Goal: Task Accomplishment & Management: Manage account settings

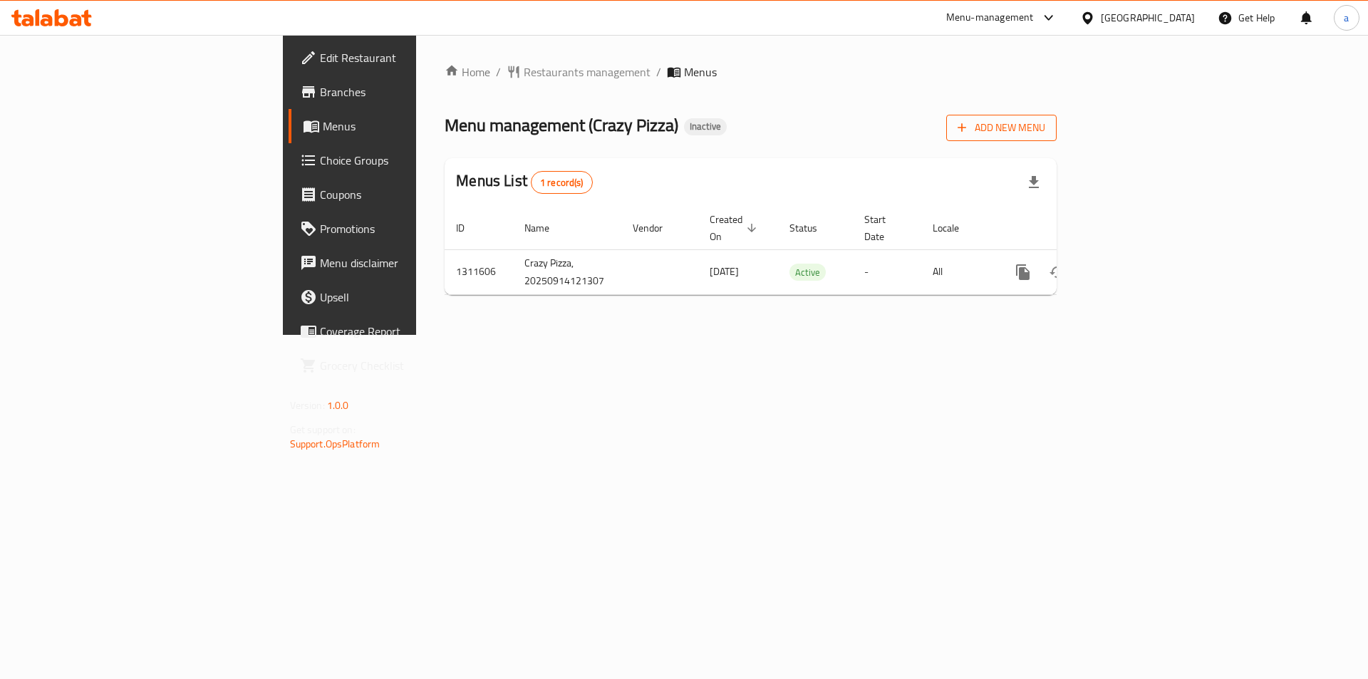
click at [1056, 123] on button "Add New Menu" at bounding box center [1001, 128] width 110 height 26
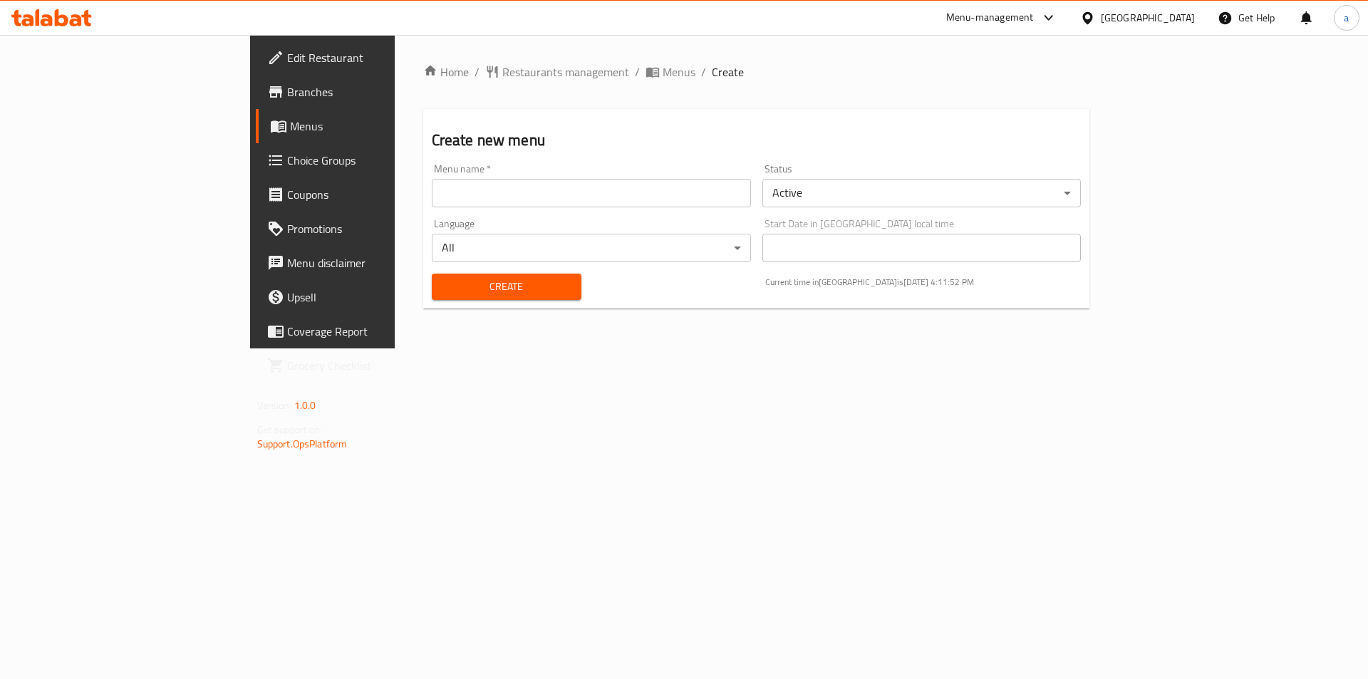
click at [528, 194] on input "text" at bounding box center [591, 193] width 319 height 28
type input "14/9 aya"
click at [479, 296] on button "Create" at bounding box center [507, 287] width 150 height 26
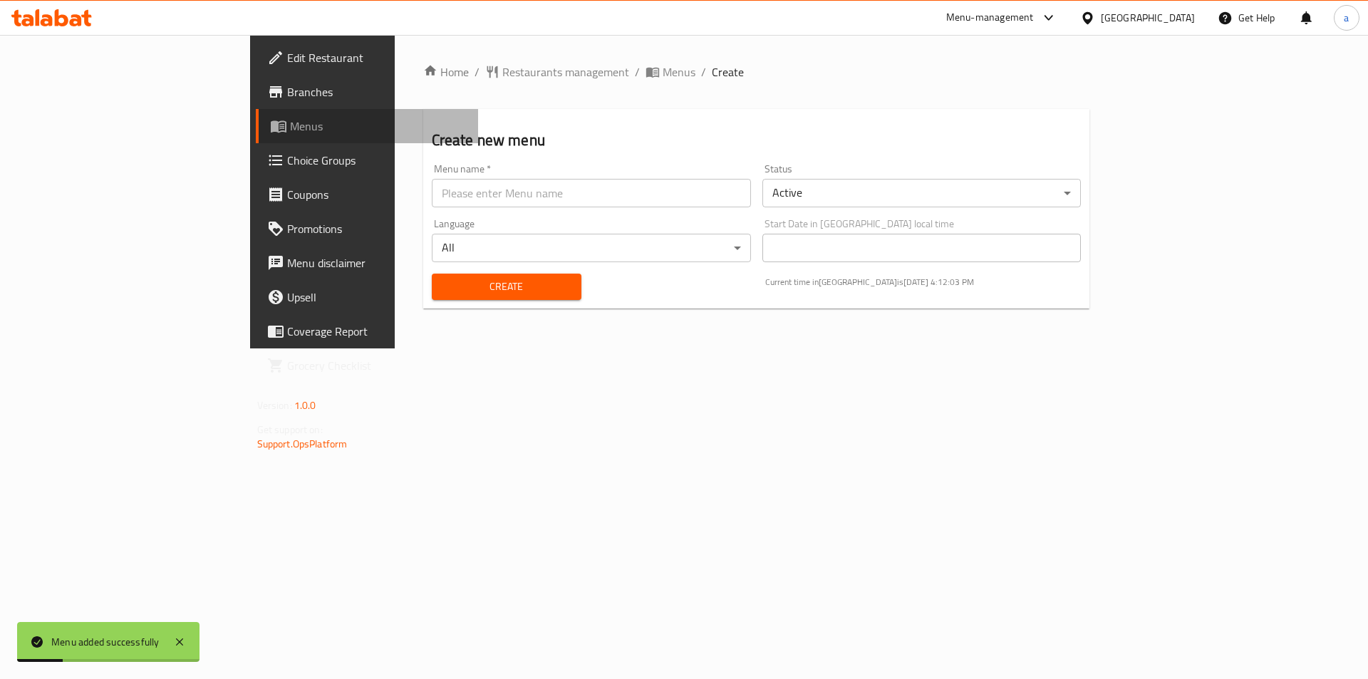
click at [290, 119] on span "Menus" at bounding box center [378, 126] width 177 height 17
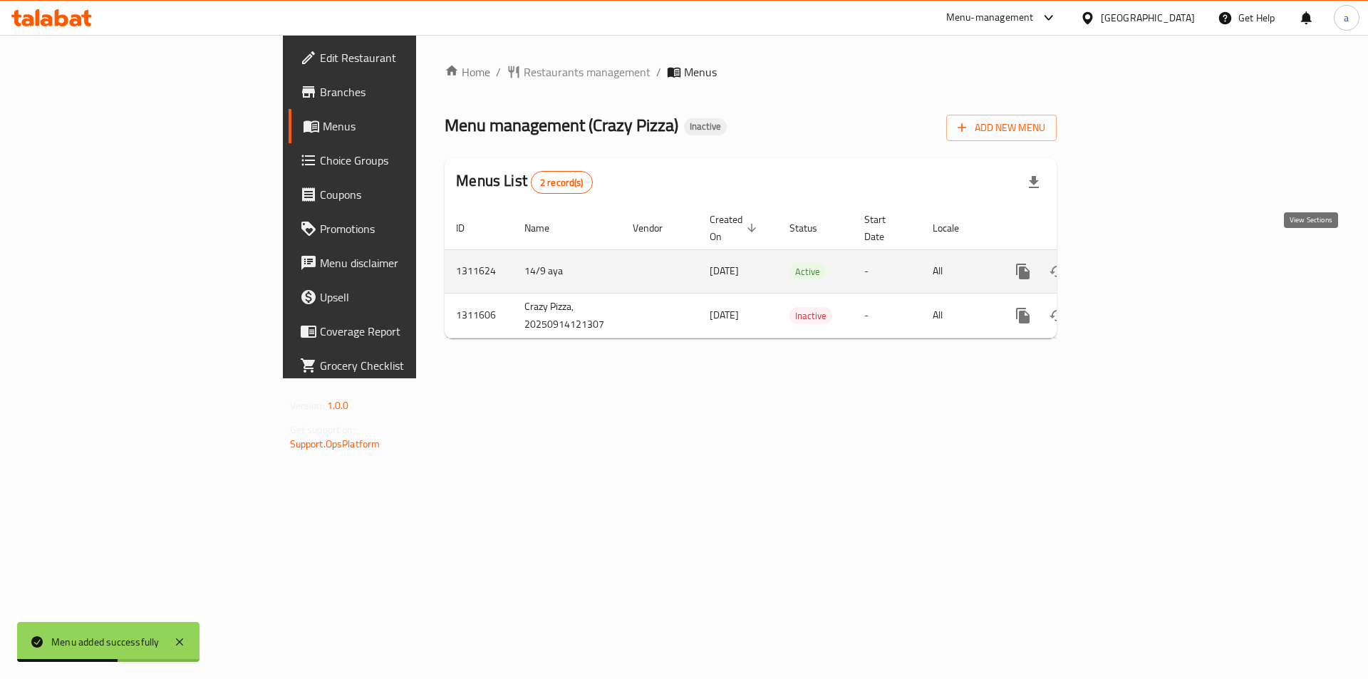
click at [1134, 263] on icon "enhanced table" at bounding box center [1125, 271] width 17 height 17
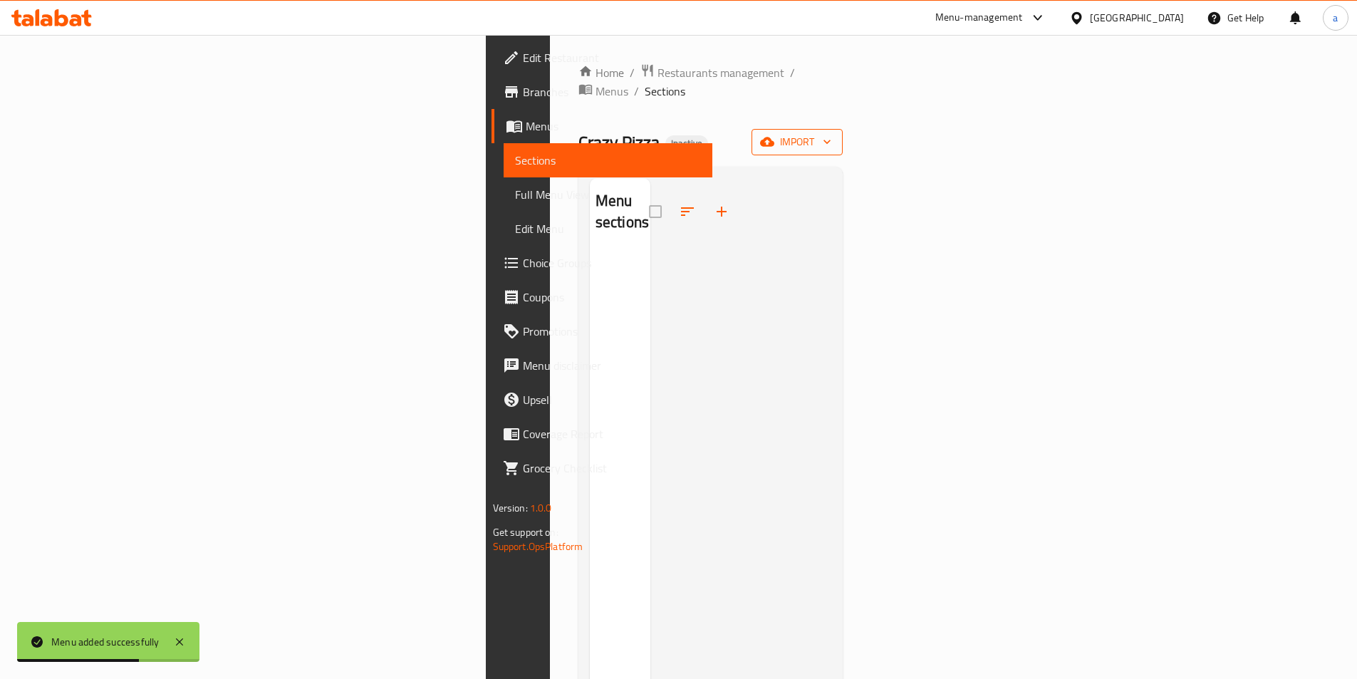
click at [831, 133] on span "import" at bounding box center [797, 142] width 68 height 18
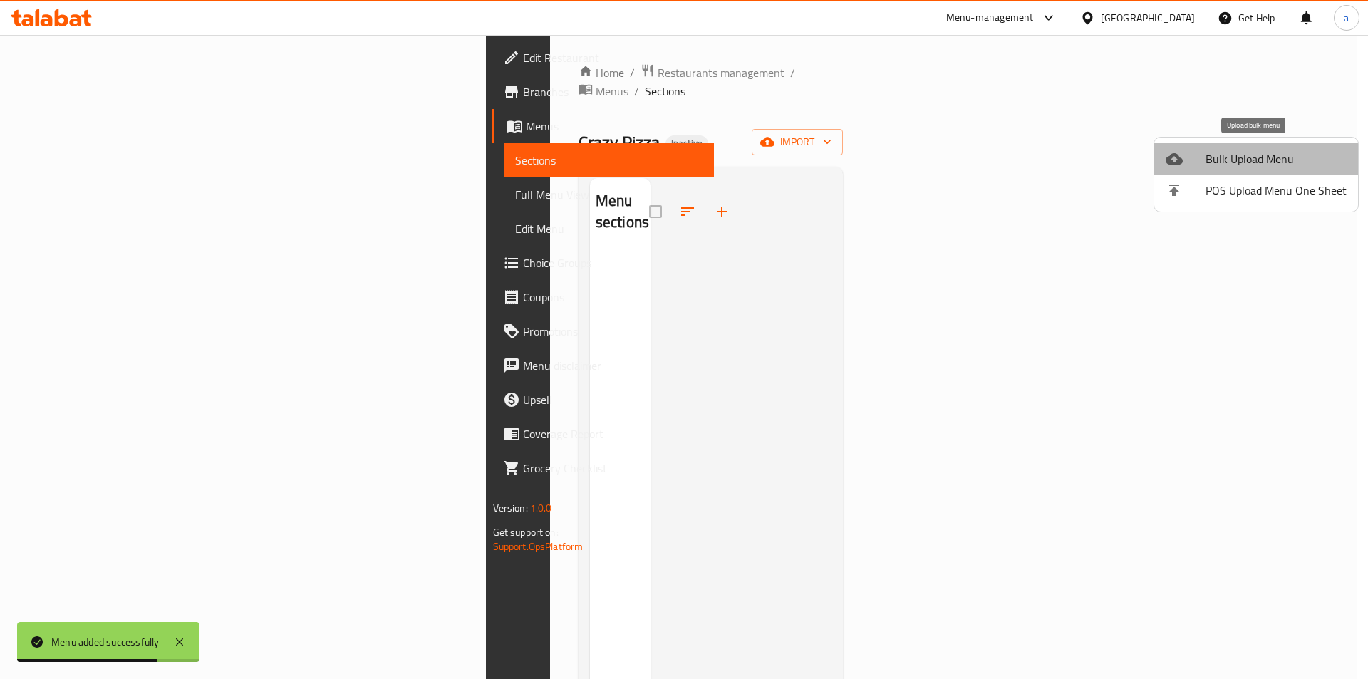
click at [1266, 157] on span "Bulk Upload Menu" at bounding box center [1275, 158] width 141 height 17
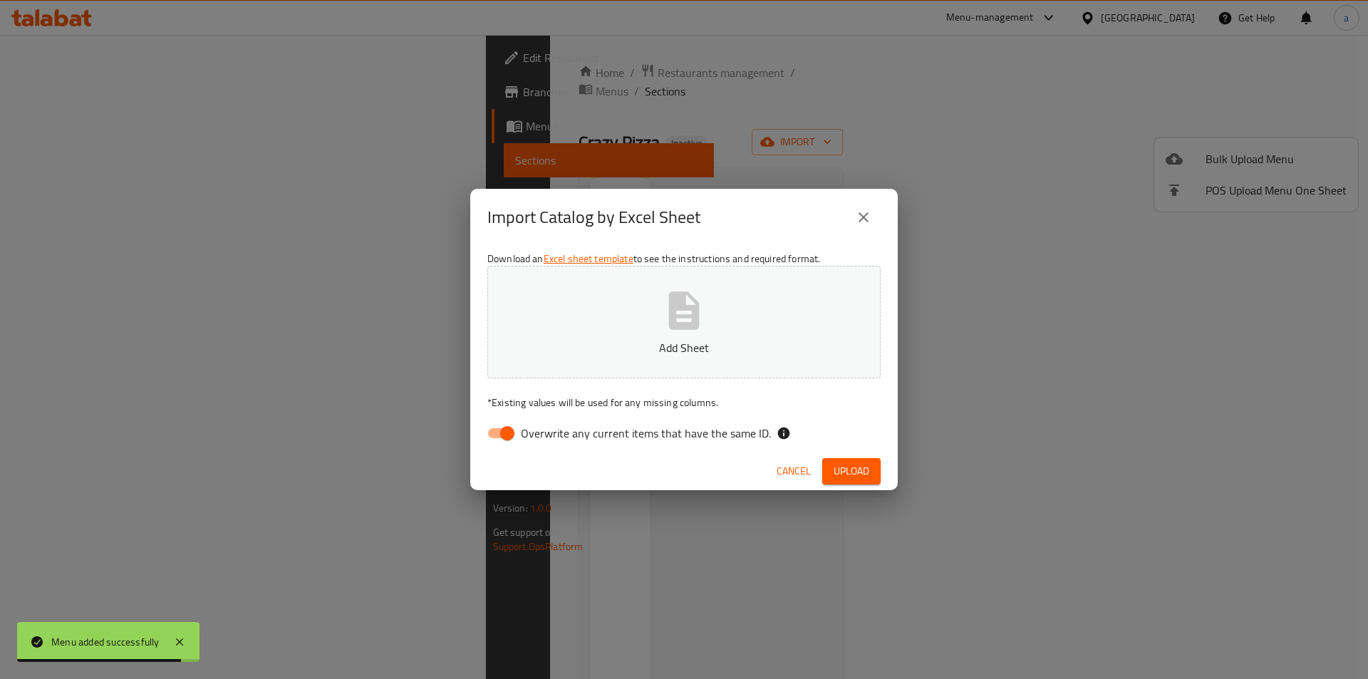
click at [603, 440] on span "Overwrite any current items that have the same ID." at bounding box center [646, 433] width 250 height 17
click at [548, 440] on input "Overwrite any current items that have the same ID." at bounding box center [507, 433] width 81 height 27
checkbox input "false"
click at [623, 362] on button "Add Sheet" at bounding box center [683, 322] width 393 height 113
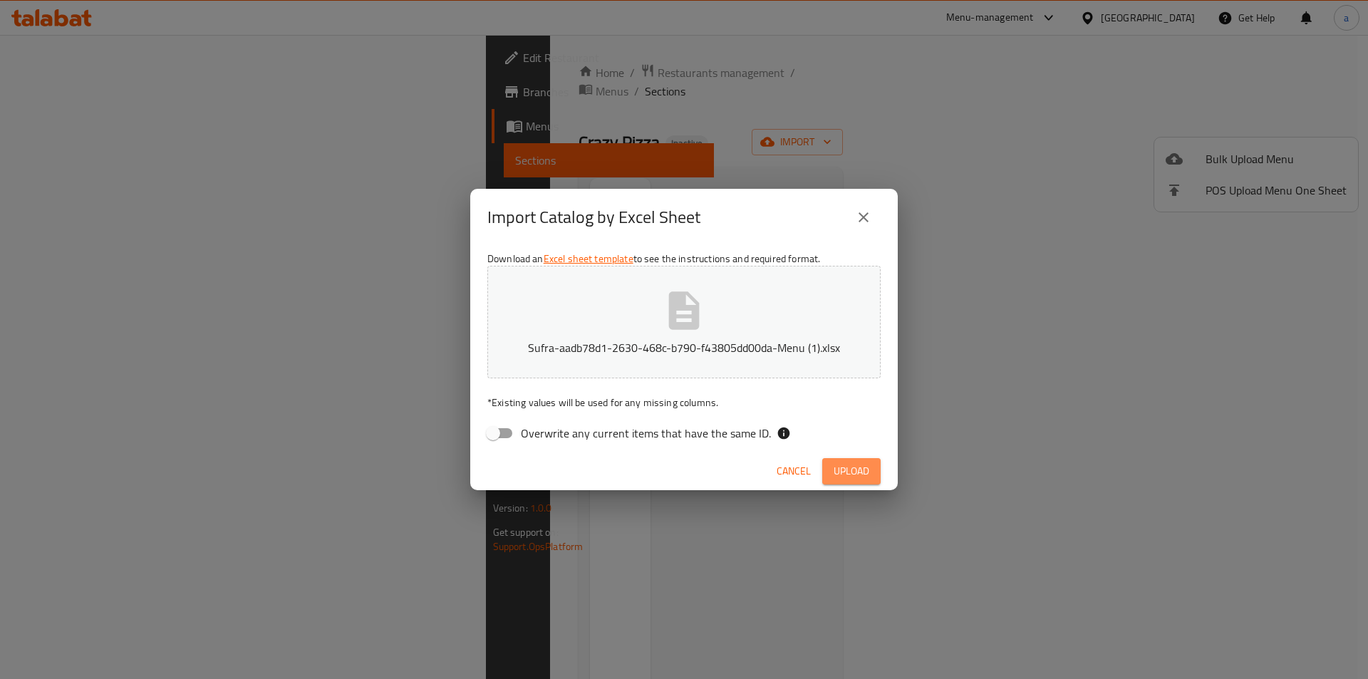
click at [861, 472] on span "Upload" at bounding box center [851, 471] width 36 height 18
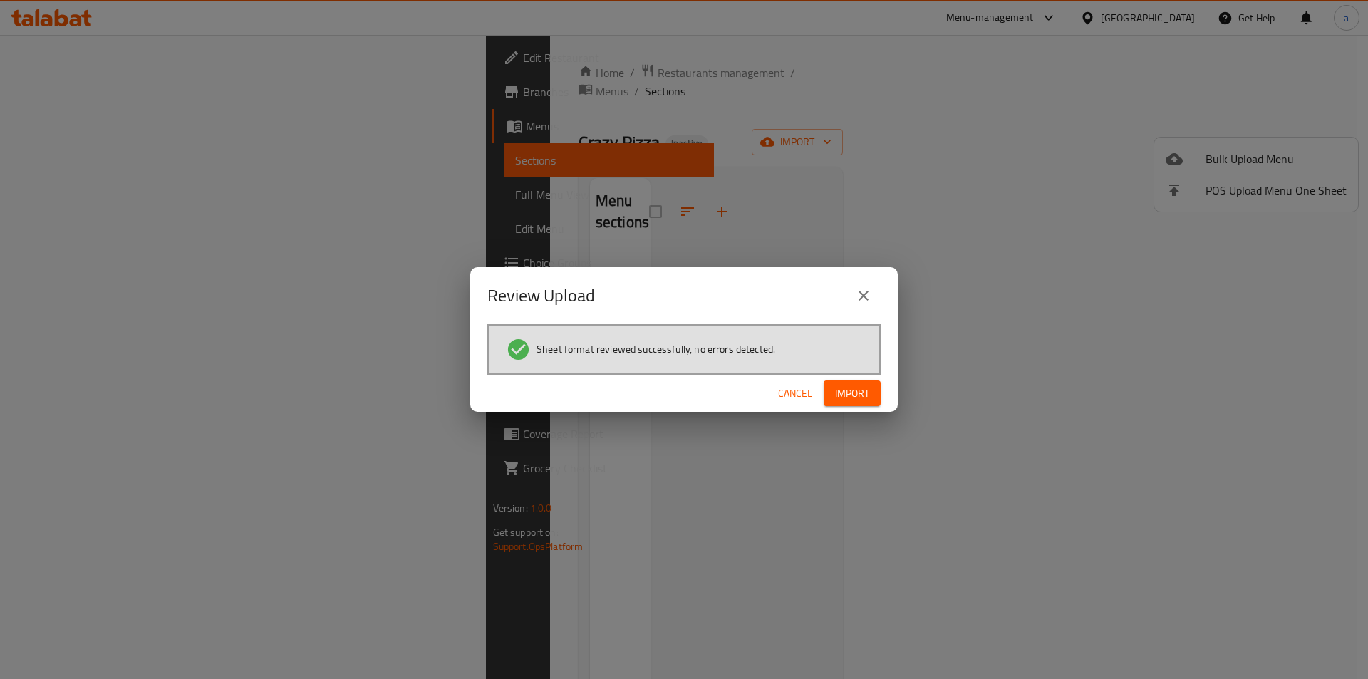
click at [868, 375] on div "Cancel Import" at bounding box center [683, 394] width 427 height 38
click at [840, 393] on span "Import" at bounding box center [852, 394] width 34 height 18
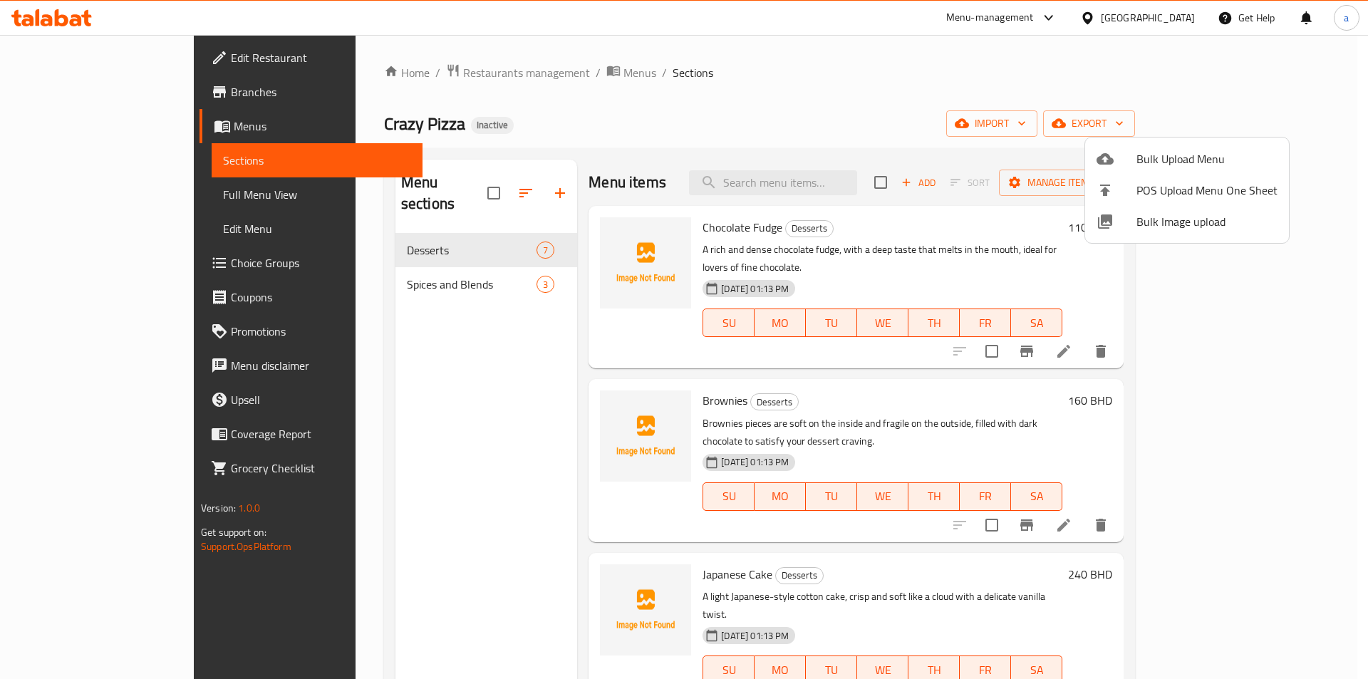
click at [98, 199] on div at bounding box center [684, 339] width 1368 height 679
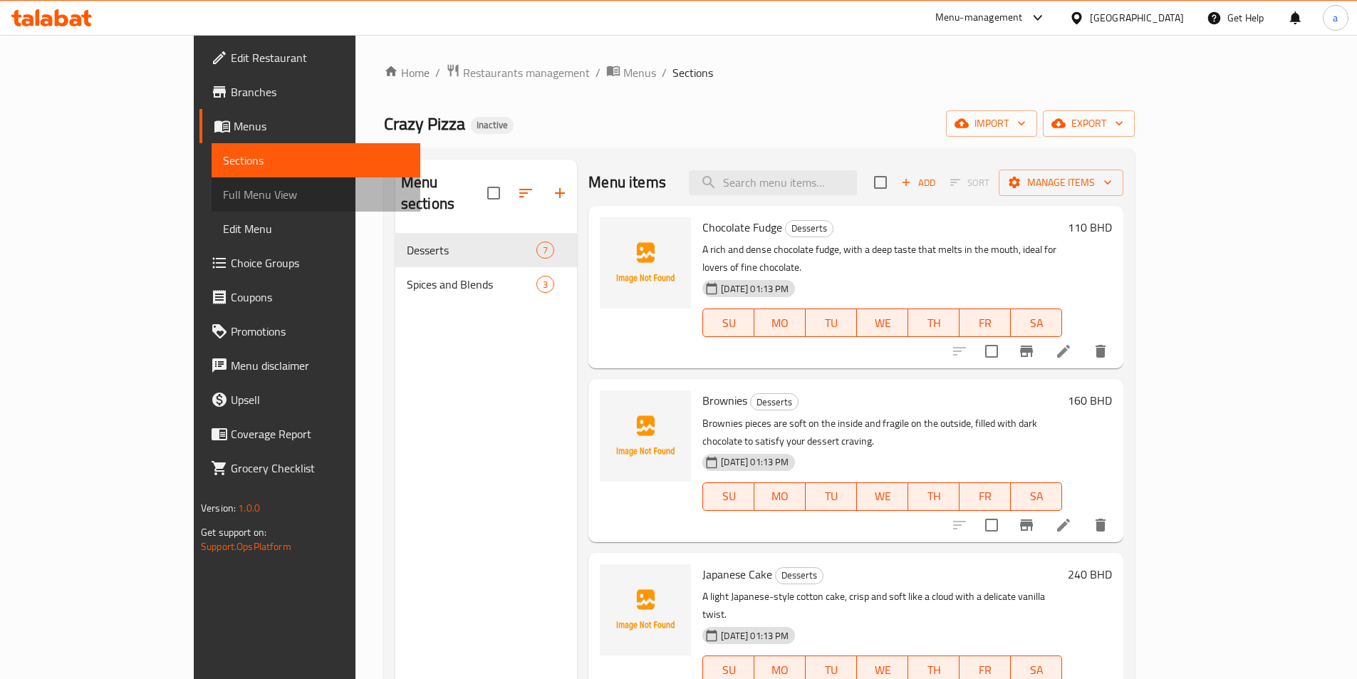
click at [223, 199] on span "Full Menu View" at bounding box center [316, 194] width 186 height 17
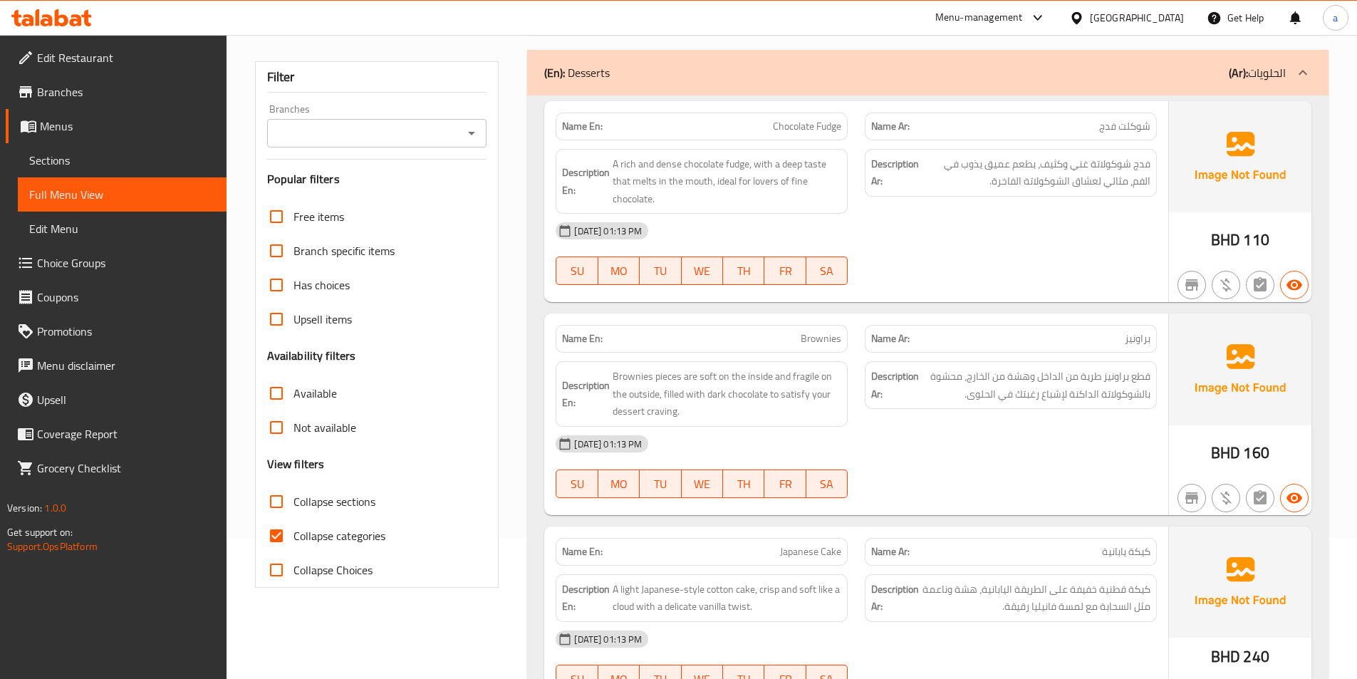
scroll to position [142, 0]
click at [821, 124] on span "Chocolate Fudge" at bounding box center [807, 125] width 68 height 15
click at [838, 120] on span "Chocolate Fudge" at bounding box center [807, 125] width 68 height 15
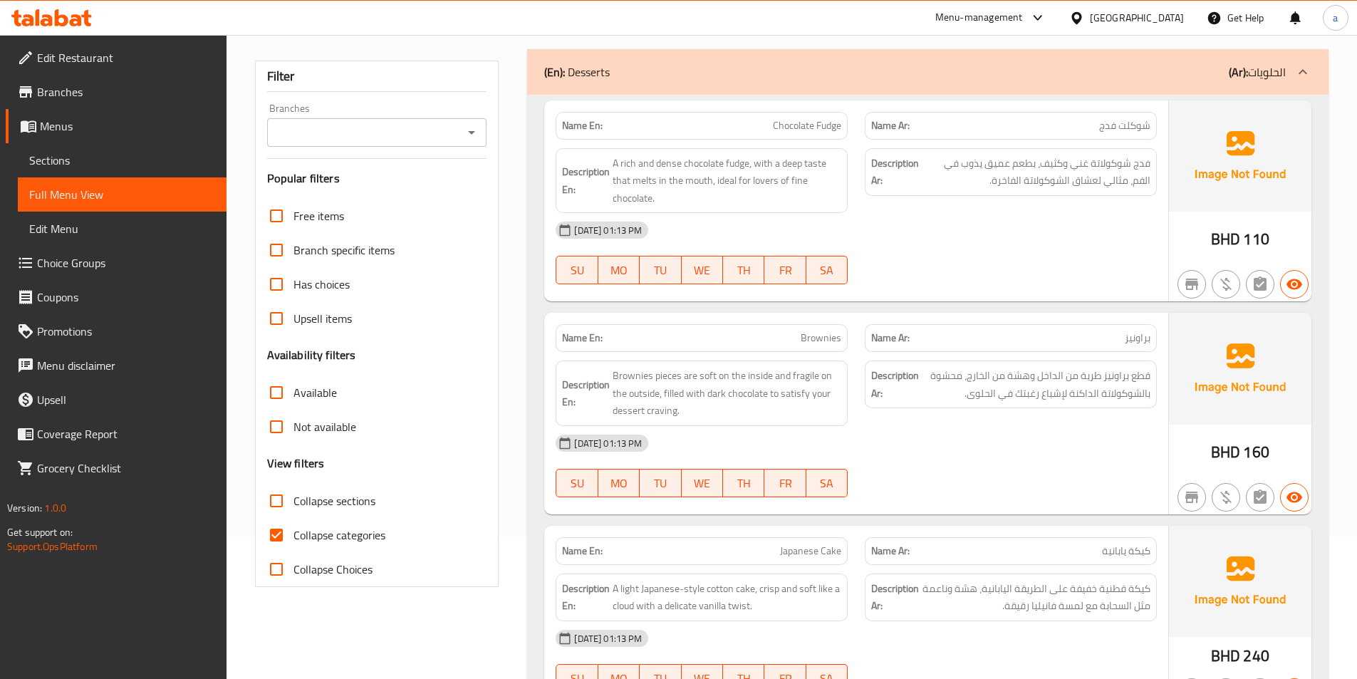
click at [952, 240] on div "[DATE] 01:13 PM" at bounding box center [856, 230] width 618 height 34
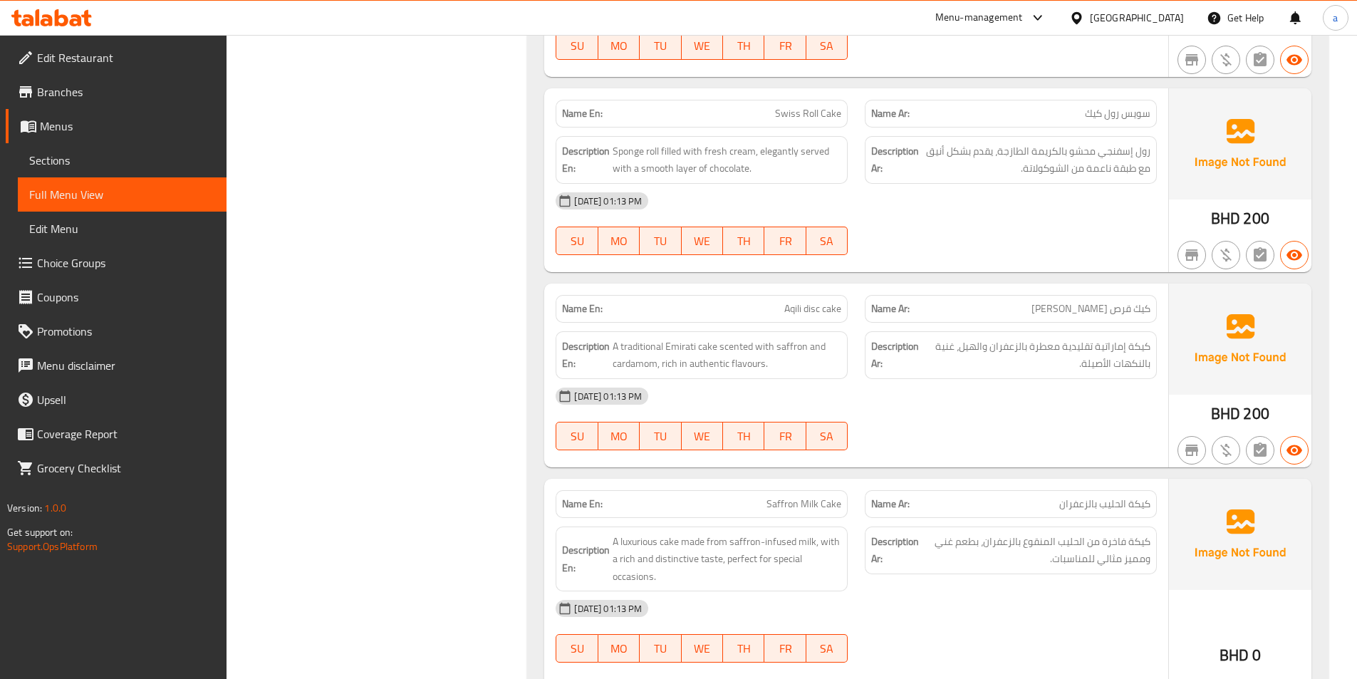
scroll to position [783, 0]
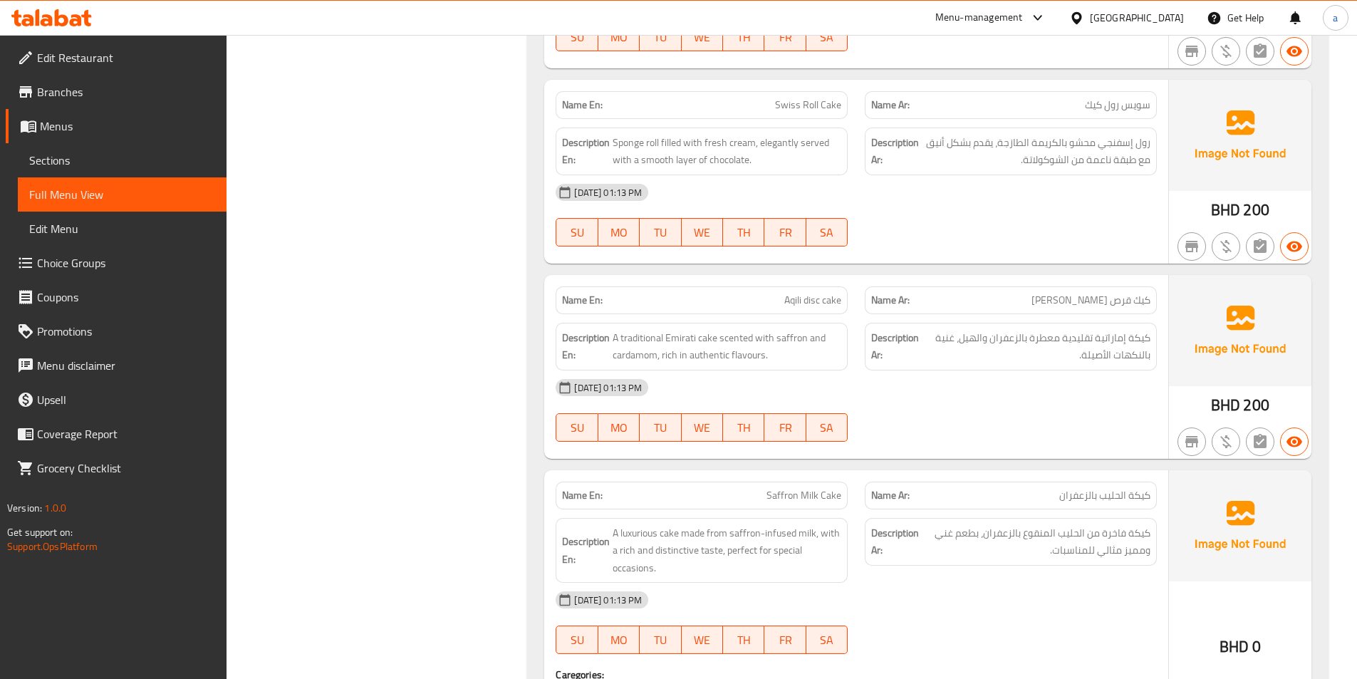
click at [1102, 299] on span "كيك قرص [PERSON_NAME]" at bounding box center [1090, 300] width 119 height 15
click at [791, 295] on span "Aqili disc cake" at bounding box center [812, 300] width 57 height 15
click at [1088, 299] on span "كيك قرص [PERSON_NAME]" at bounding box center [1090, 300] width 119 height 15
copy span "[PERSON_NAME]"
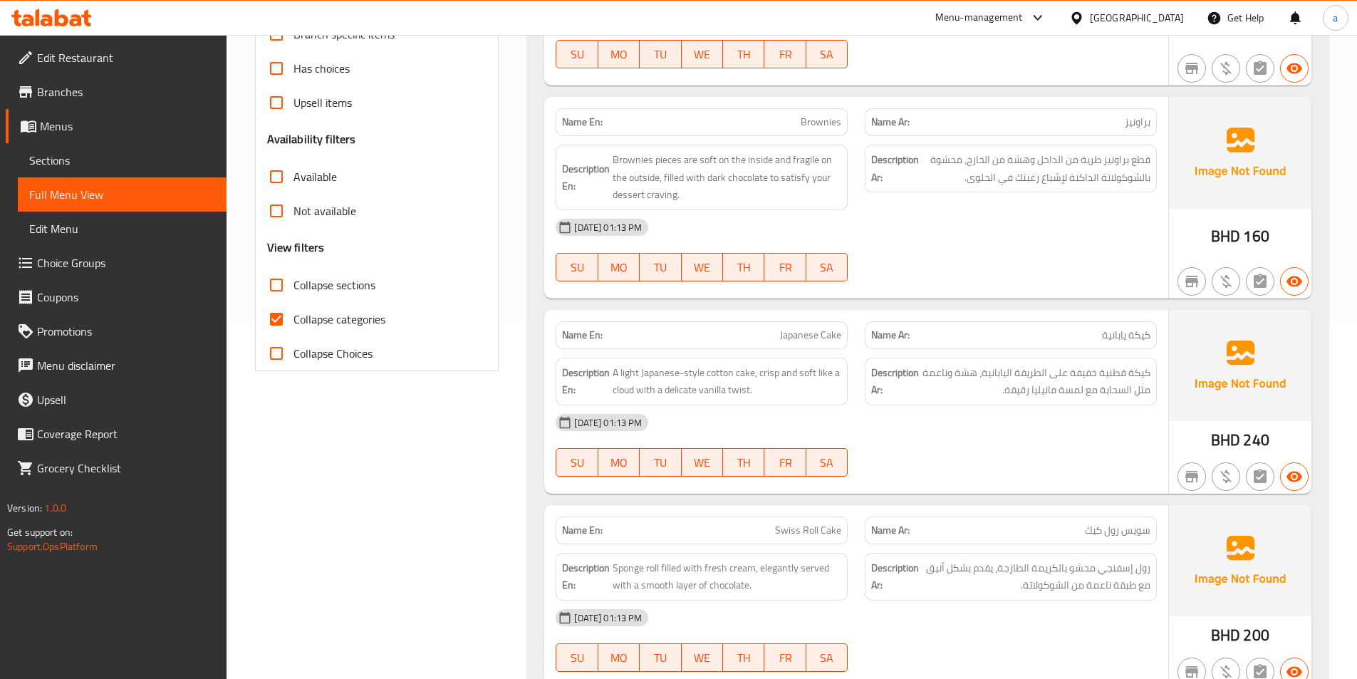
scroll to position [356, 0]
click at [113, 163] on span "Sections" at bounding box center [122, 160] width 186 height 17
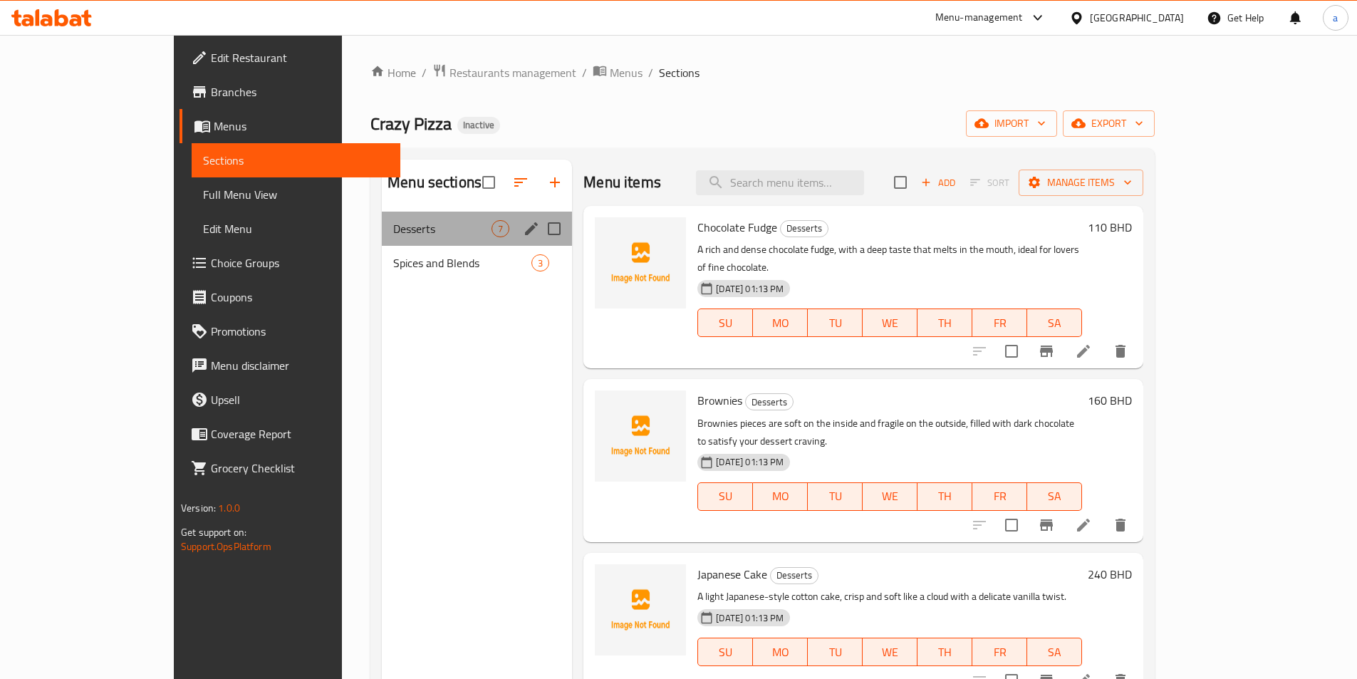
click at [406, 214] on div "Desserts 7" at bounding box center [477, 229] width 190 height 34
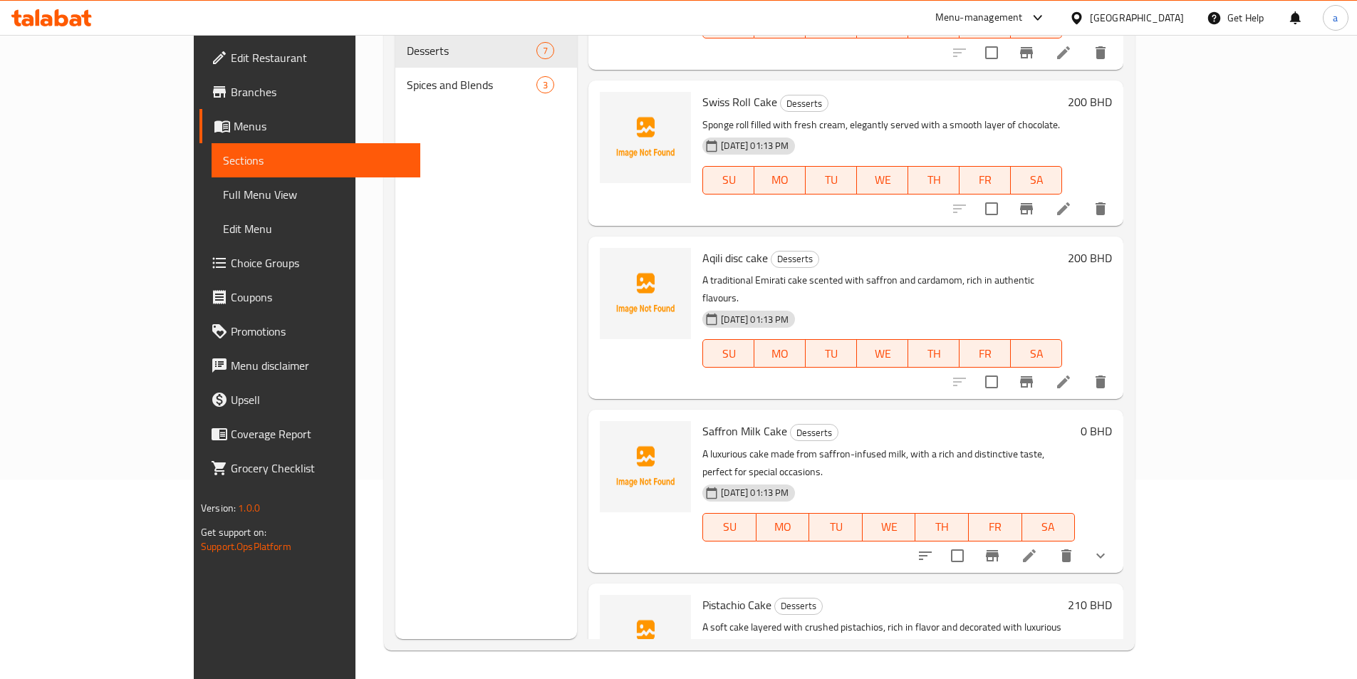
scroll to position [303, 0]
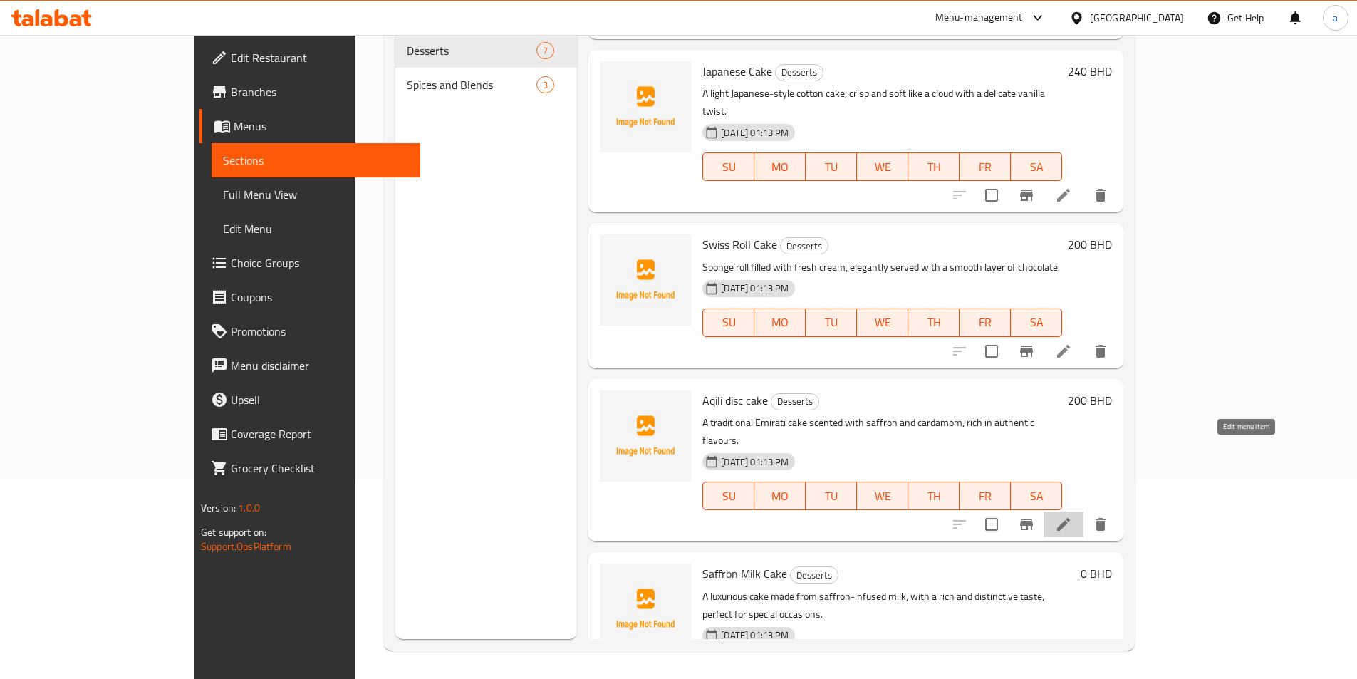
click at [1072, 516] on icon at bounding box center [1063, 524] width 17 height 17
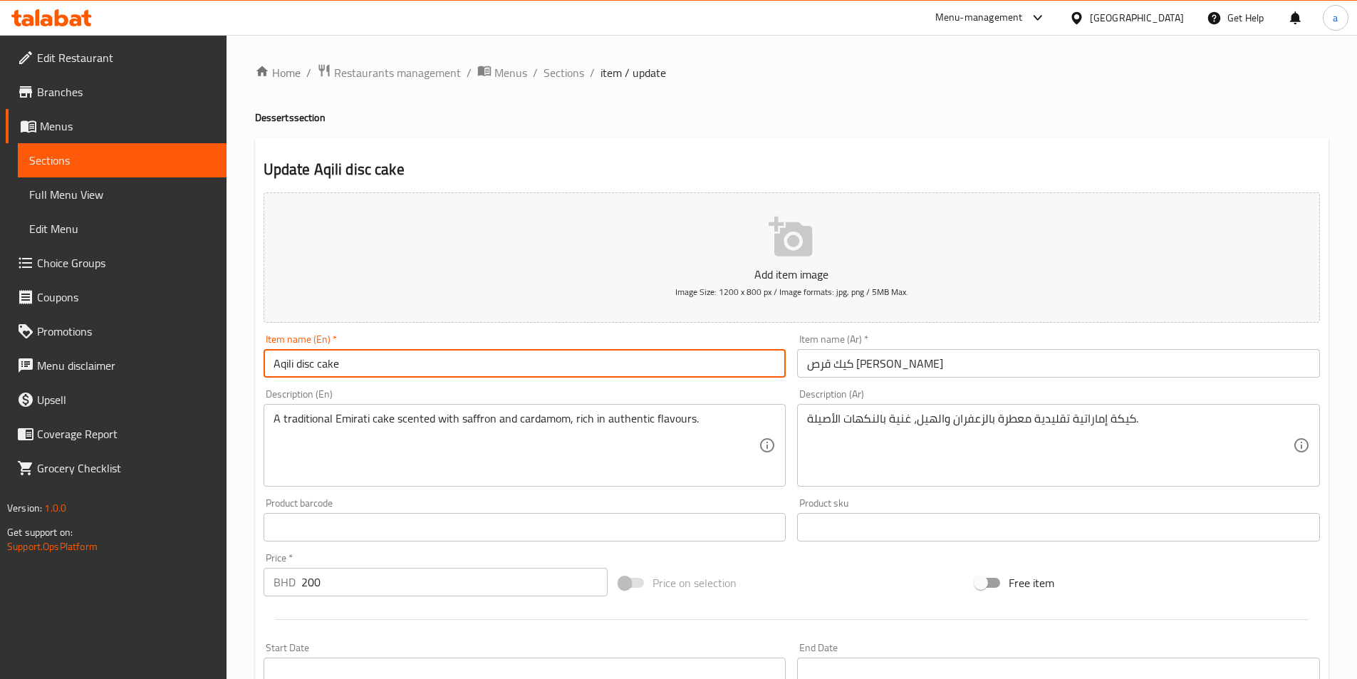
click at [288, 365] on input "Aqili disc cake" at bounding box center [525, 363] width 523 height 28
paste input "Oqaily"
click at [310, 364] on input "Oqaily disc cake" at bounding box center [525, 363] width 523 height 28
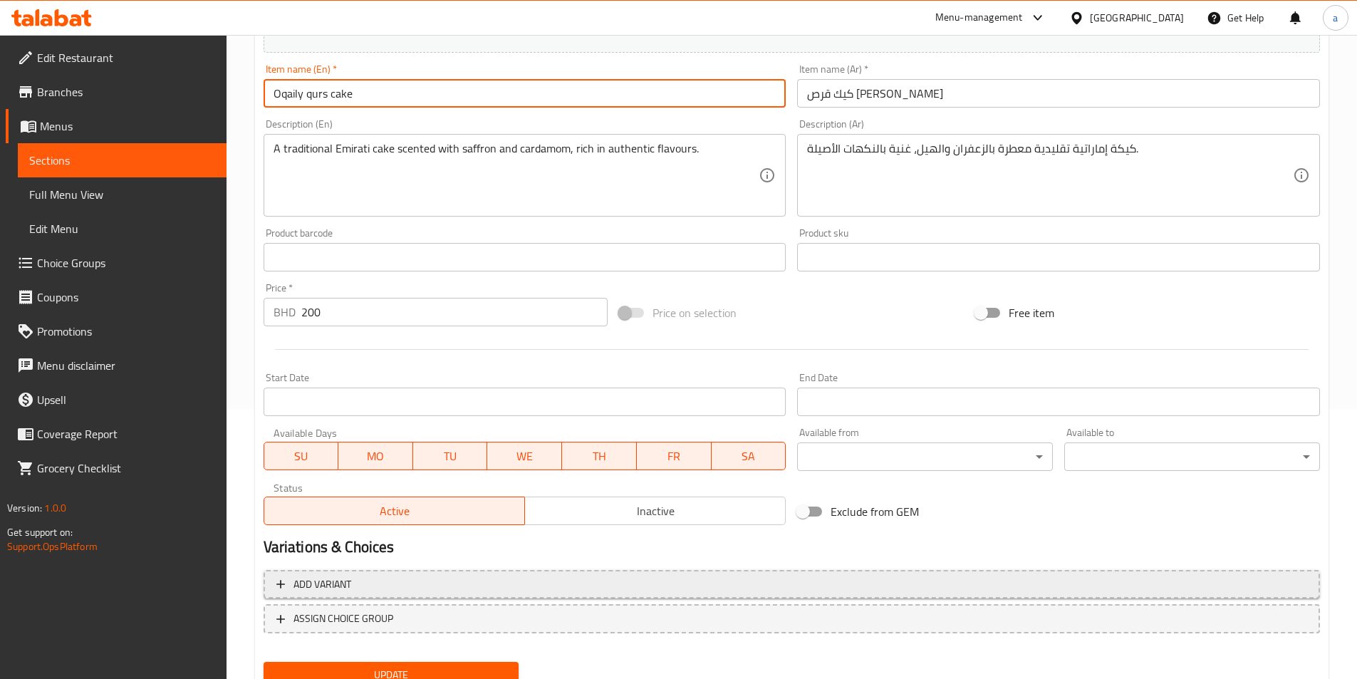
scroll to position [328, 0]
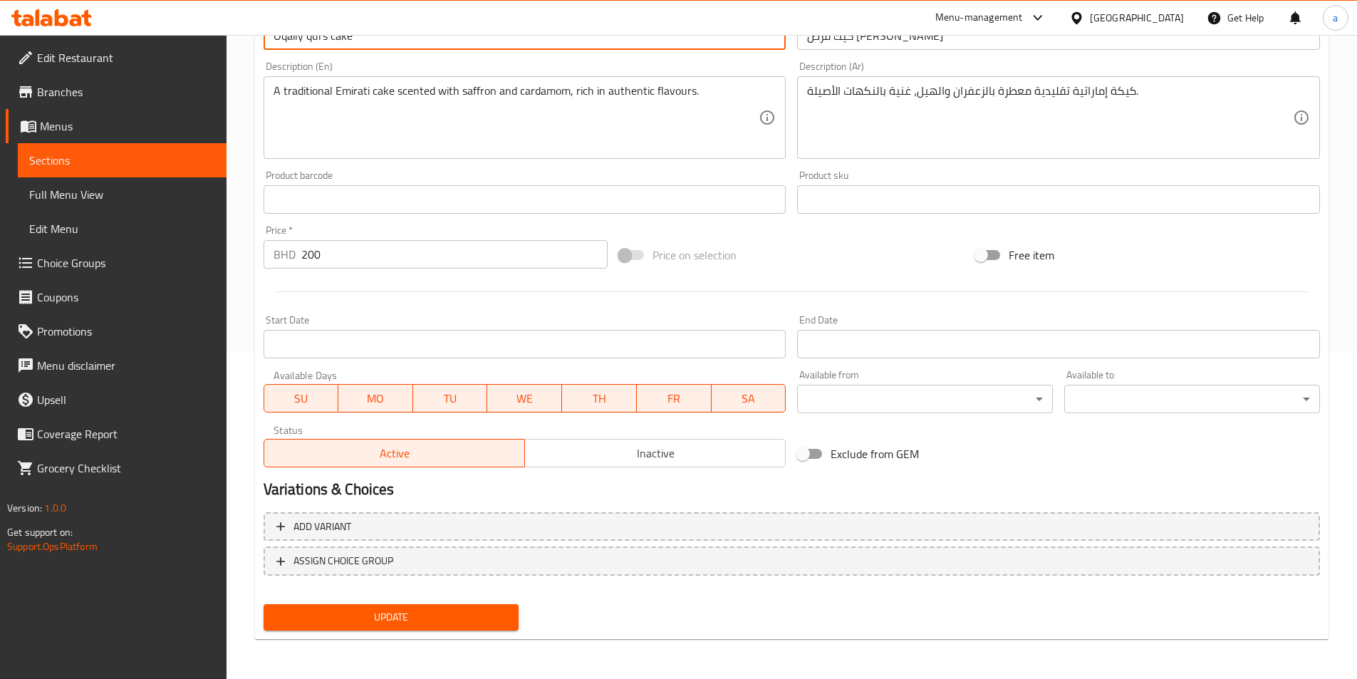
type input "Oqaily qurs cake"
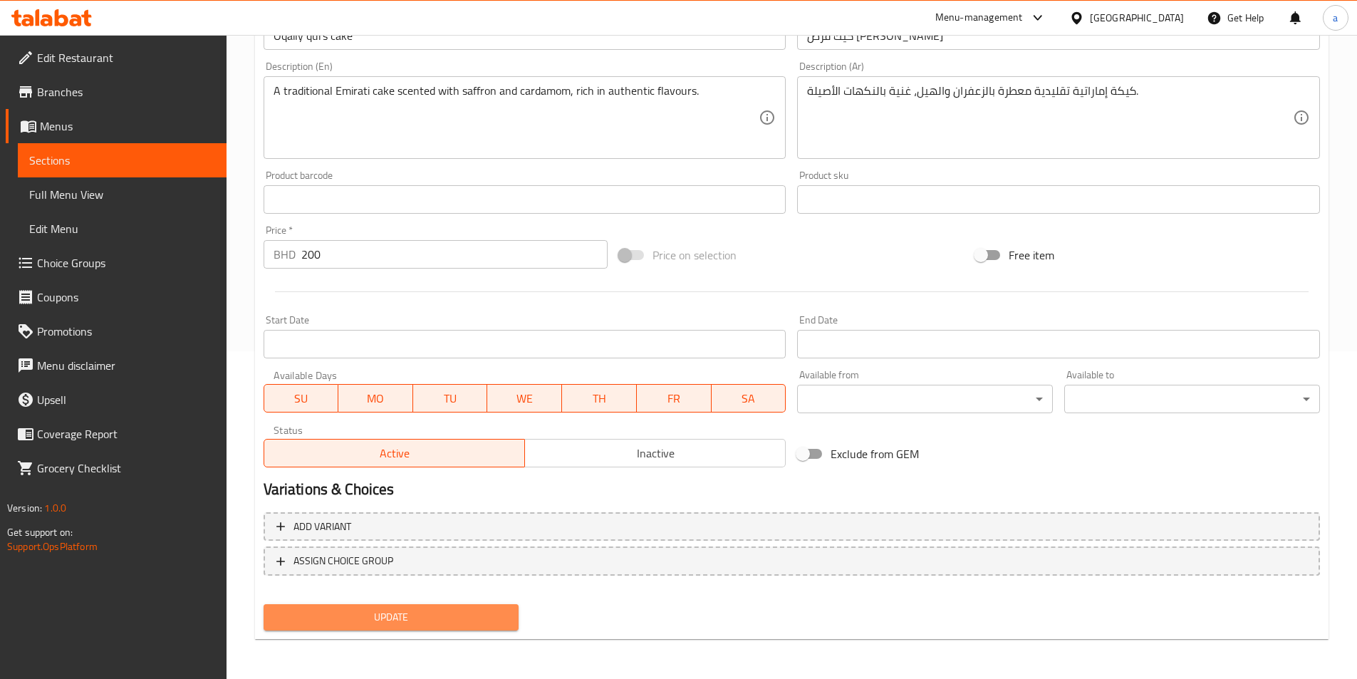
click at [410, 609] on span "Update" at bounding box center [391, 617] width 233 height 18
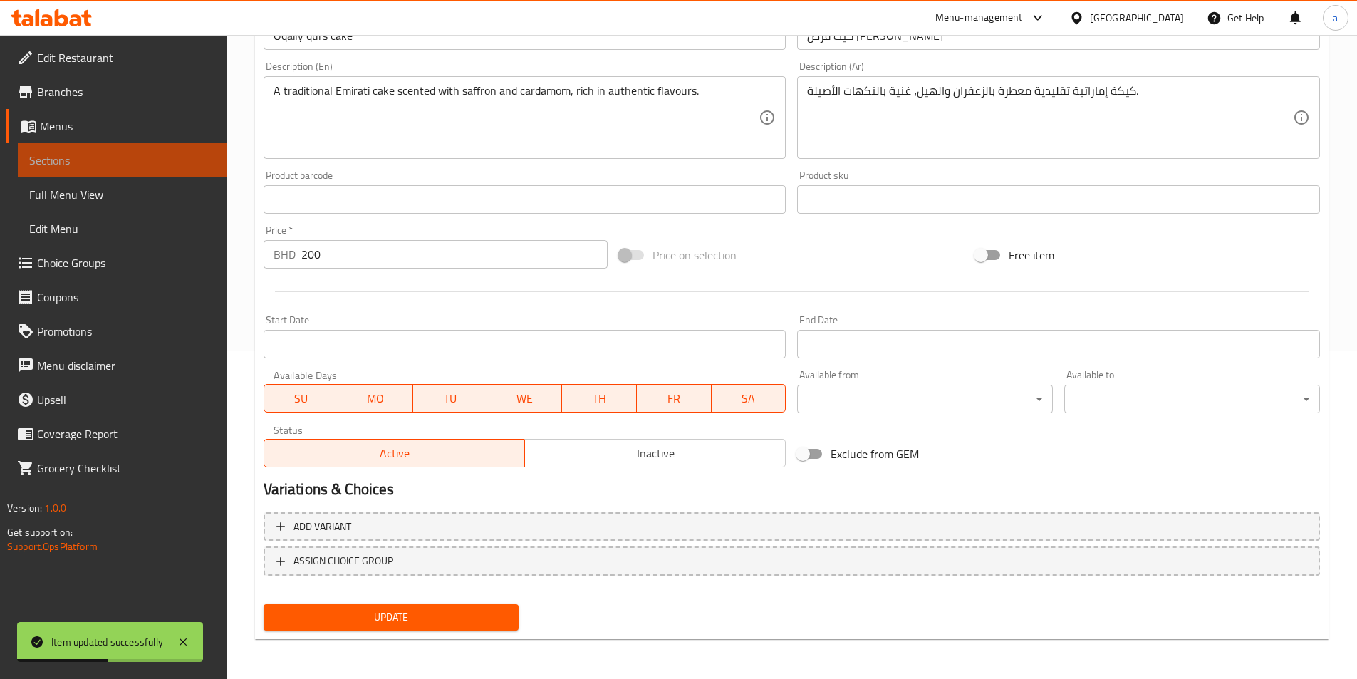
click at [75, 152] on span "Sections" at bounding box center [122, 160] width 186 height 17
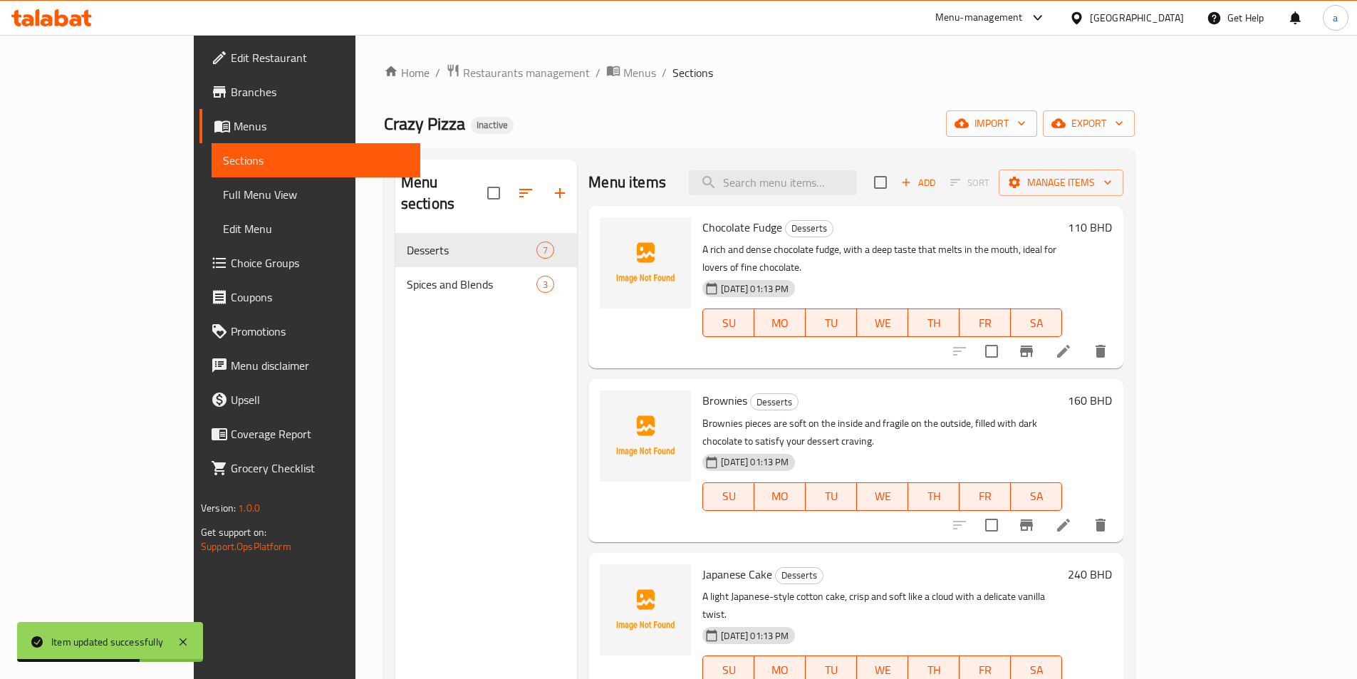
click at [395, 227] on nav "Desserts 7 Spices and Blends 3" at bounding box center [486, 267] width 182 height 80
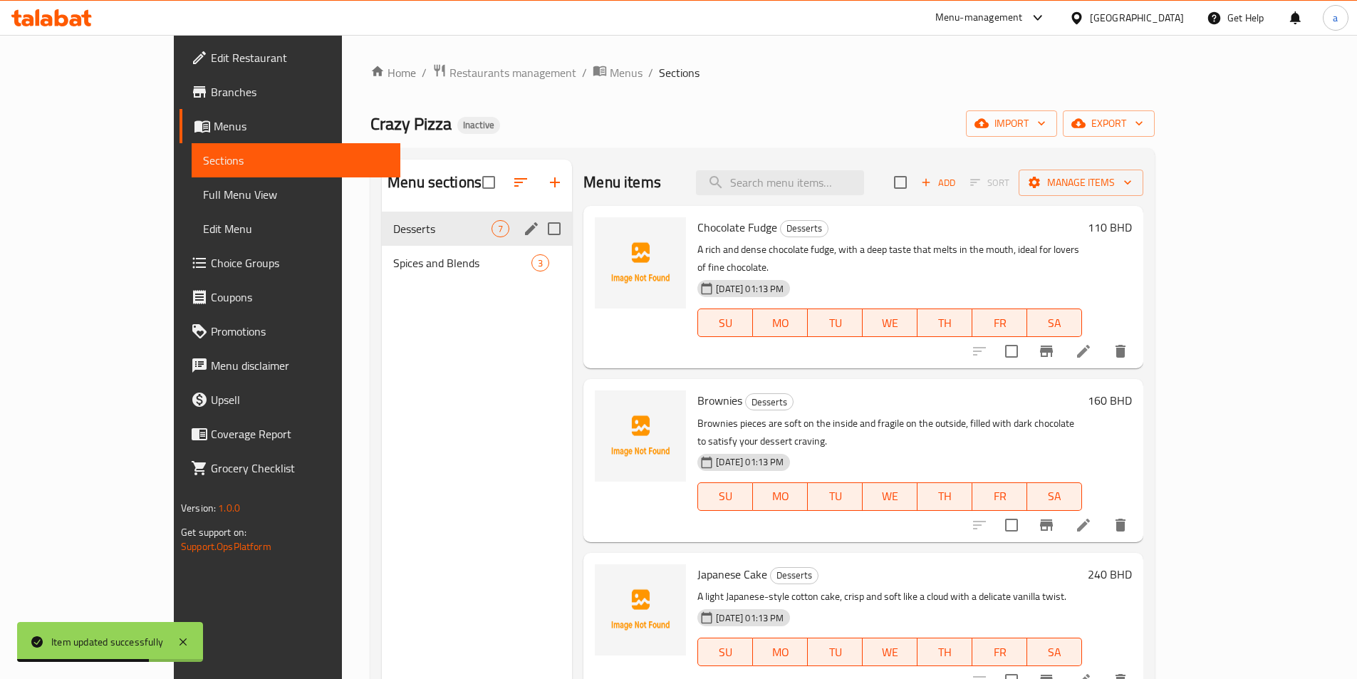
click at [382, 219] on div "Desserts 7" at bounding box center [477, 229] width 190 height 34
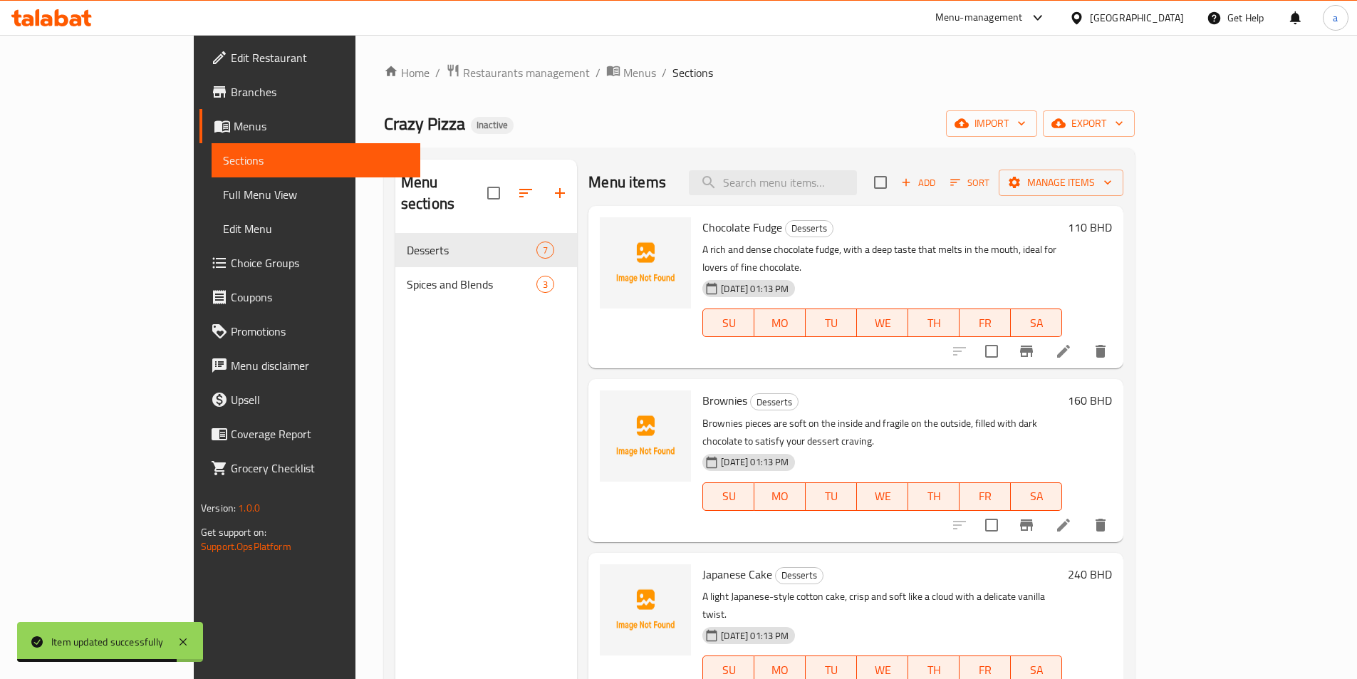
click at [1072, 343] on icon at bounding box center [1063, 351] width 17 height 17
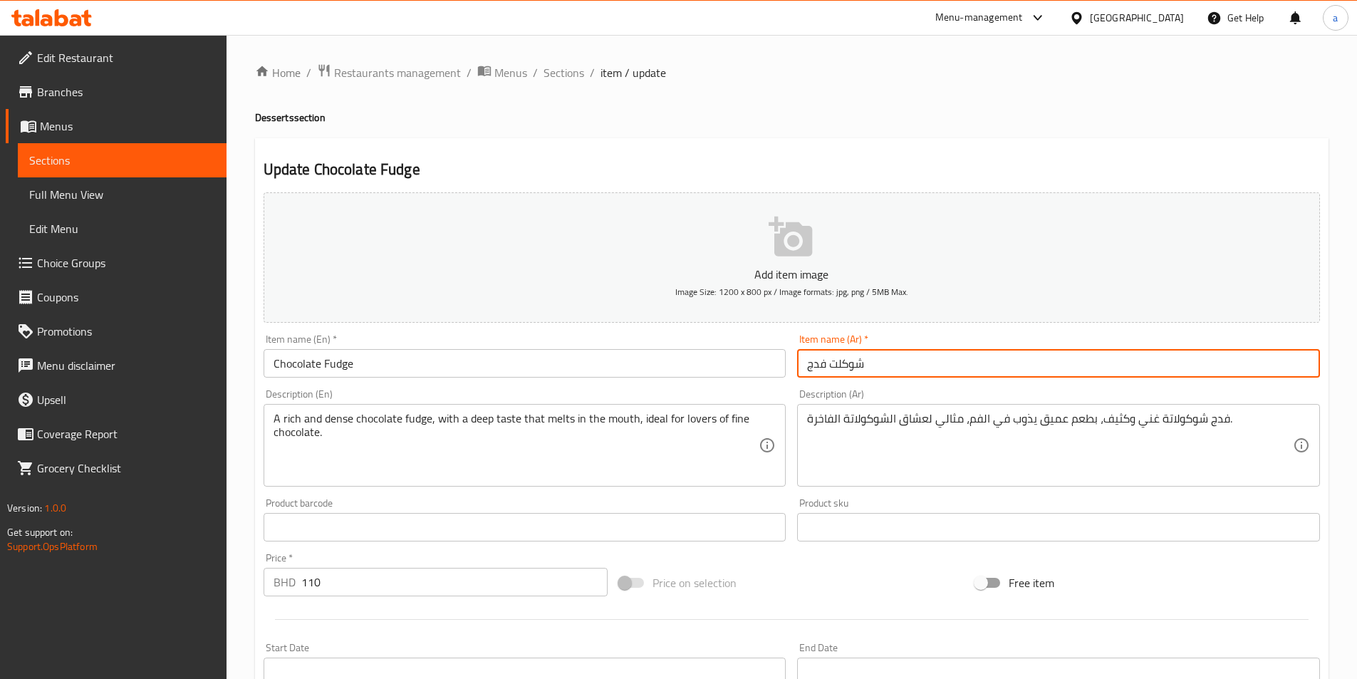
click at [817, 369] on input "شوكلت فدج" at bounding box center [1058, 363] width 523 height 28
type input "شوكلت فادج"
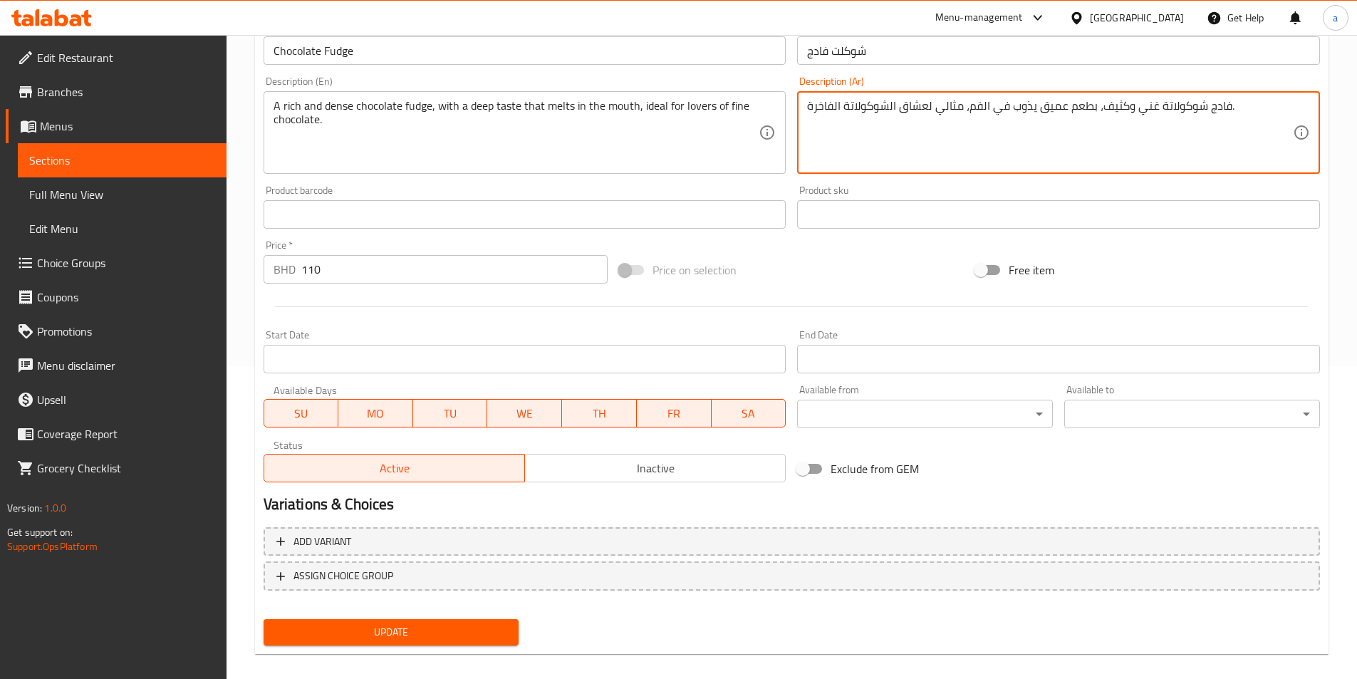
scroll to position [328, 0]
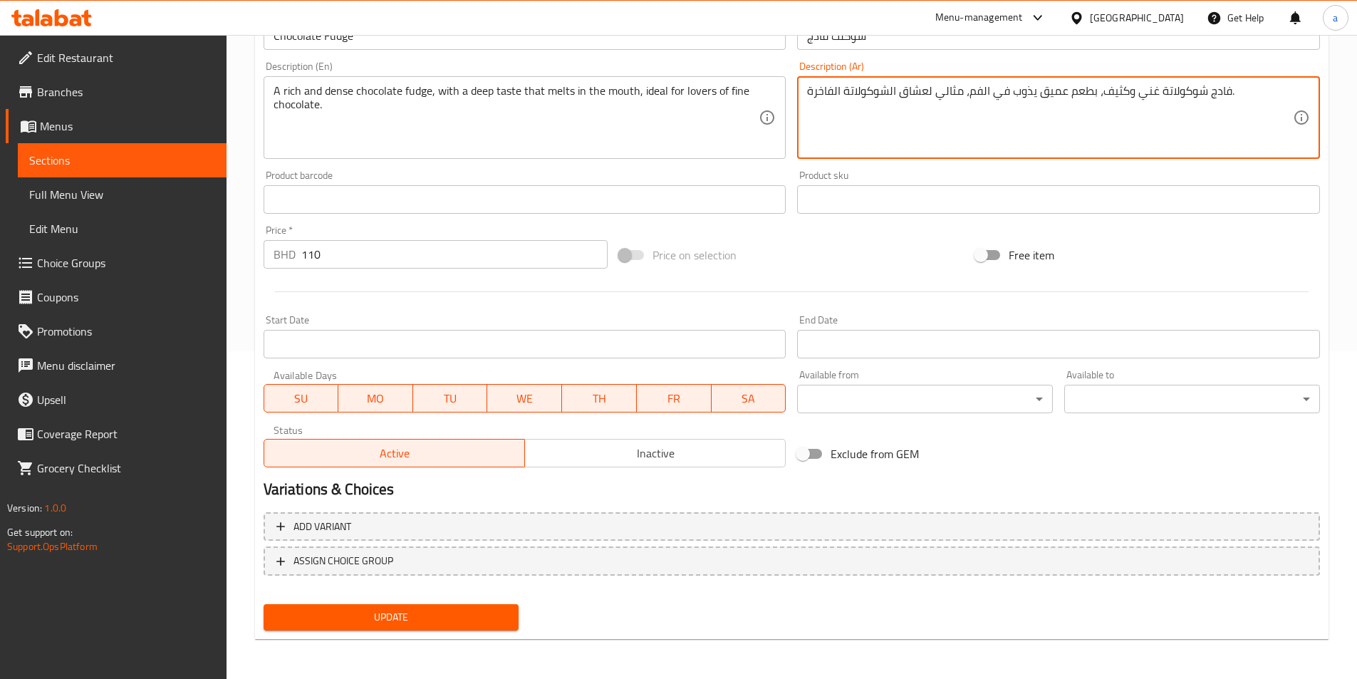
type textarea "فادج شوكولاتة غني وكثيف، بطعم عميق يذوب في الفم، مثالي لعشاق الشوكولاتة الفاخرة."
click at [491, 611] on span "Update" at bounding box center [391, 617] width 233 height 18
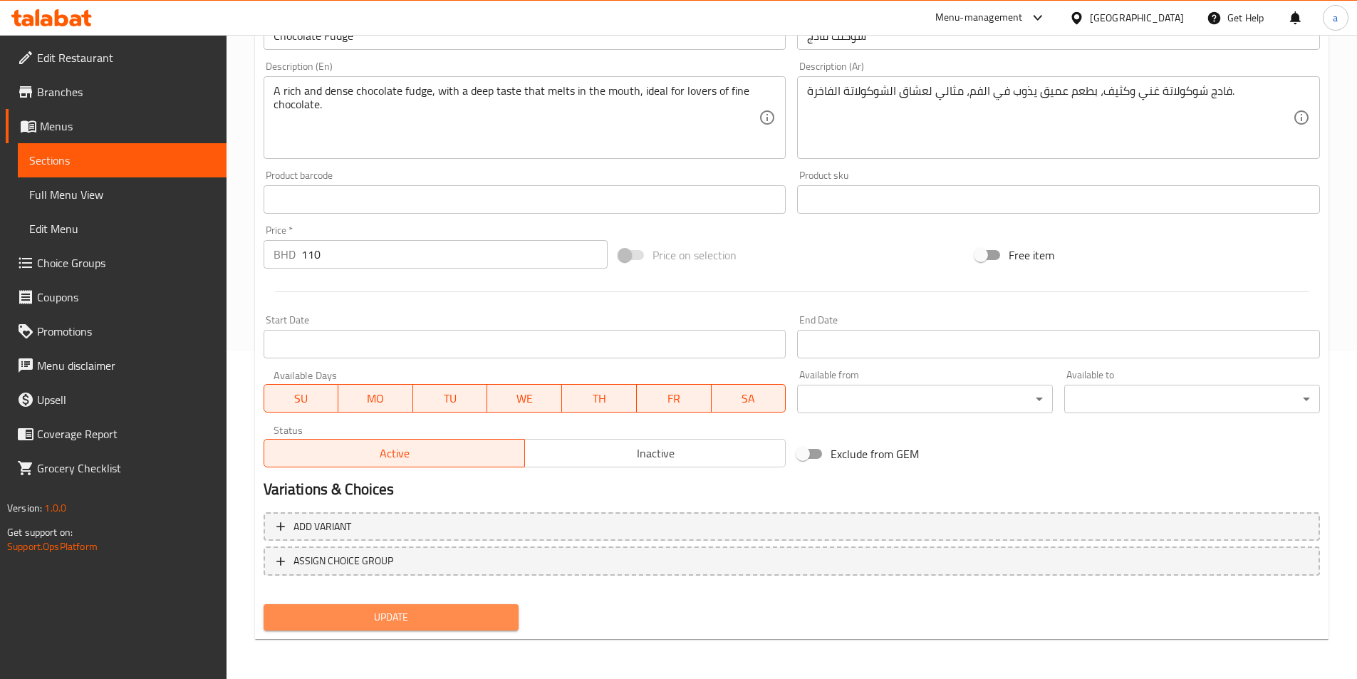
click at [417, 617] on span "Update" at bounding box center [391, 617] width 233 height 18
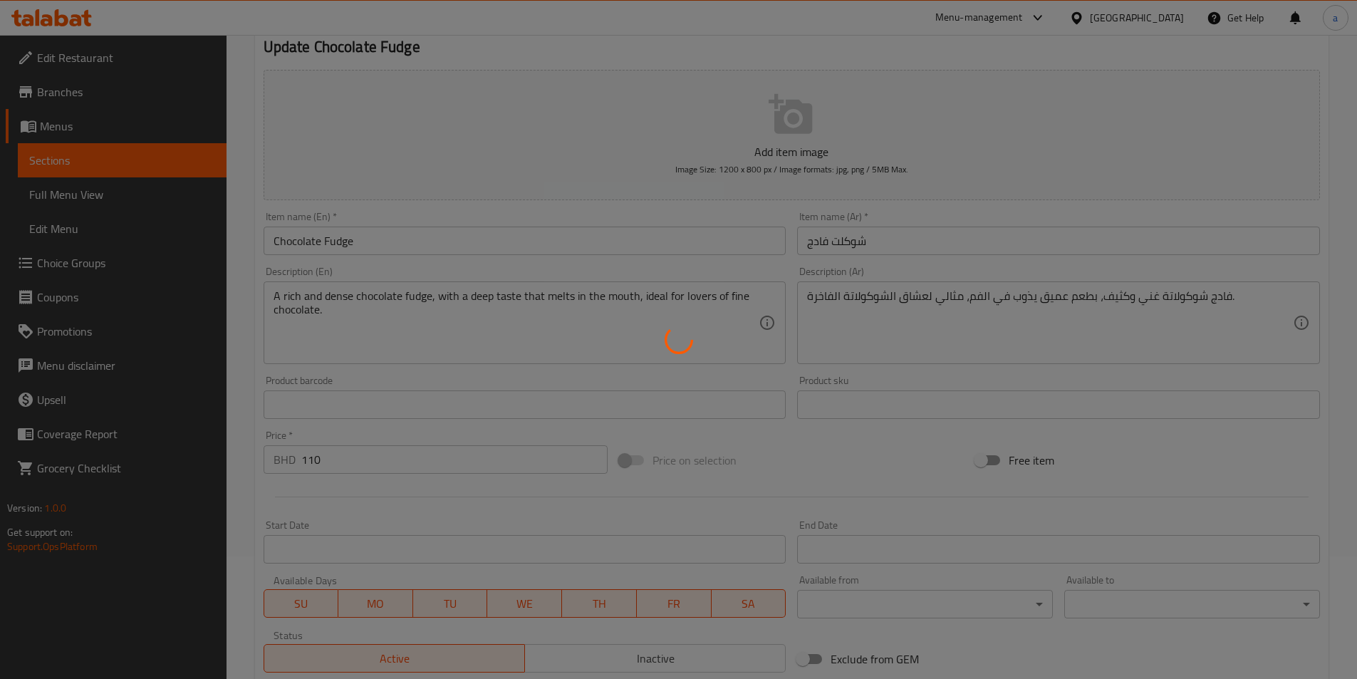
scroll to position [114, 0]
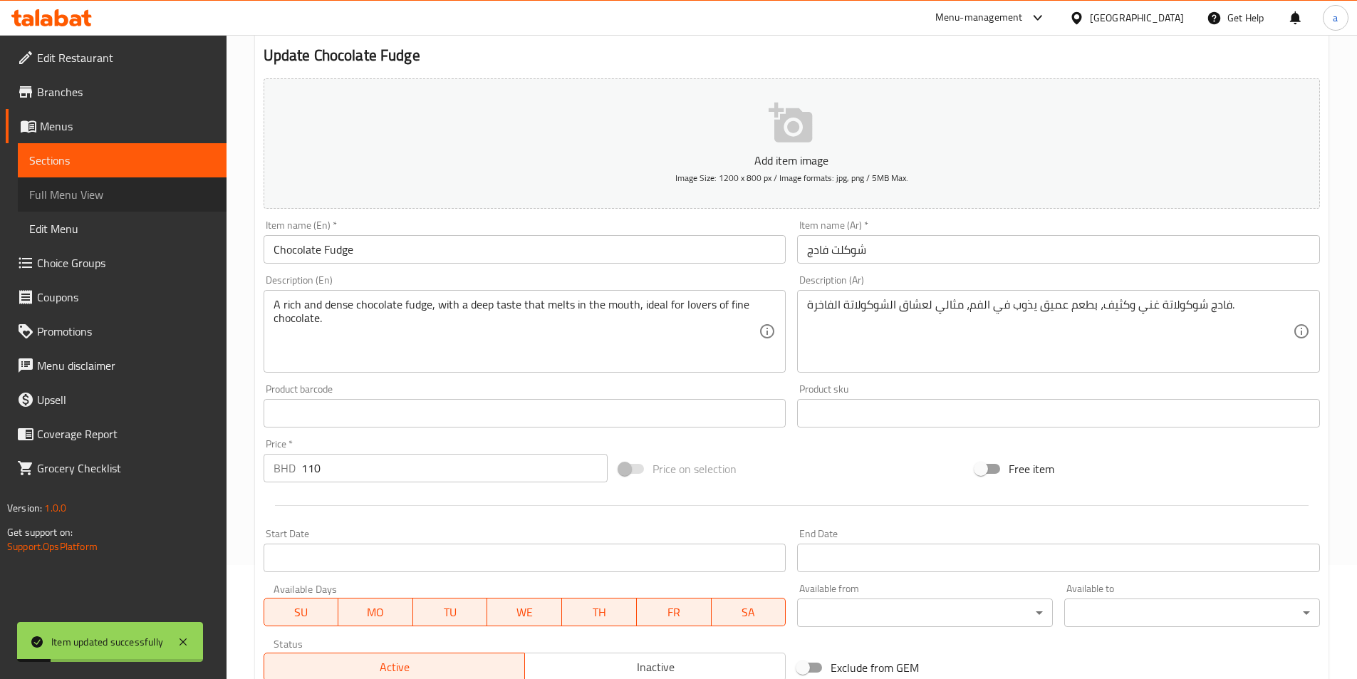
click at [103, 204] on link "Full Menu View" at bounding box center [122, 194] width 209 height 34
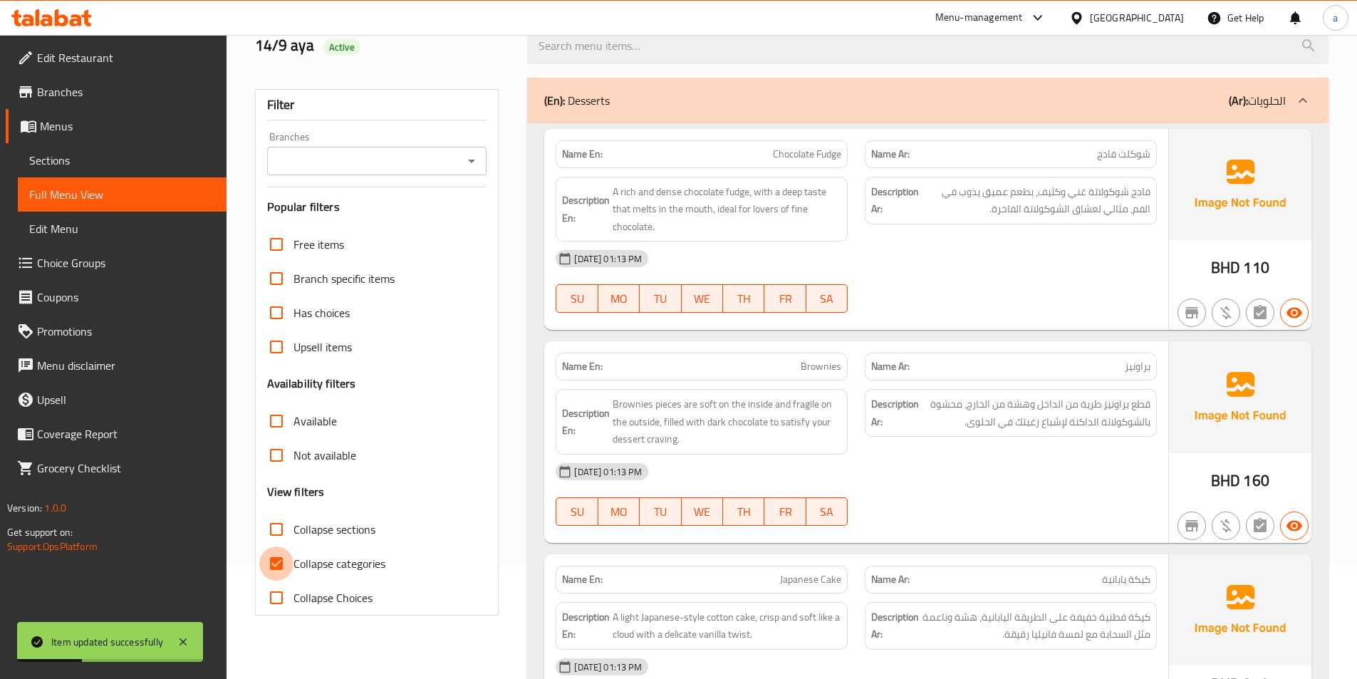
click at [277, 567] on input "Collapse categories" at bounding box center [276, 563] width 34 height 34
checkbox input "false"
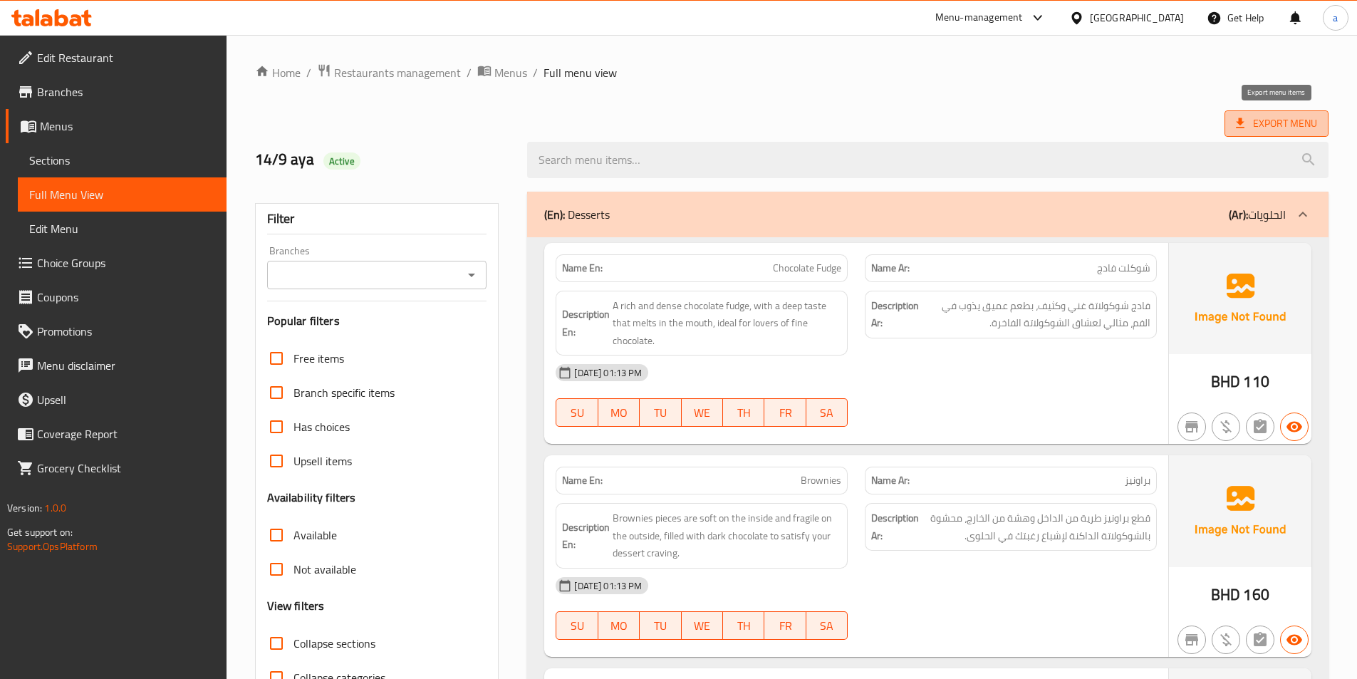
click at [1275, 135] on span "Export Menu" at bounding box center [1276, 123] width 104 height 26
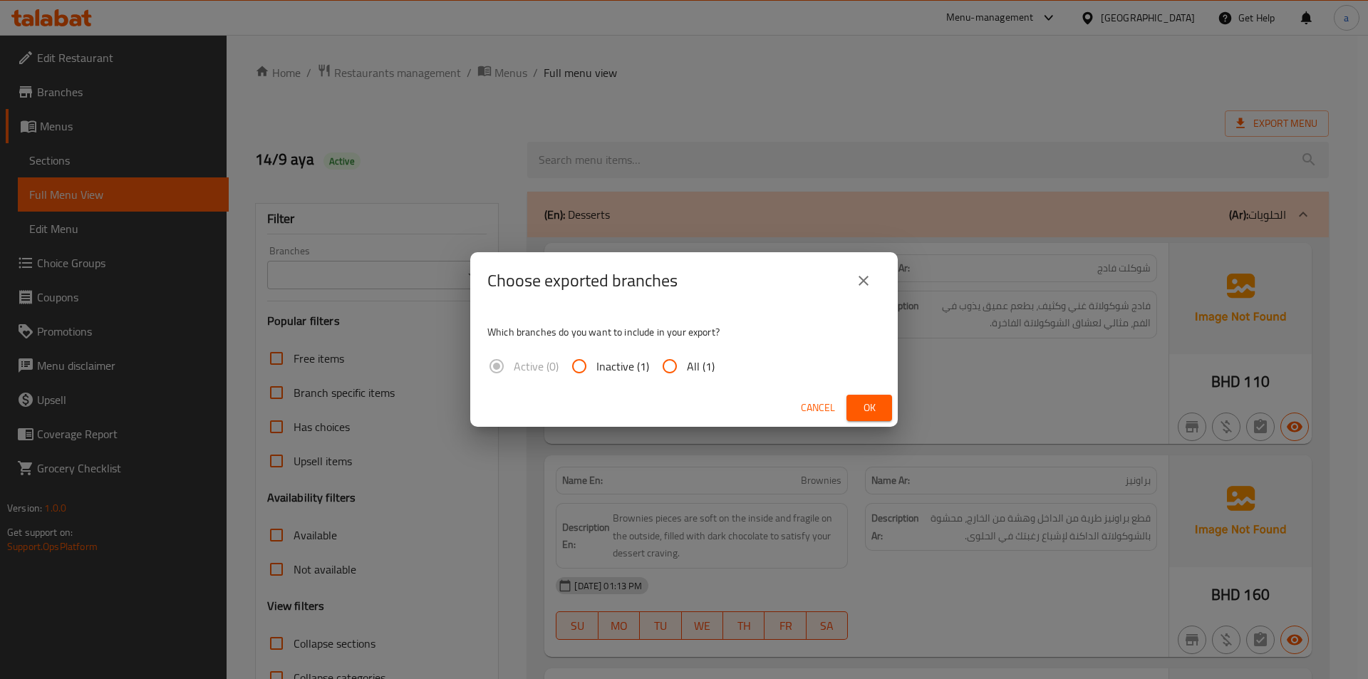
click at [683, 364] on input "All (1)" at bounding box center [669, 366] width 34 height 34
radio input "true"
click at [871, 407] on span "Ok" at bounding box center [869, 408] width 23 height 18
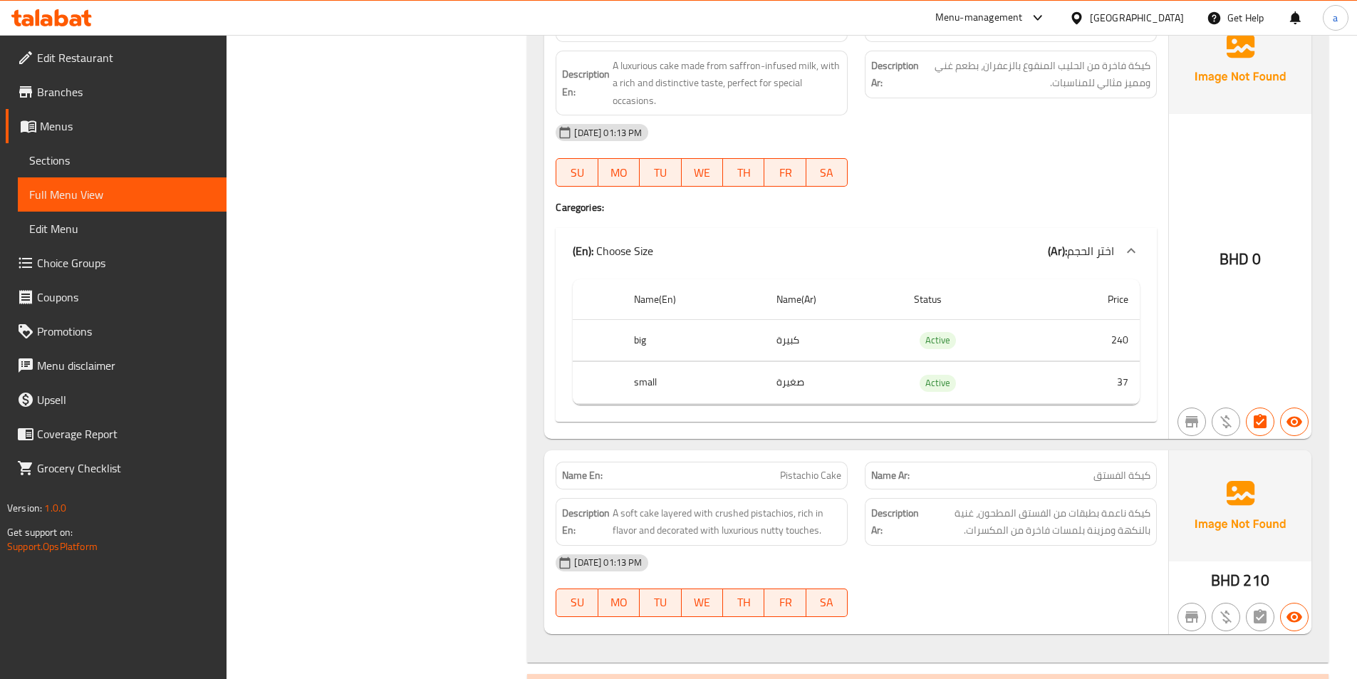
scroll to position [1068, 0]
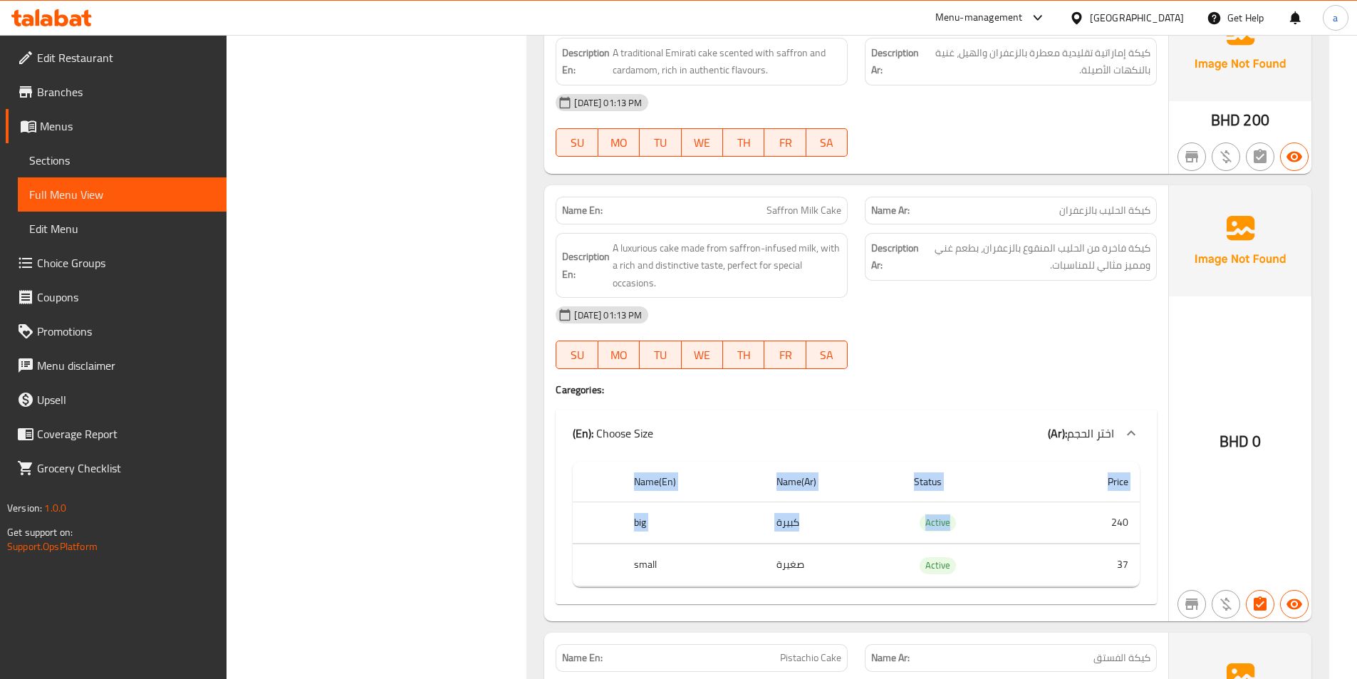
drag, startPoint x: 1100, startPoint y: 516, endPoint x: 1142, endPoint y: 519, distance: 42.8
click at [1142, 519] on div "Name(En) Name(Ar) Status Price big كبيرة Active 240 small صغيرة Active 37" at bounding box center [856, 530] width 601 height 148
click at [1137, 519] on td "240" at bounding box center [1091, 522] width 95 height 42
click at [1121, 521] on td "240" at bounding box center [1091, 522] width 95 height 42
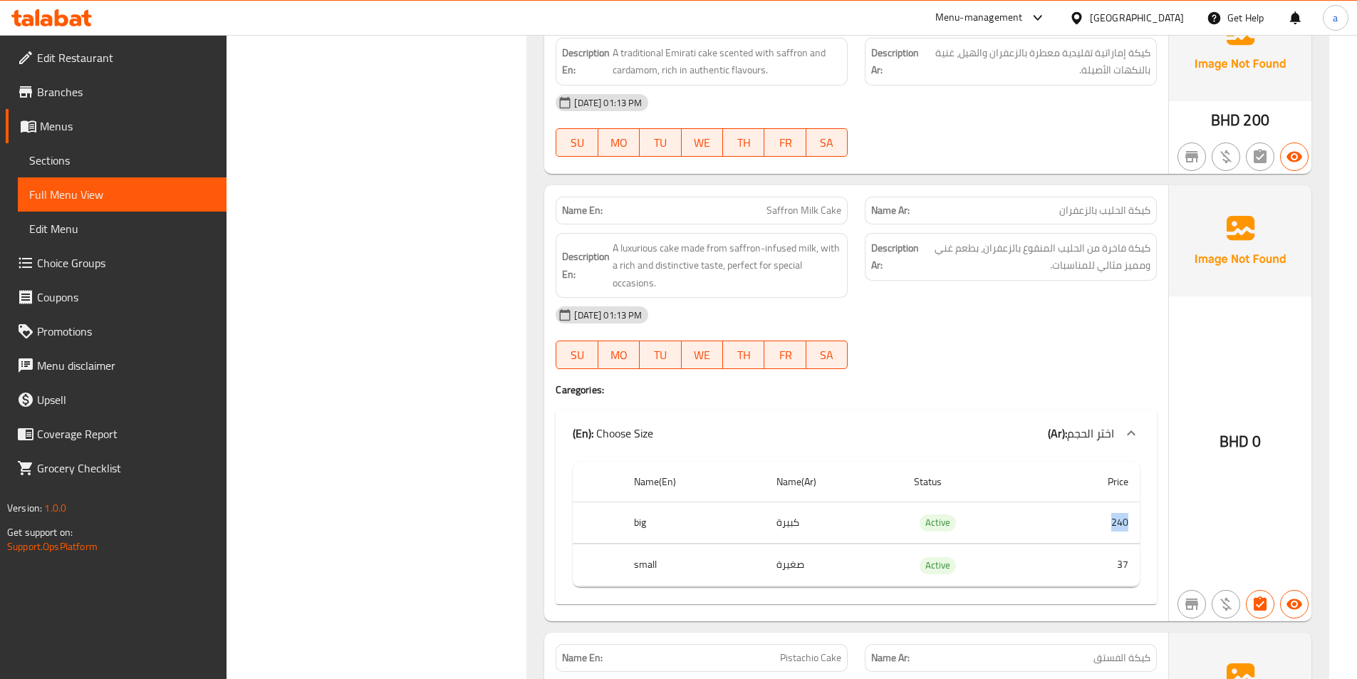
click at [1090, 529] on td "240" at bounding box center [1091, 522] width 95 height 42
click at [1118, 567] on td "37" at bounding box center [1091, 565] width 95 height 42
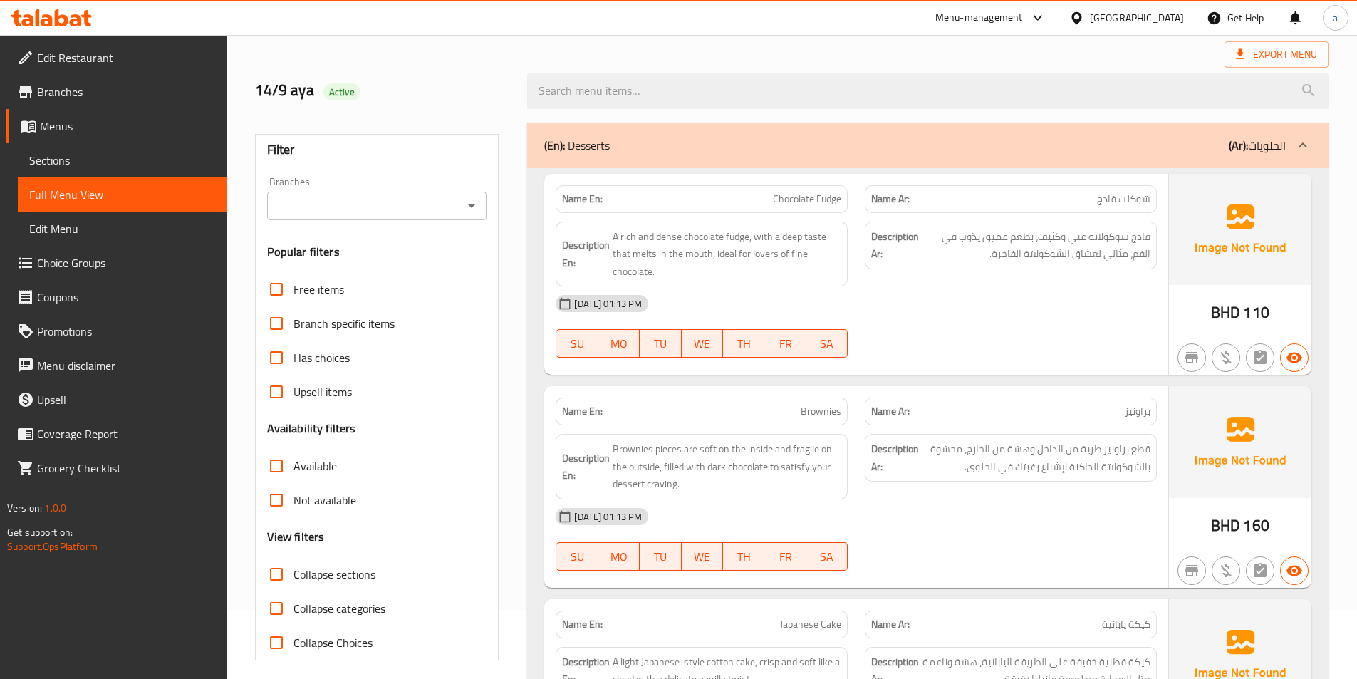
scroll to position [0, 0]
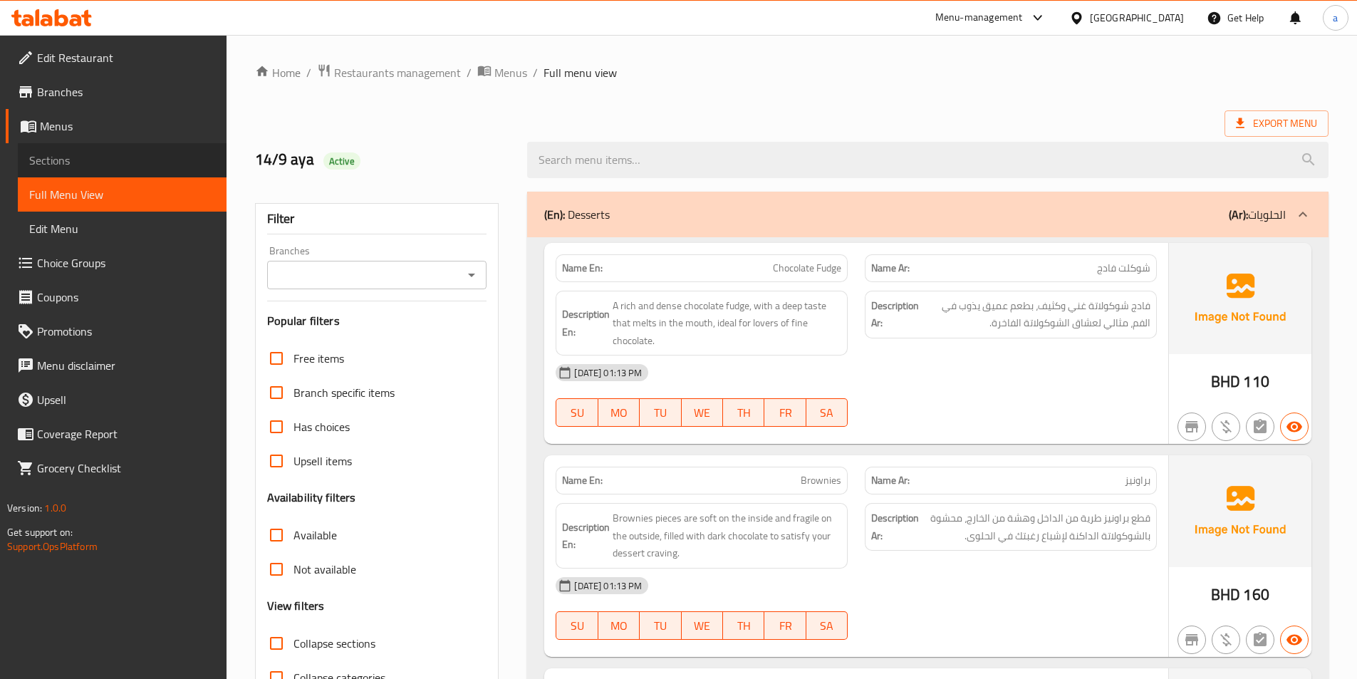
click at [108, 165] on span "Sections" at bounding box center [122, 160] width 186 height 17
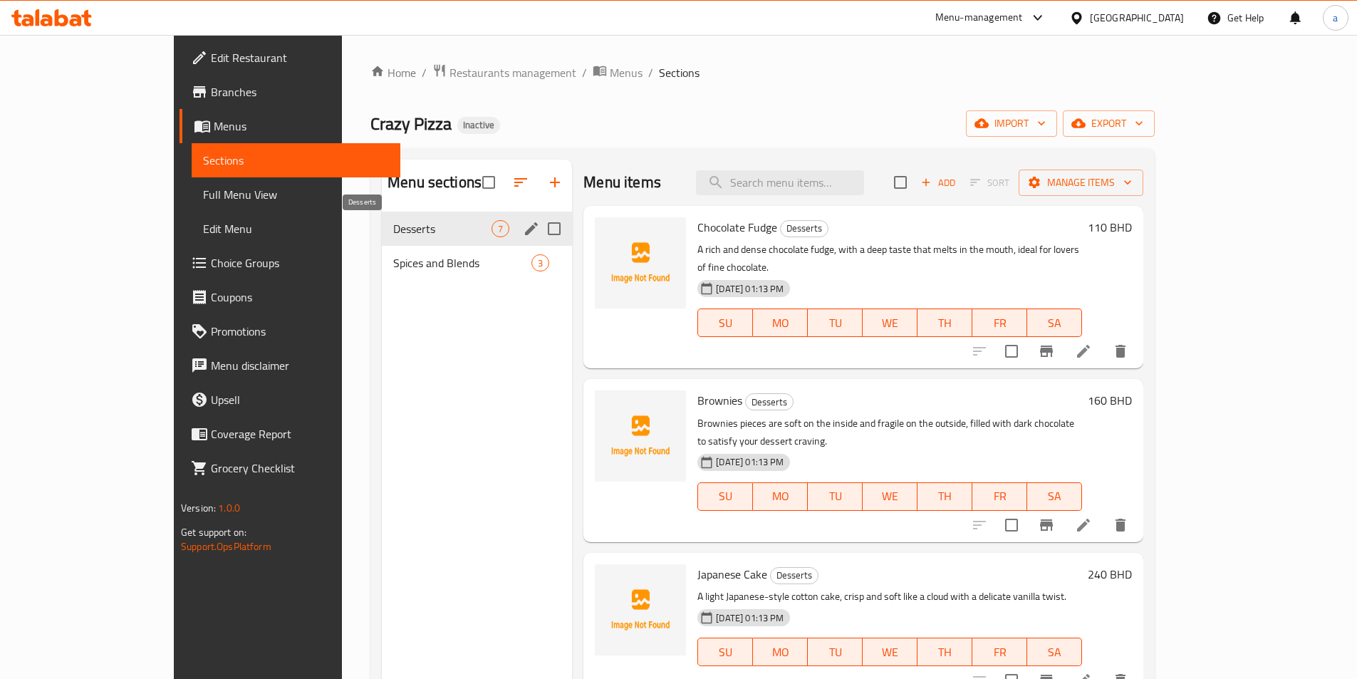
click at [393, 222] on span "Desserts" at bounding box center [442, 228] width 98 height 17
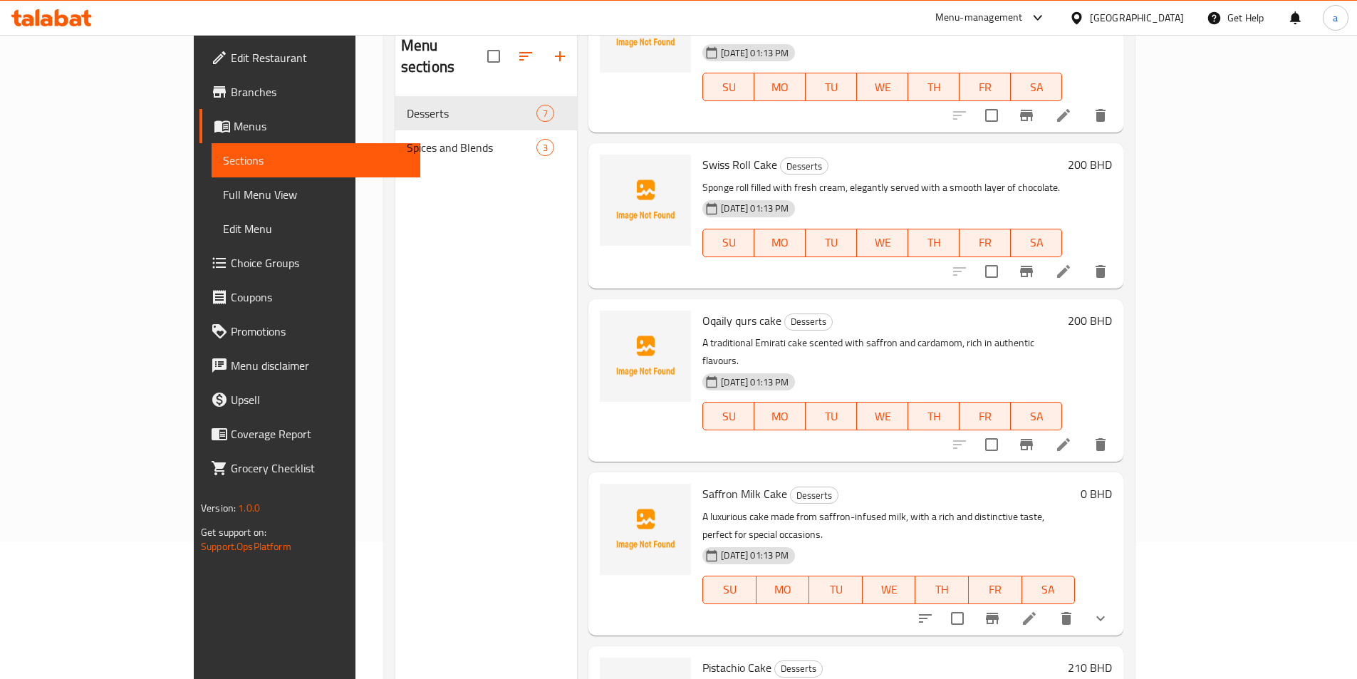
scroll to position [142, 0]
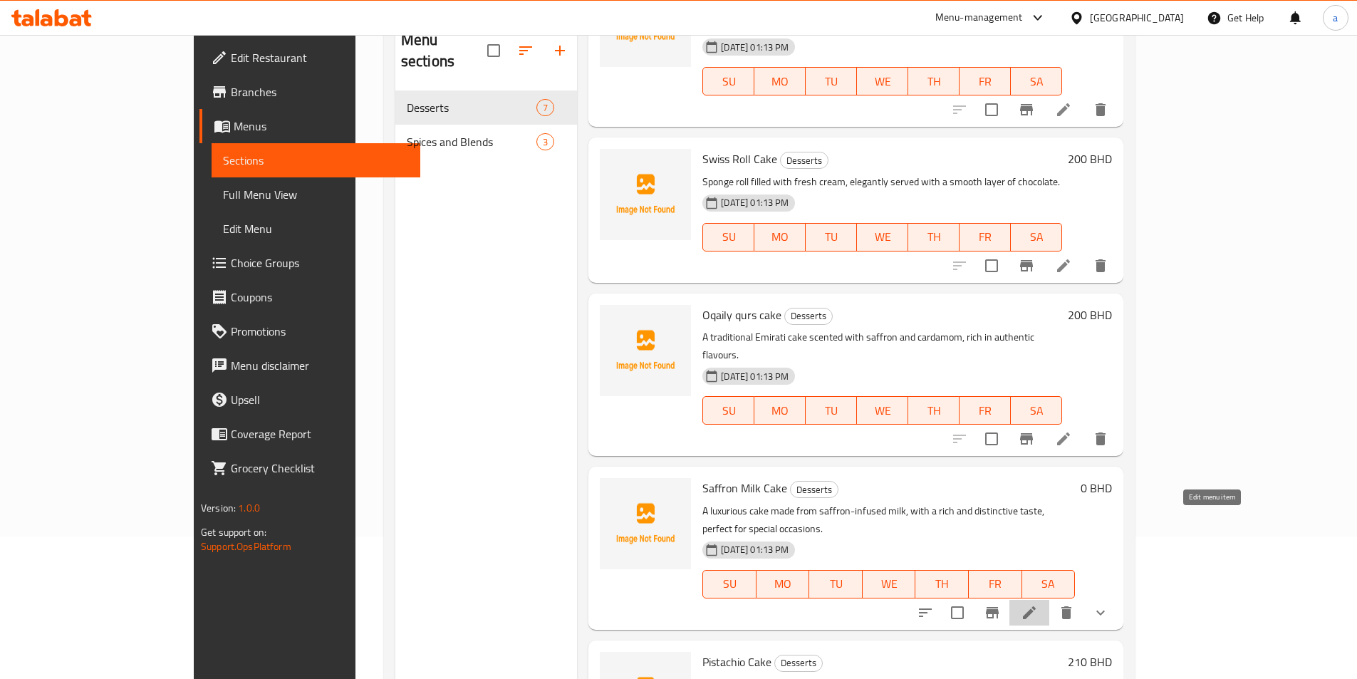
click at [1038, 604] on icon at bounding box center [1029, 612] width 17 height 17
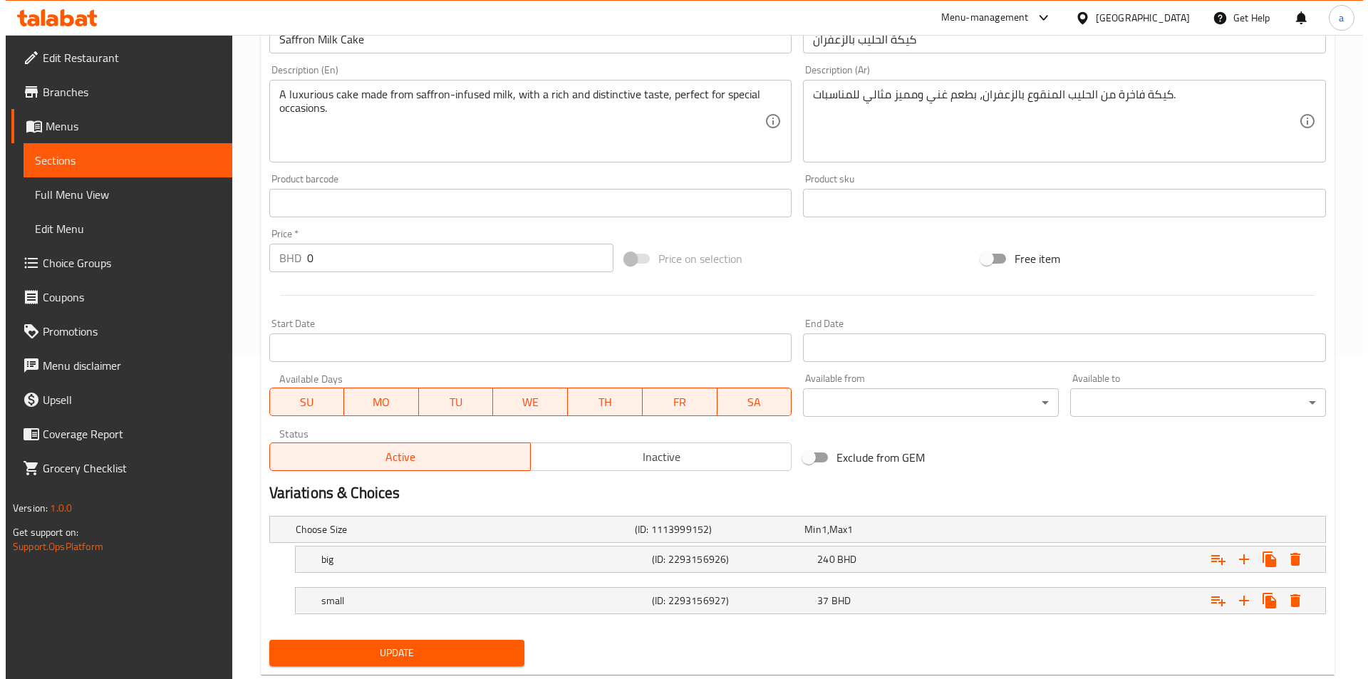
scroll to position [360, 0]
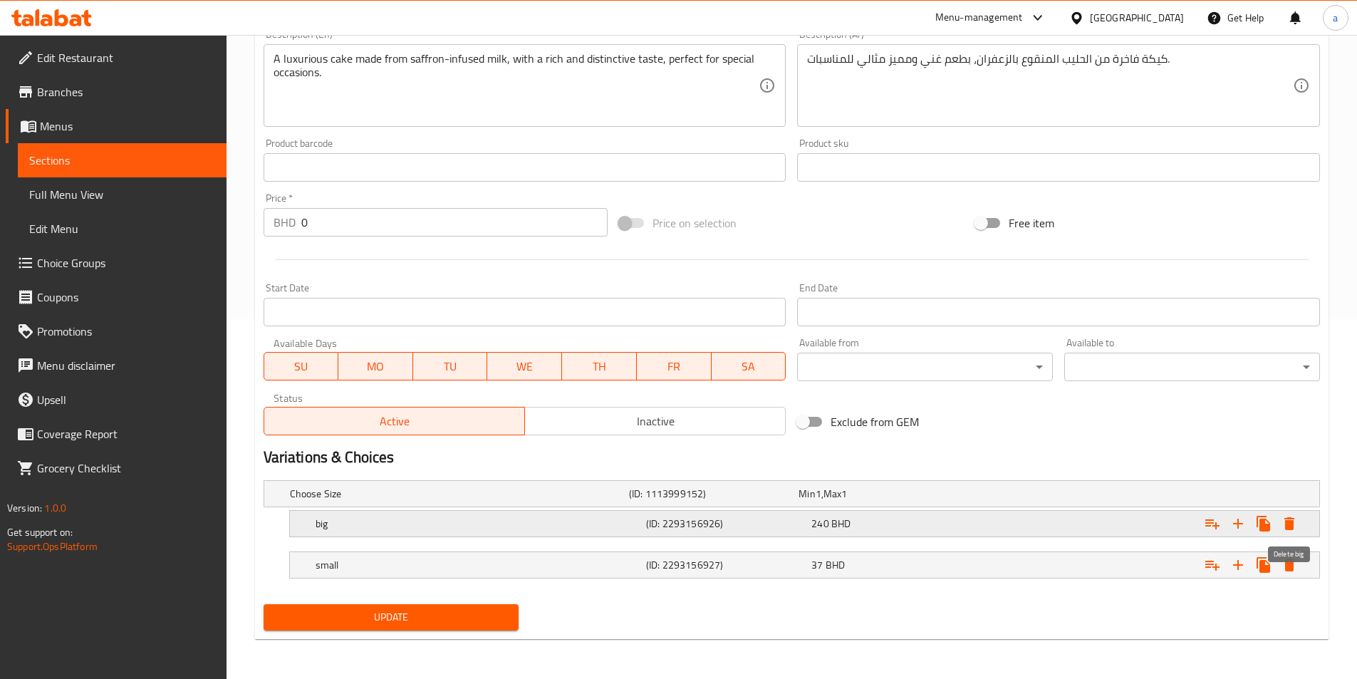
click at [1289, 521] on icon "Expand" at bounding box center [1289, 523] width 10 height 13
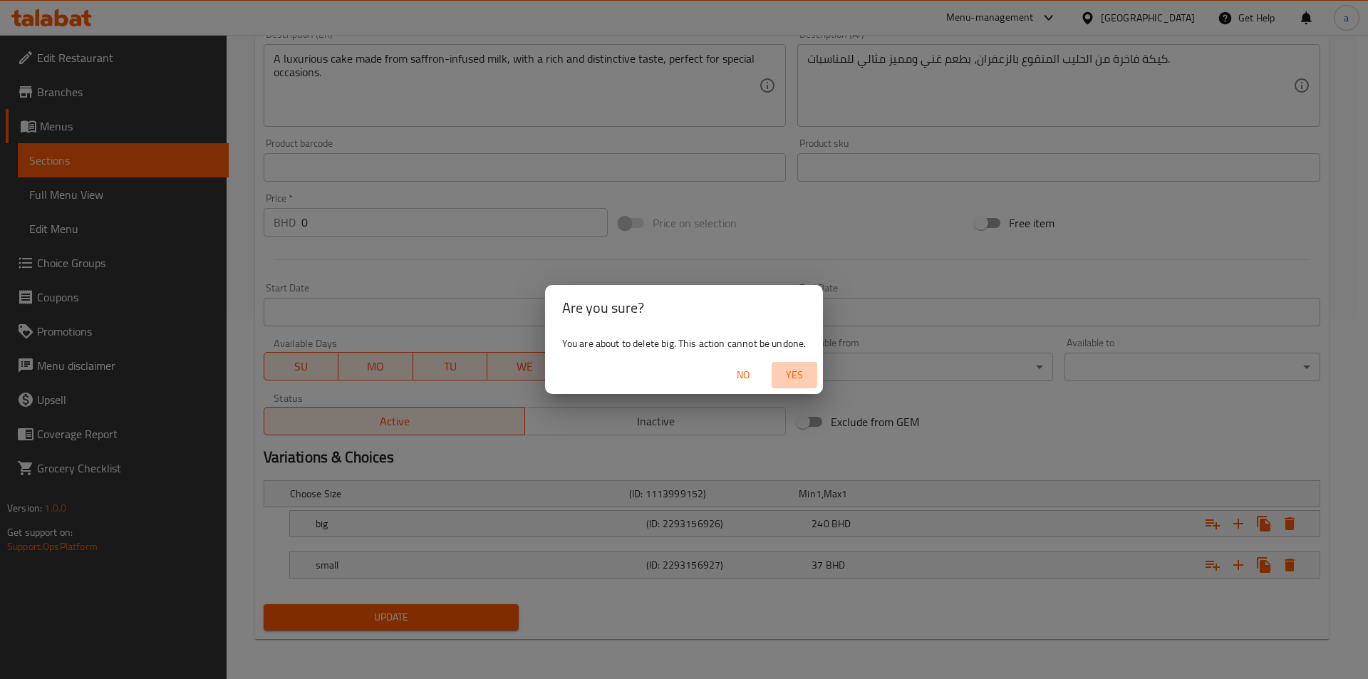
click at [793, 378] on span "Yes" at bounding box center [794, 375] width 34 height 18
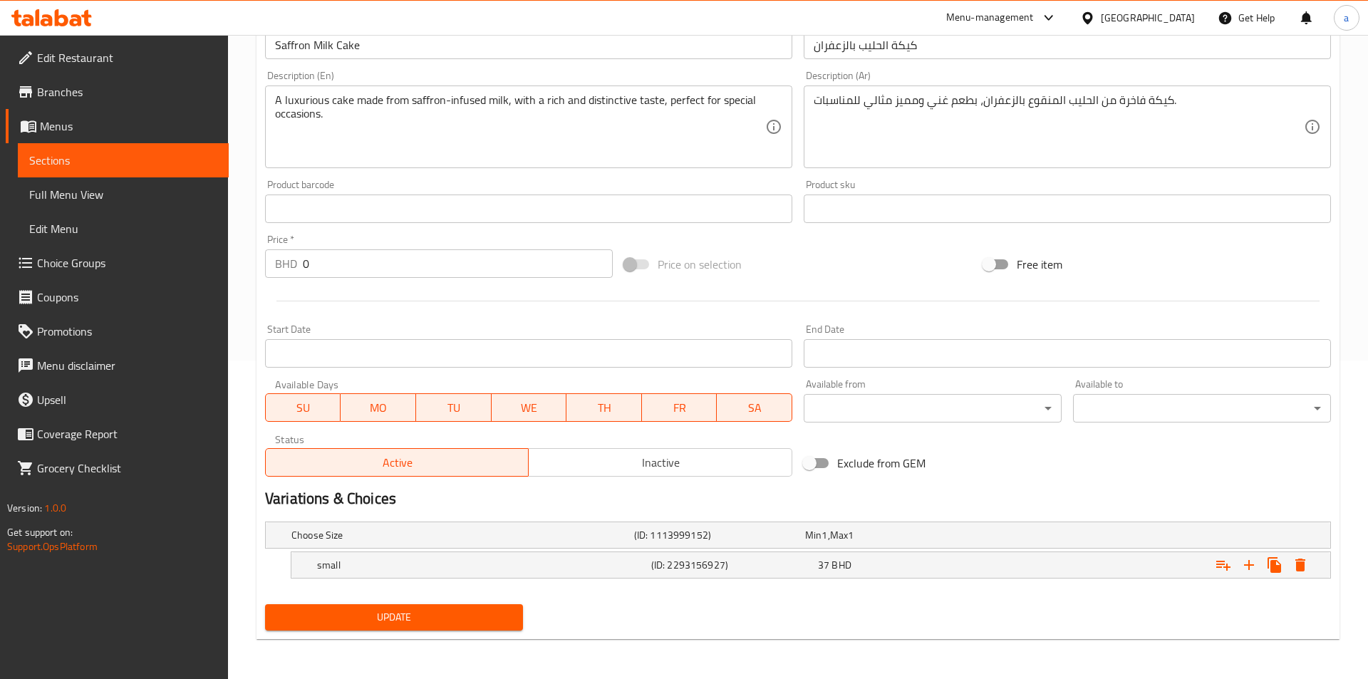
scroll to position [318, 0]
click at [1292, 569] on icon "Expand" at bounding box center [1289, 564] width 10 height 13
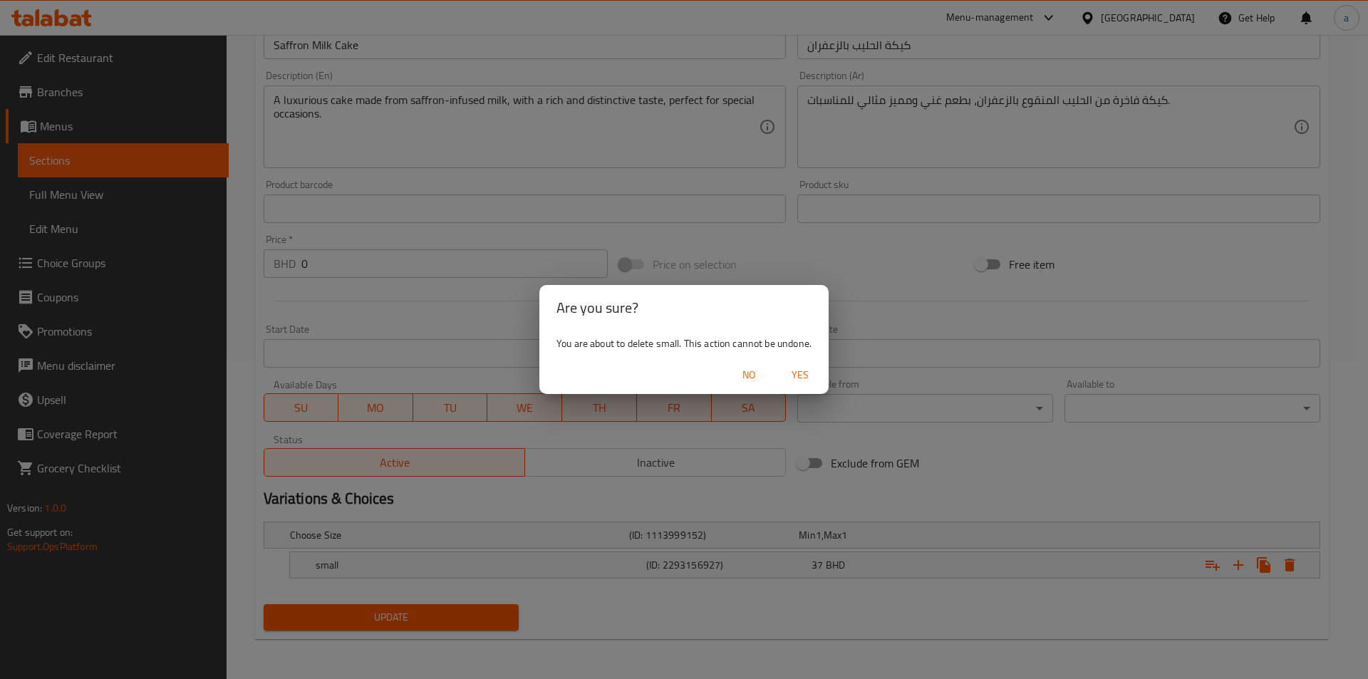
click at [795, 384] on button "Yes" at bounding box center [800, 375] width 46 height 26
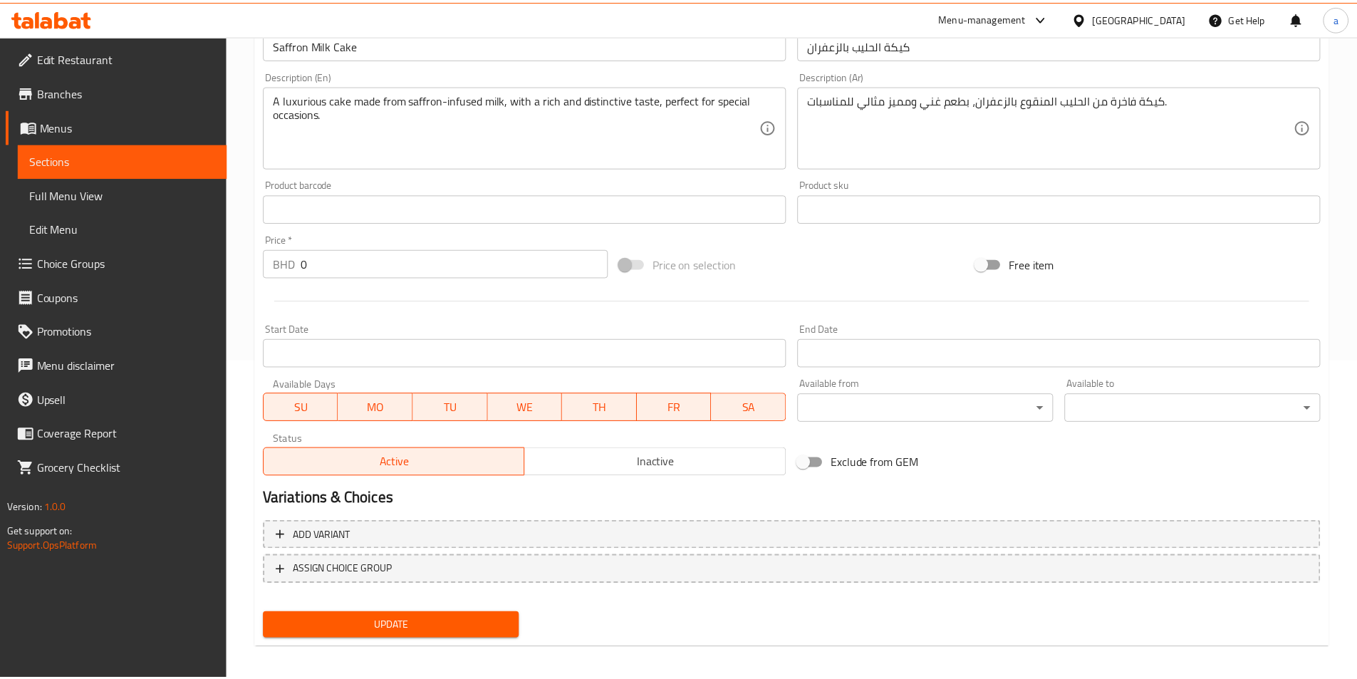
scroll to position [313, 0]
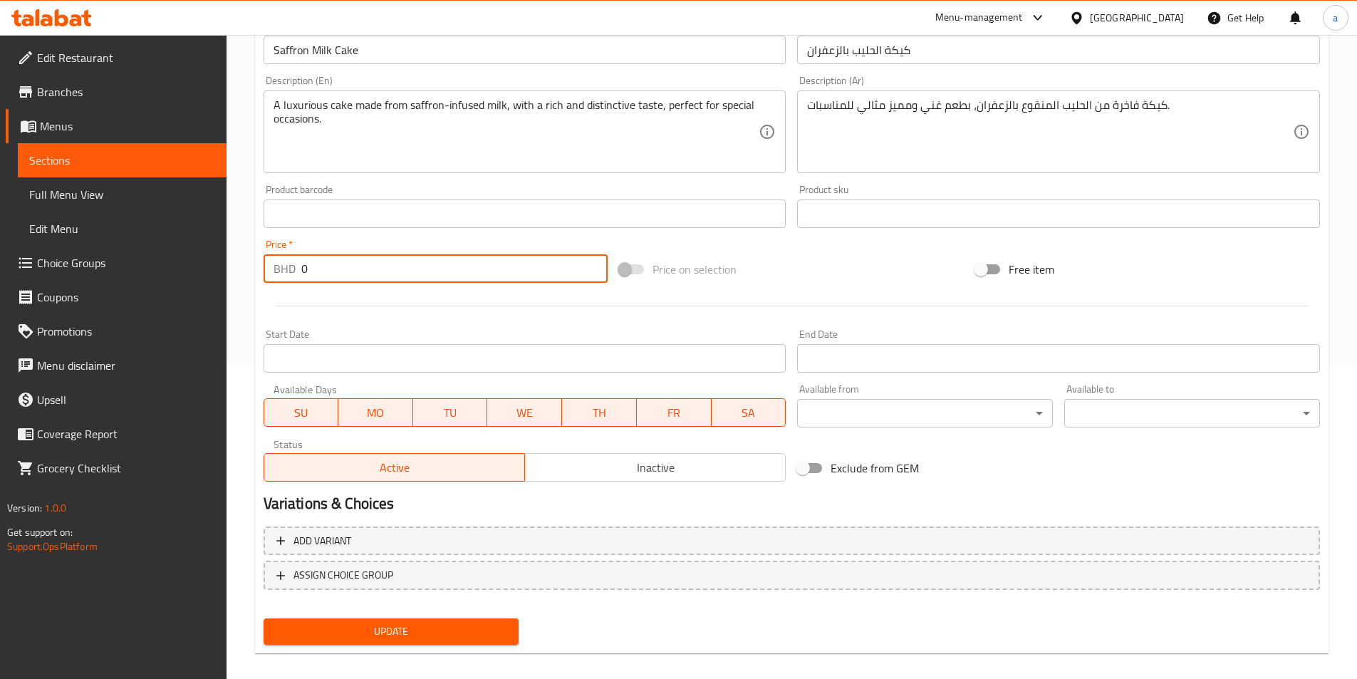
drag, startPoint x: 326, startPoint y: 264, endPoint x: 299, endPoint y: 265, distance: 26.4
click at [299, 265] on div "BHD 0 Price *" at bounding box center [436, 268] width 345 height 28
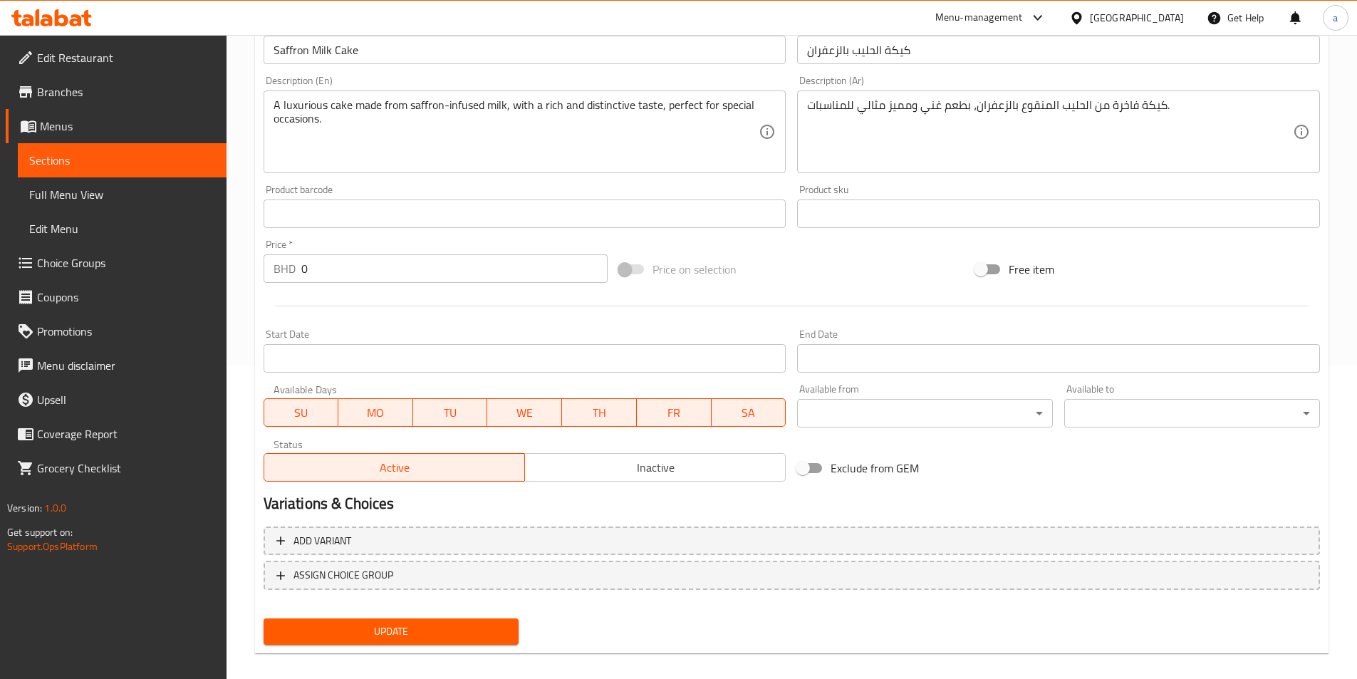
click at [397, 243] on div "Price   * BHD 0 Price *" at bounding box center [436, 260] width 345 height 43
click at [395, 249] on div "Price   * BHD 0 Price *" at bounding box center [436, 260] width 345 height 43
drag, startPoint x: 395, startPoint y: 249, endPoint x: 343, endPoint y: 263, distance: 53.7
click at [379, 260] on div "Price   * BHD 0 Price *" at bounding box center [436, 260] width 345 height 43
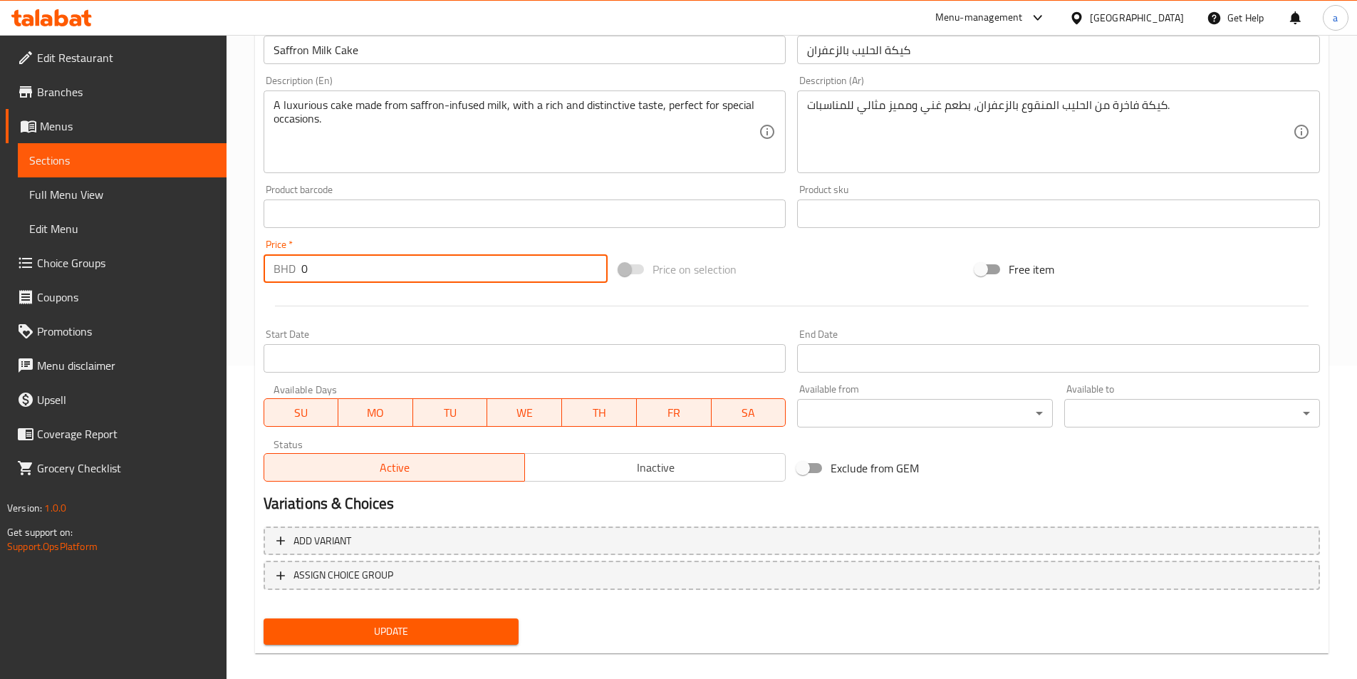
drag, startPoint x: 343, startPoint y: 263, endPoint x: 330, endPoint y: 267, distance: 13.5
click at [334, 266] on input "0" at bounding box center [454, 268] width 307 height 28
click at [326, 270] on input "0" at bounding box center [454, 268] width 307 height 28
drag, startPoint x: 325, startPoint y: 270, endPoint x: 293, endPoint y: 278, distance: 32.3
click at [293, 278] on div "BHD 0 Price *" at bounding box center [436, 268] width 345 height 28
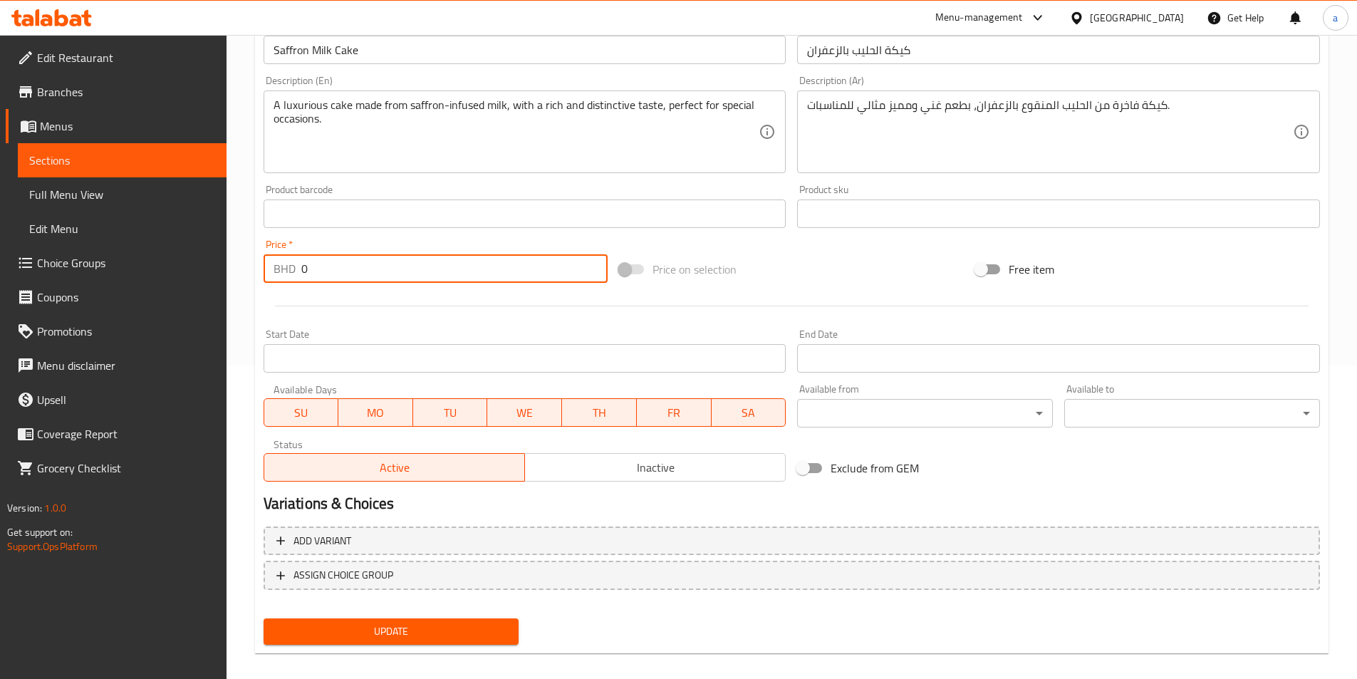
type input "-1"
type input "1"
click at [360, 263] on input "1" at bounding box center [454, 268] width 307 height 28
drag, startPoint x: 301, startPoint y: 278, endPoint x: 329, endPoint y: 275, distance: 28.7
click at [329, 275] on input "1" at bounding box center [454, 268] width 307 height 28
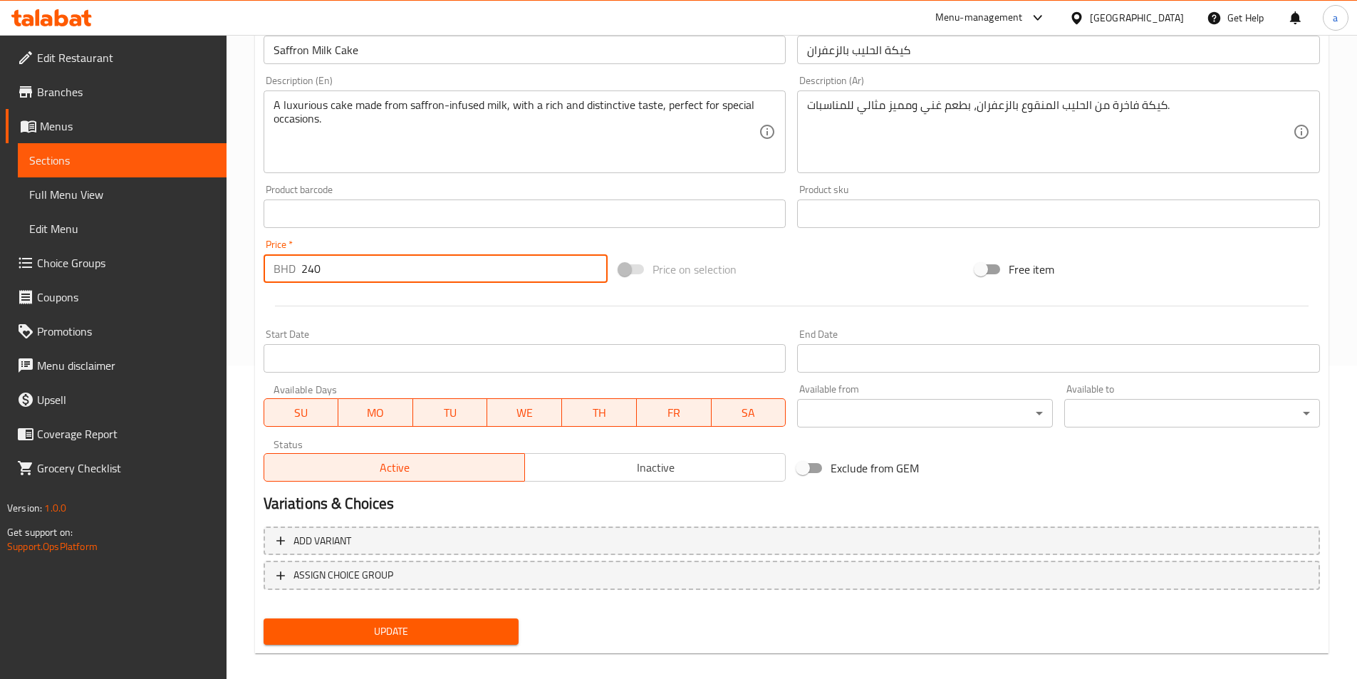
type input "240"
click at [471, 623] on span "Update" at bounding box center [391, 632] width 233 height 18
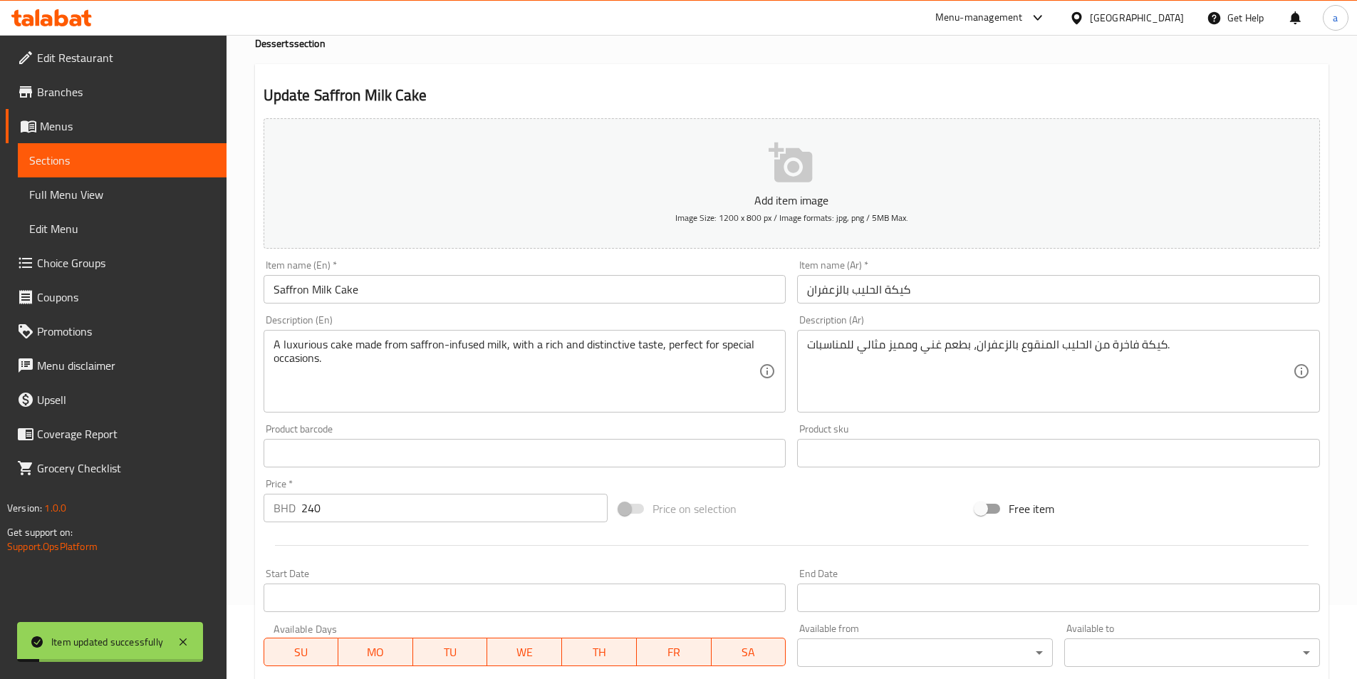
scroll to position [100, 0]
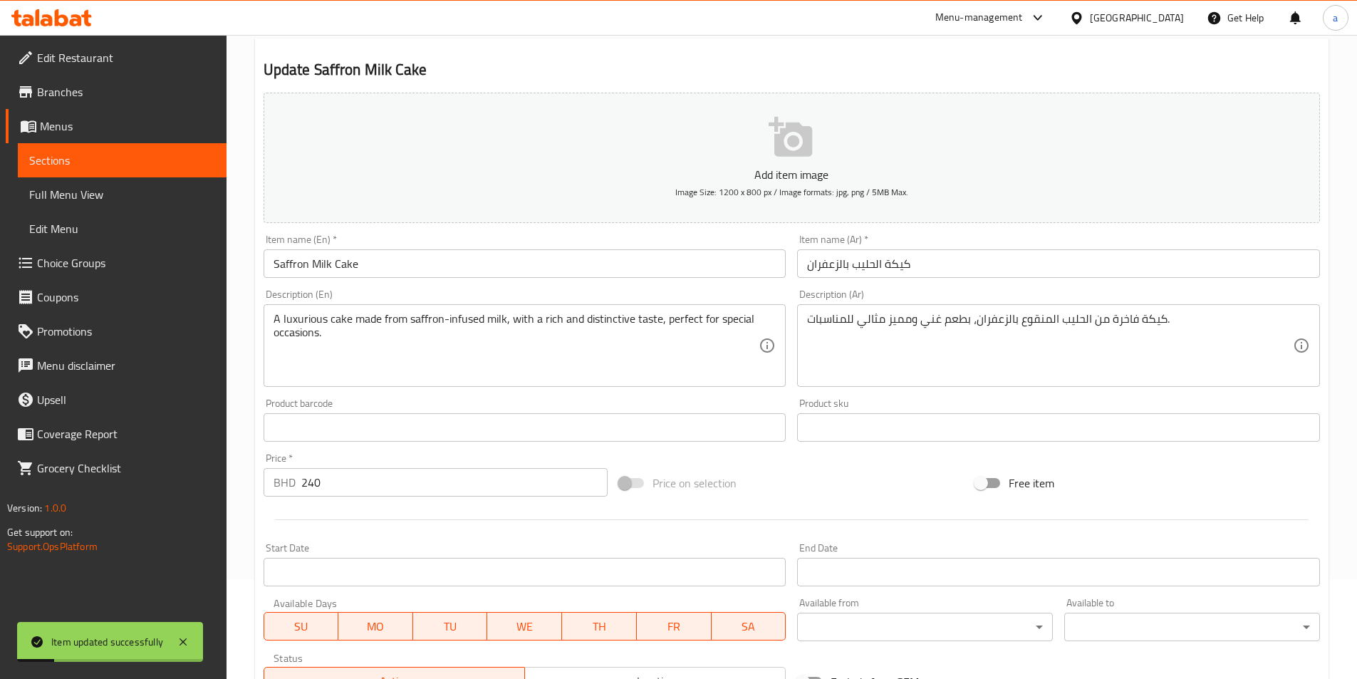
click at [349, 265] on input "Saffron Milk Cake" at bounding box center [525, 263] width 523 height 28
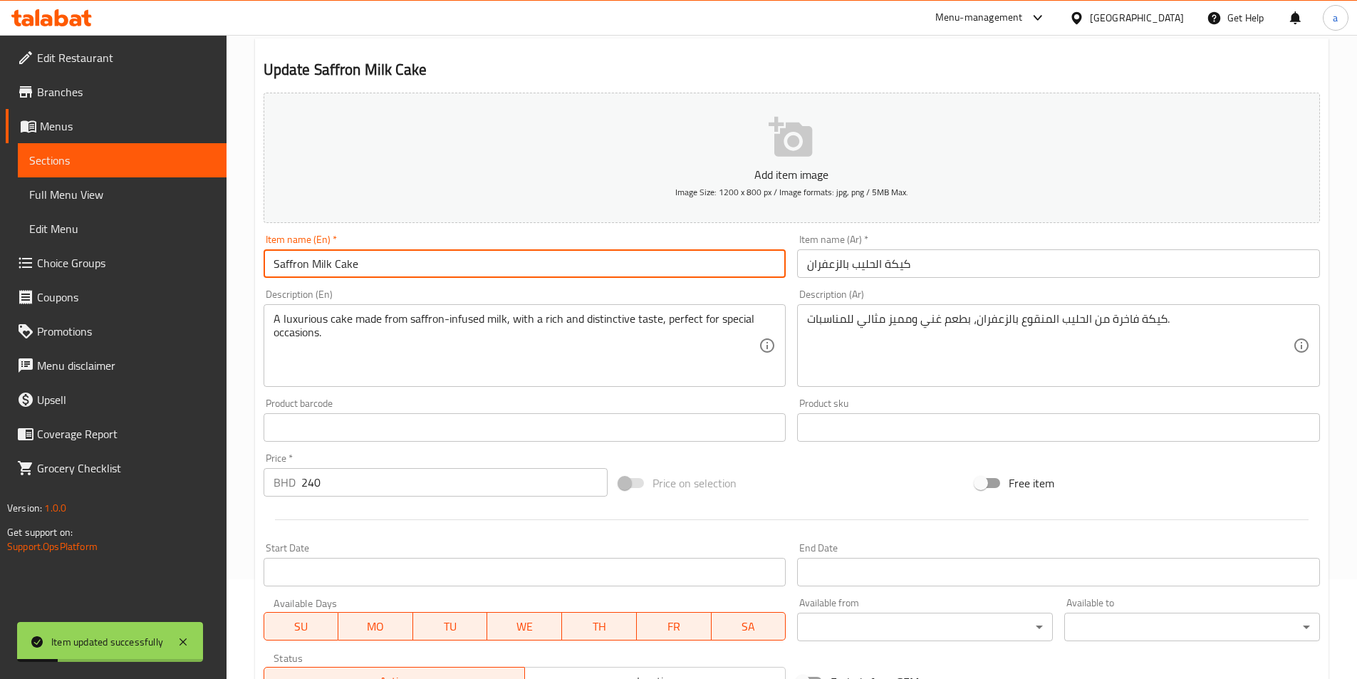
click at [349, 265] on input "Saffron Milk Cake" at bounding box center [525, 263] width 523 height 28
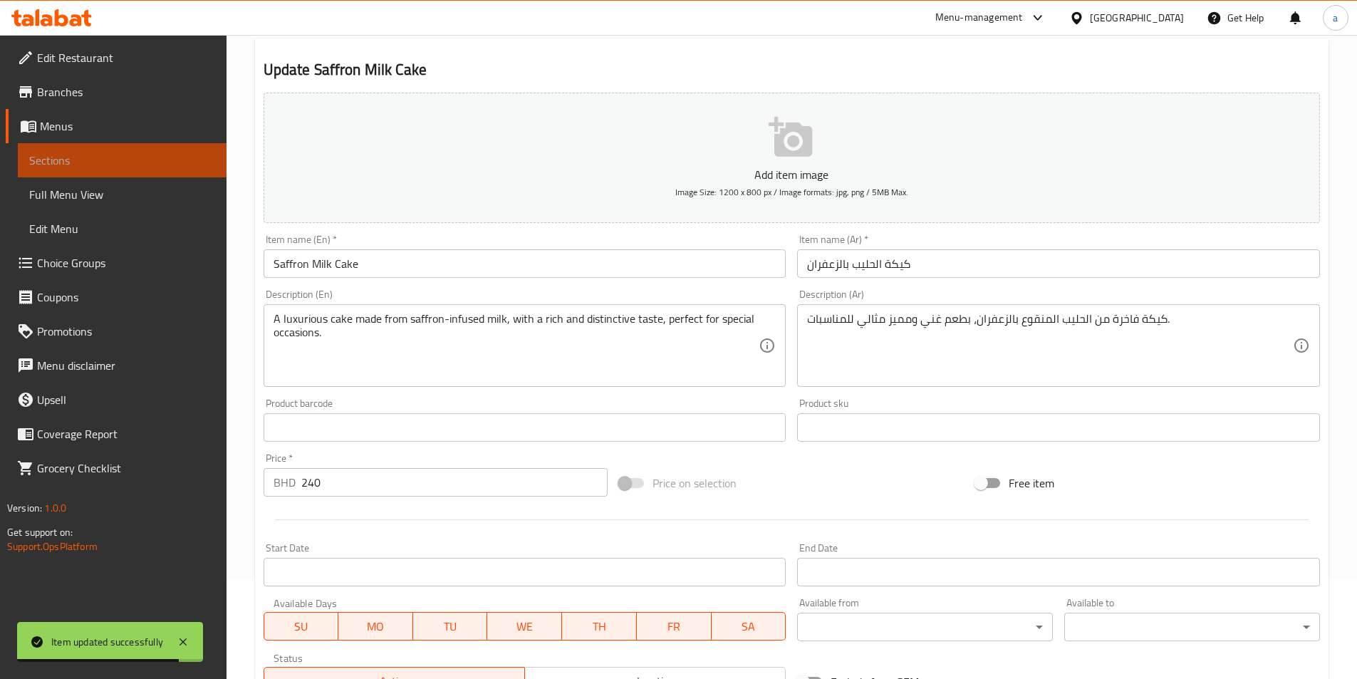
click at [126, 152] on span "Sections" at bounding box center [122, 160] width 186 height 17
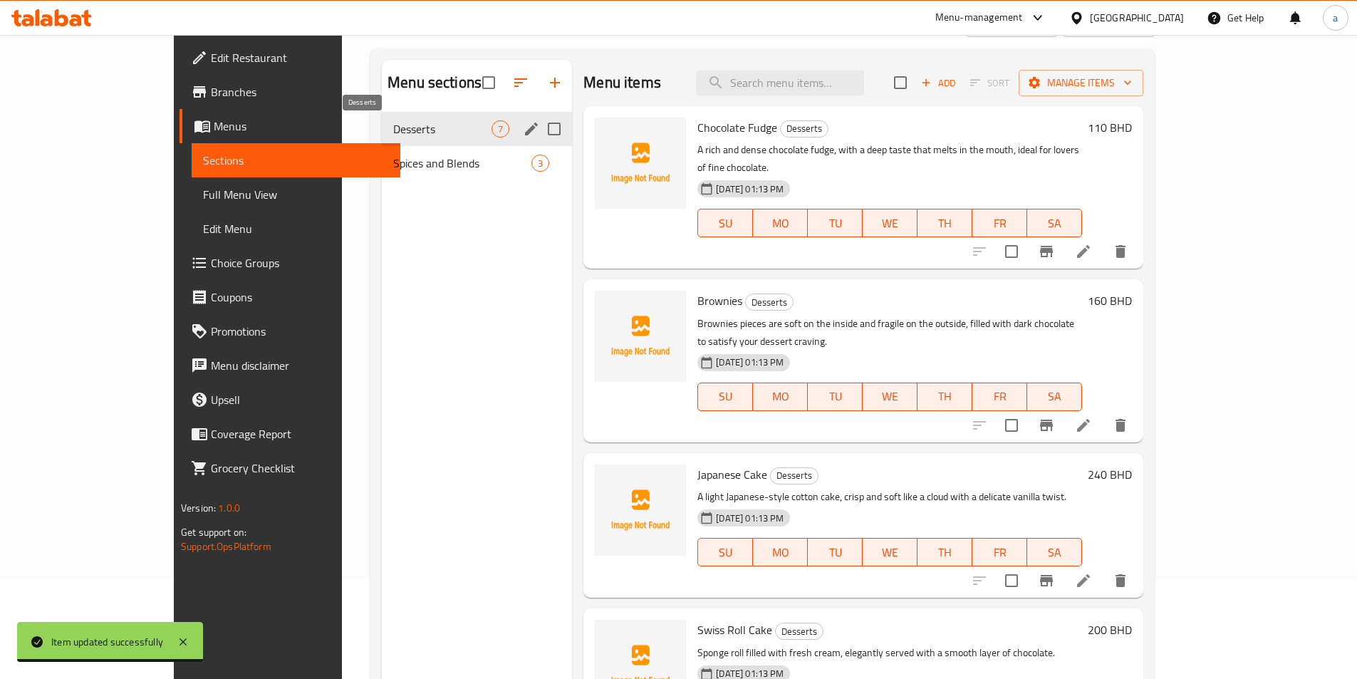
click at [393, 128] on span "Desserts" at bounding box center [442, 128] width 98 height 17
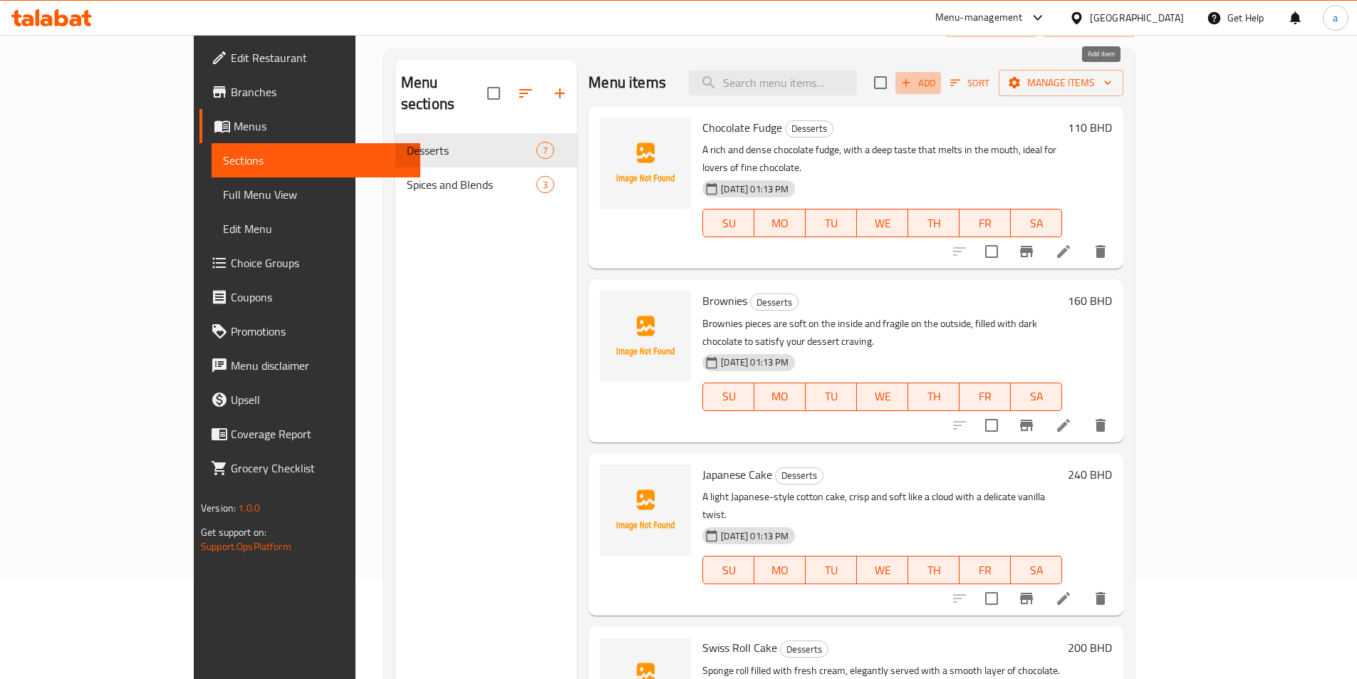
click at [912, 85] on icon "button" at bounding box center [906, 82] width 13 height 13
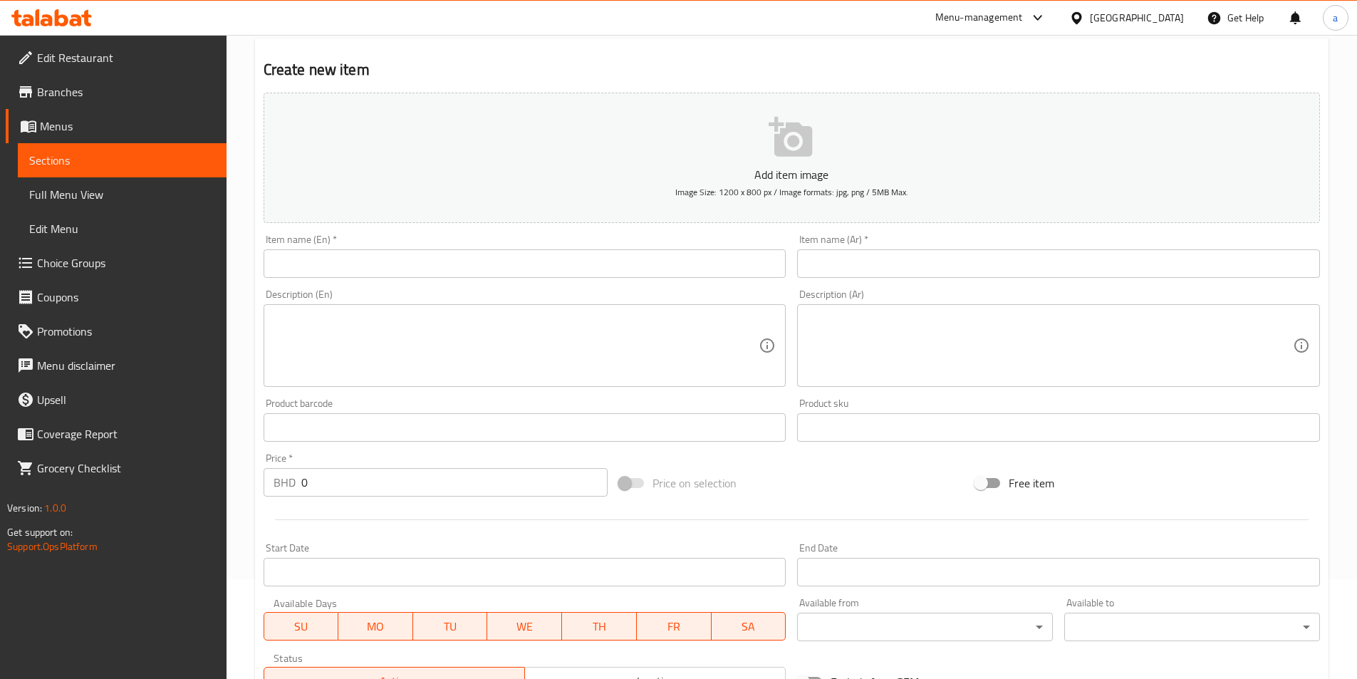
click at [488, 264] on input "text" at bounding box center [525, 263] width 523 height 28
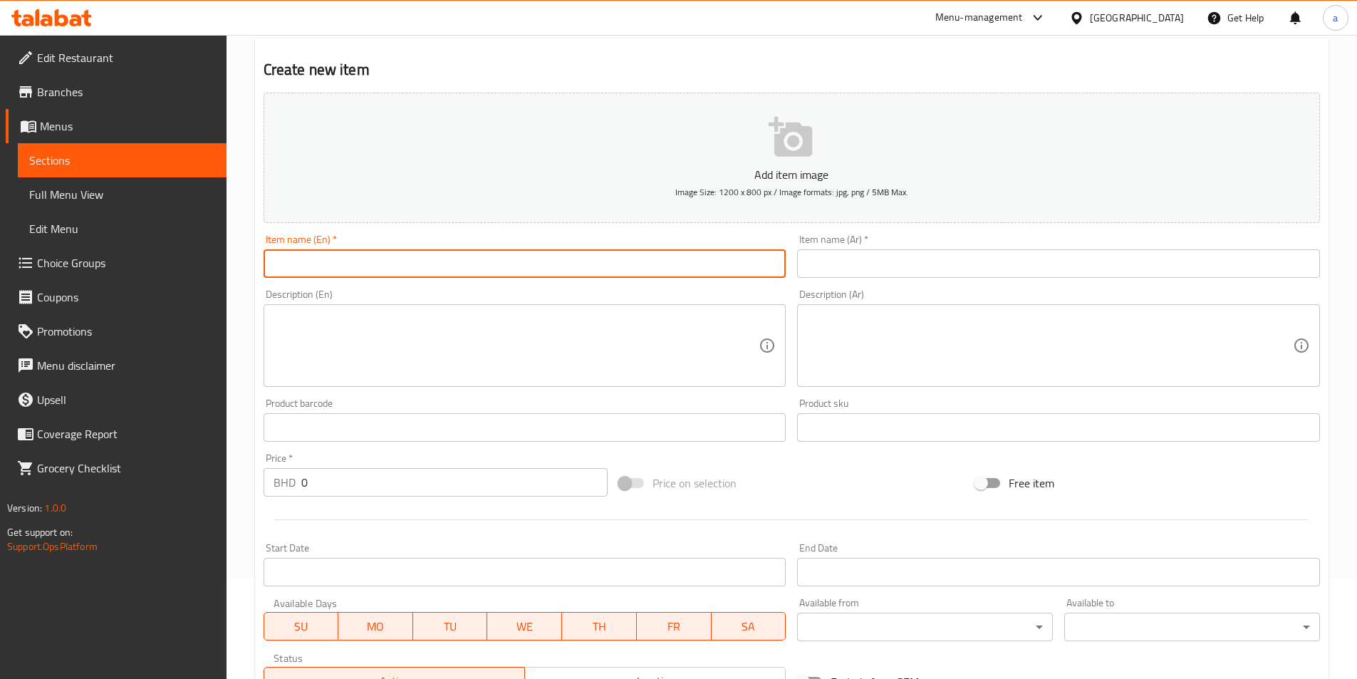
paste input "Saffron Milk Cake"
type input "Saffron Milk Cake"
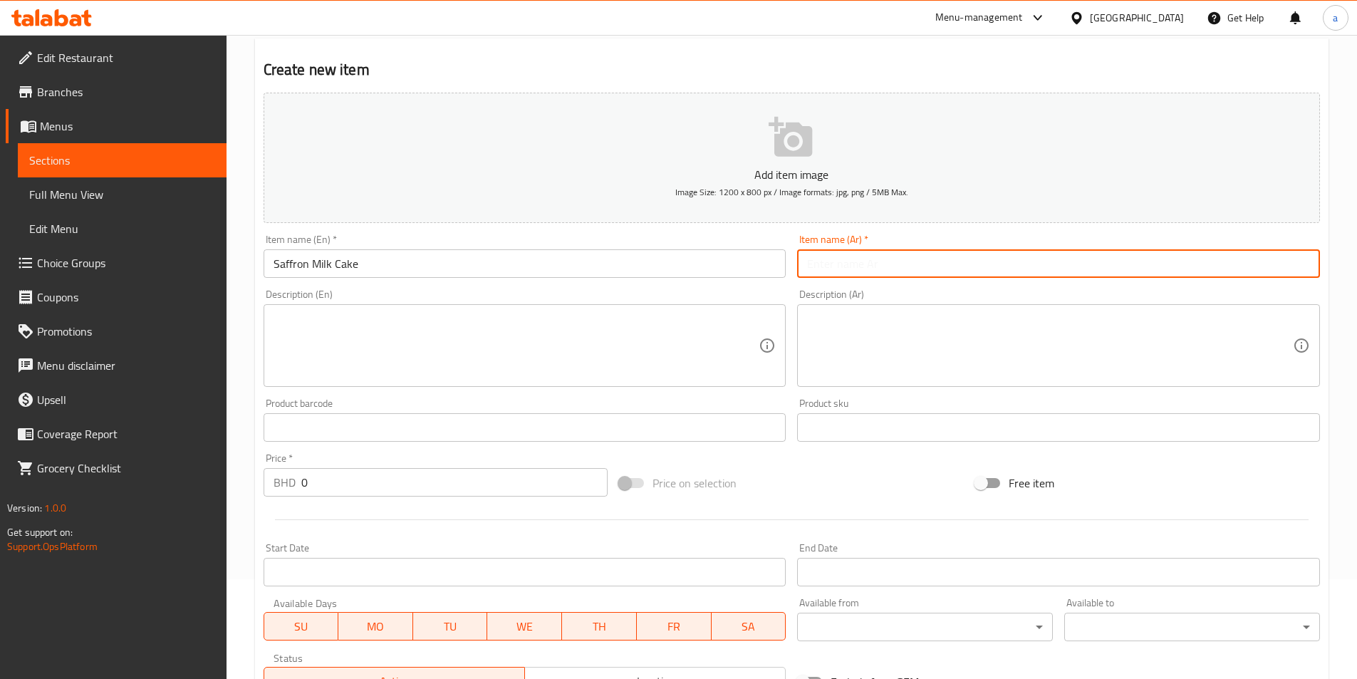
click at [907, 268] on input "text" at bounding box center [1058, 263] width 523 height 28
paste input "كيكة الحليب بالزعفران (صغيرة)"
type input "كيكة الحليب بالزعفران (صغيرة)"
click at [549, 256] on input "Saffron Milk Cake" at bounding box center [525, 263] width 523 height 28
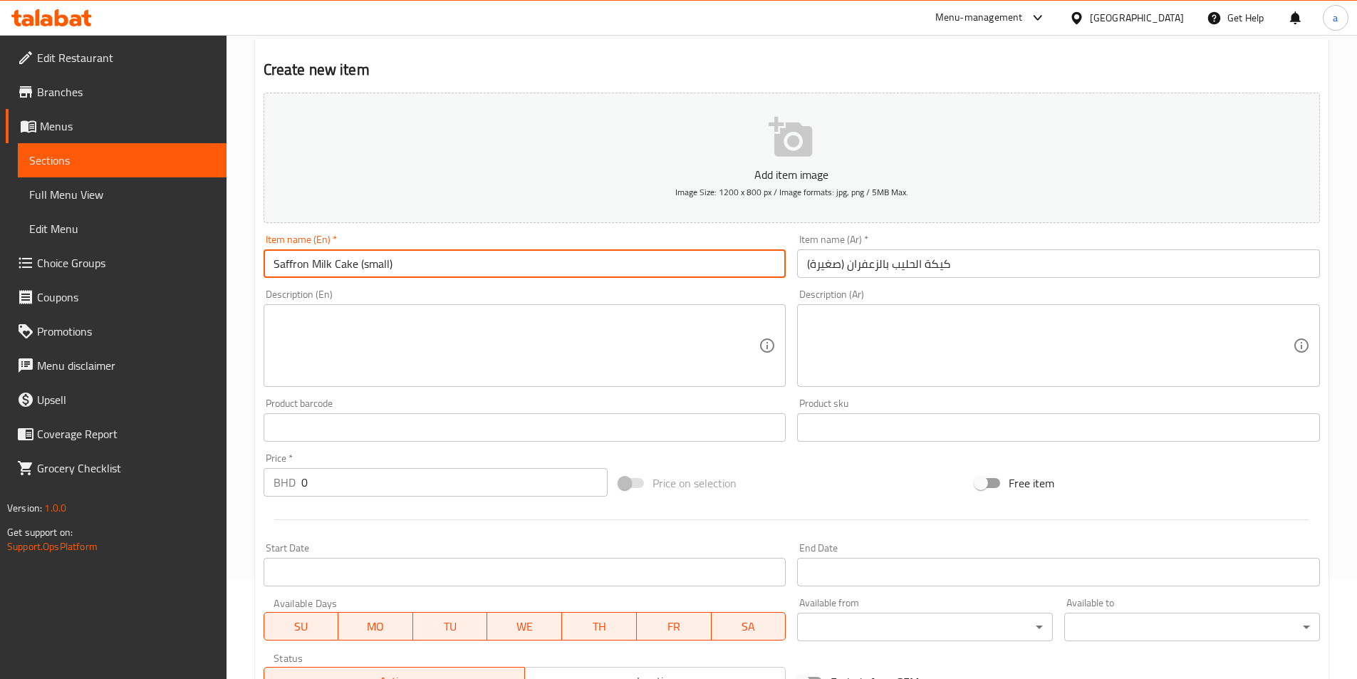
click at [387, 269] on input "Saffron Milk Cake (small)" at bounding box center [525, 263] width 523 height 28
type input "Saffron Milk Cake (smal)"
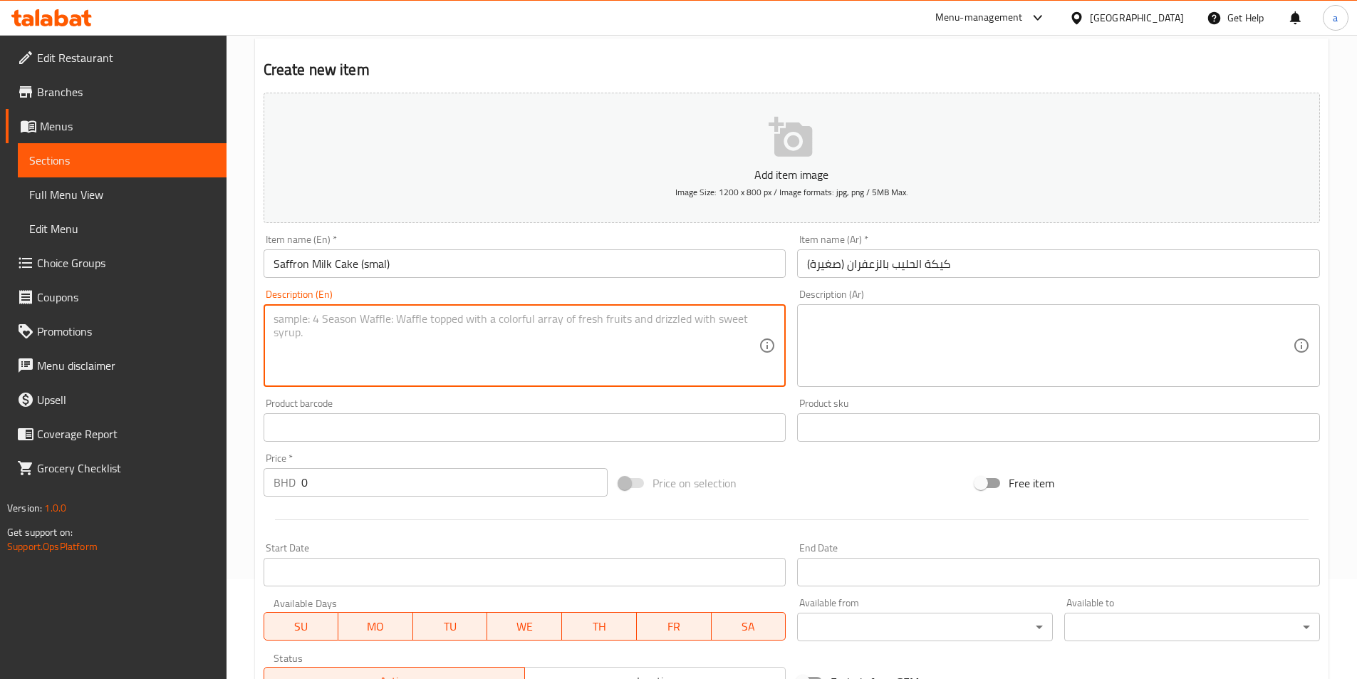
click at [675, 346] on textarea at bounding box center [517, 346] width 486 height 68
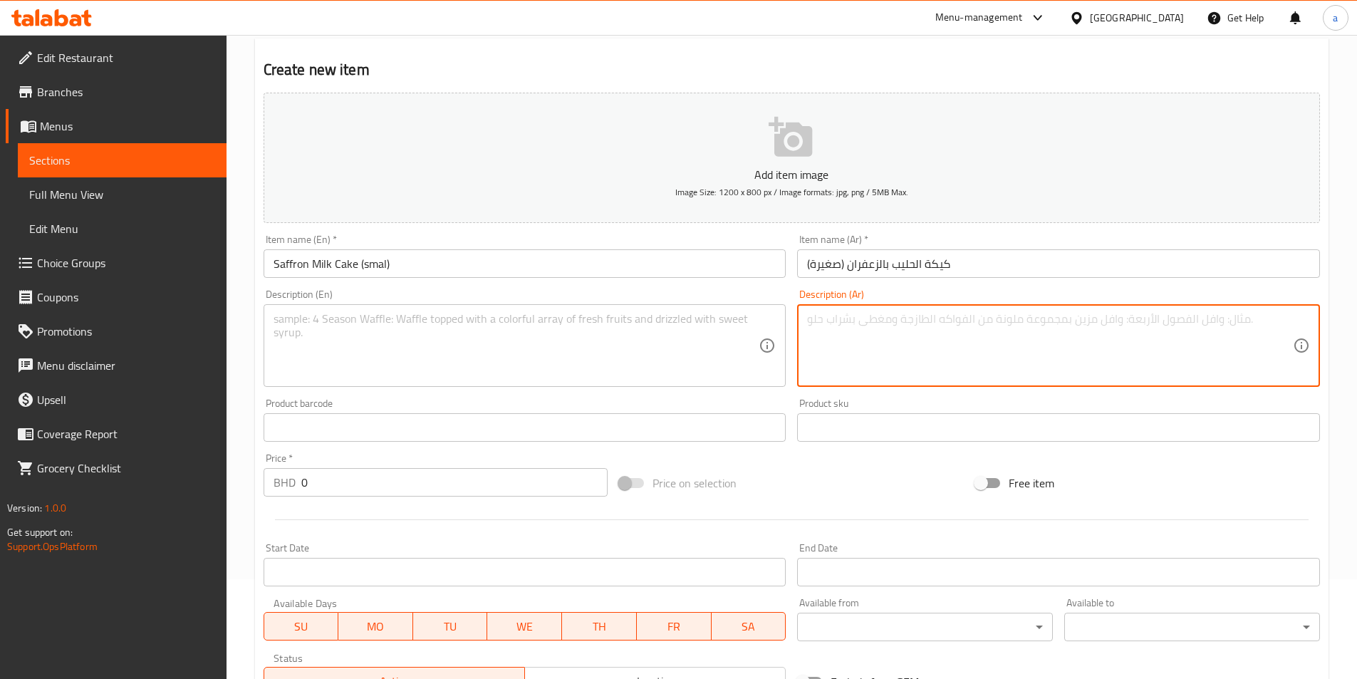
drag, startPoint x: 675, startPoint y: 346, endPoint x: 912, endPoint y: 326, distance: 238.7
click at [912, 326] on textarea at bounding box center [1050, 346] width 486 height 68
paste textarea "نسخة صغيرة من كيكة الحليب بالزعفران، مثالية للتقديم الفردي أو كهديّة مميزة."
type textarea "نسخة صغيرة من كيكة الحليب بالزعفران، مثالية للتقديم الفردي أو كهديّة مميزة."
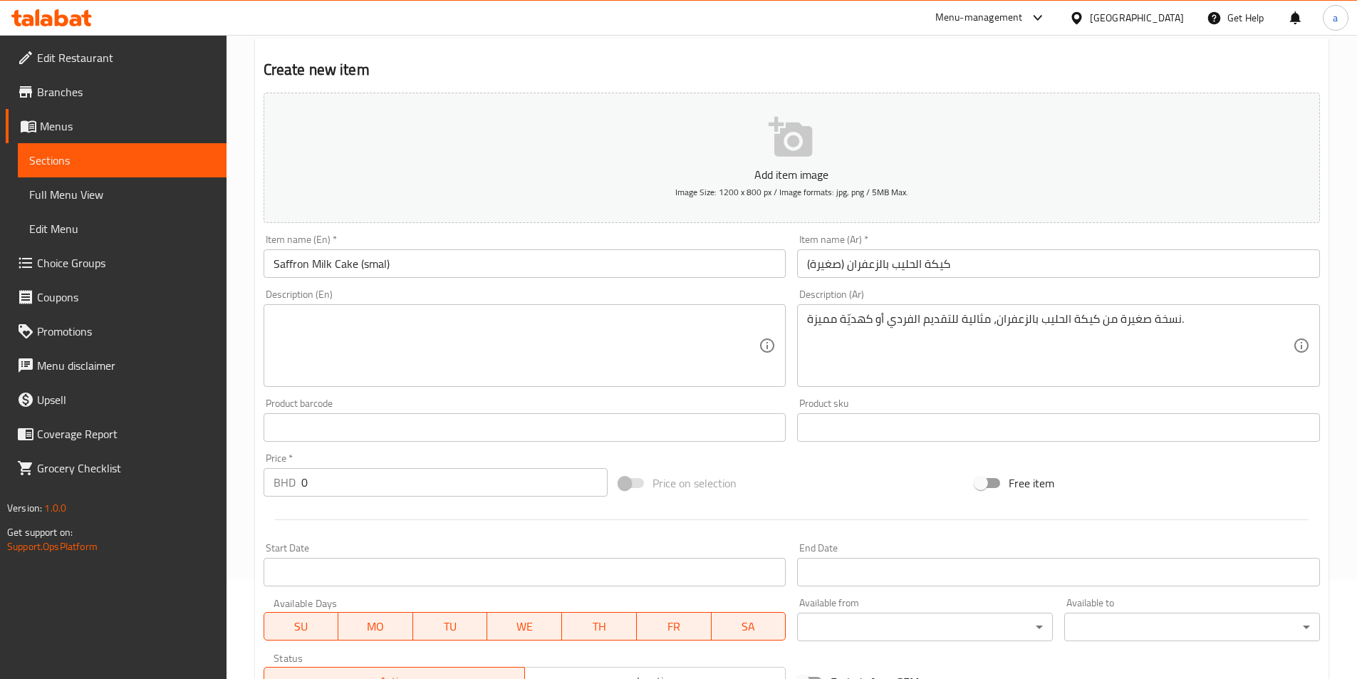
click at [569, 330] on textarea at bounding box center [517, 346] width 486 height 68
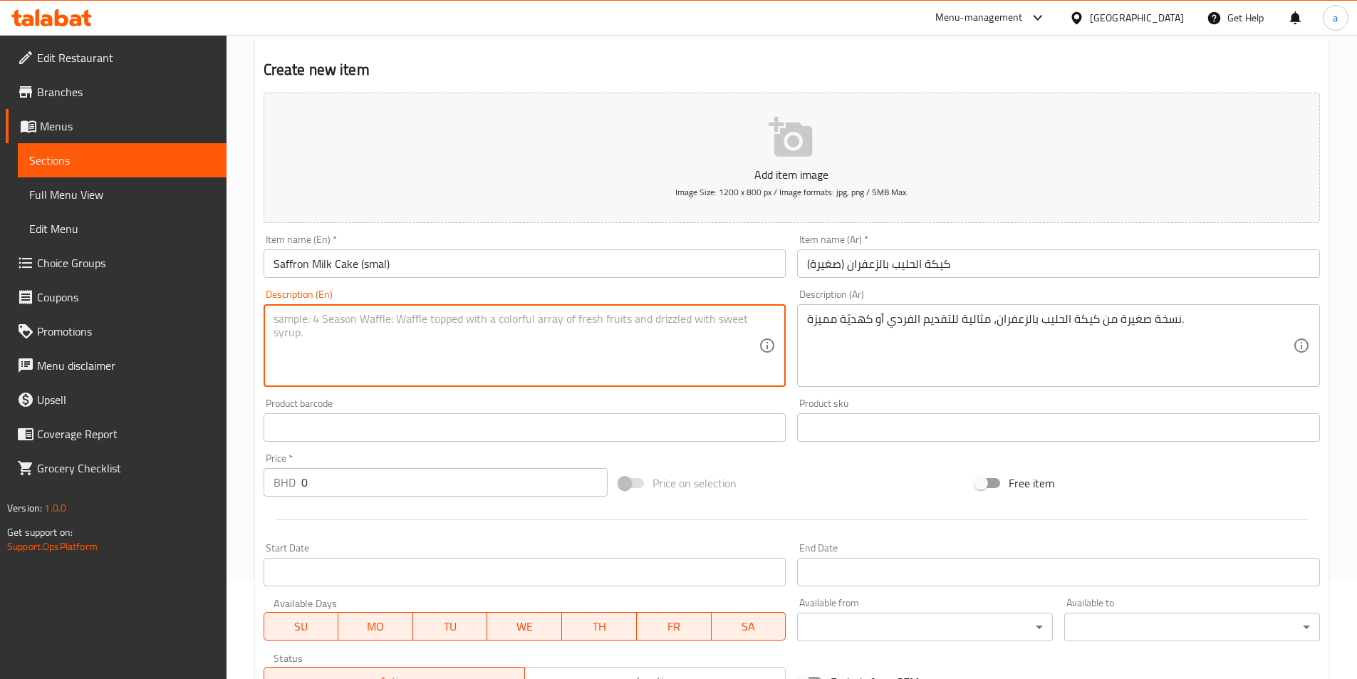
paste textarea "A mini version of our saffron milk cake, perfect for individual serving or as a…"
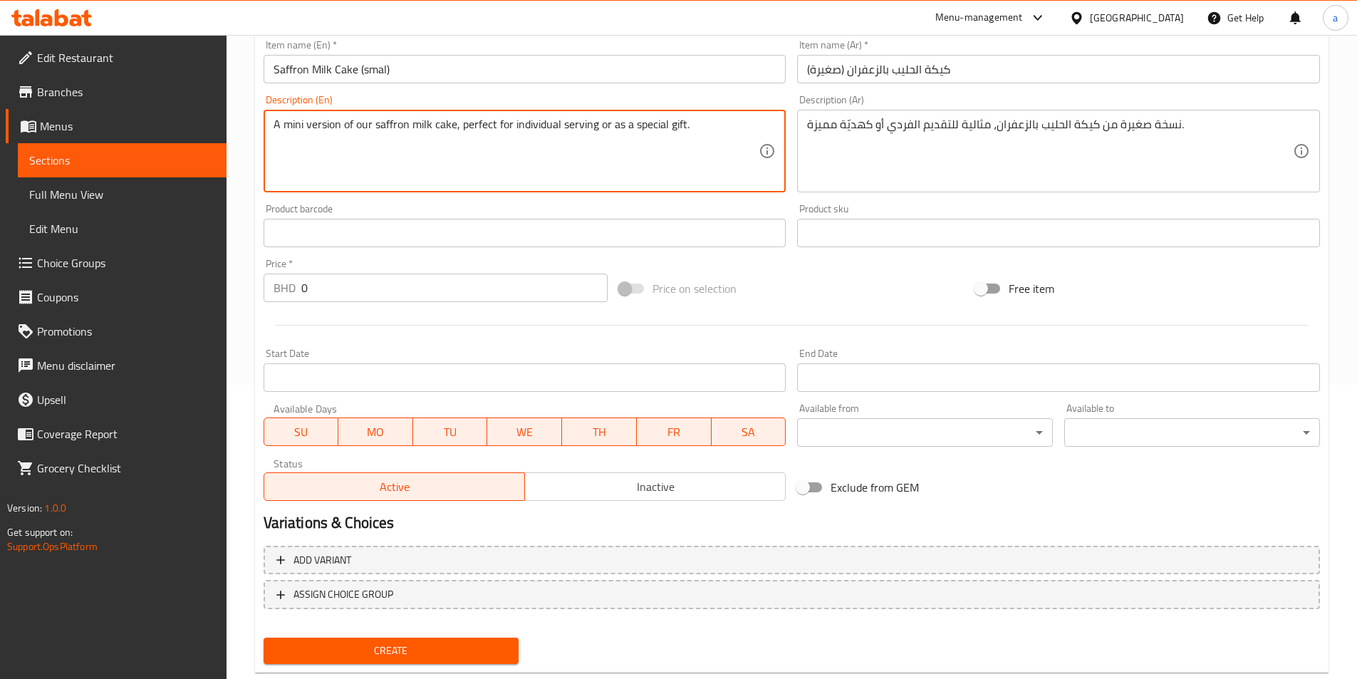
scroll to position [328, 0]
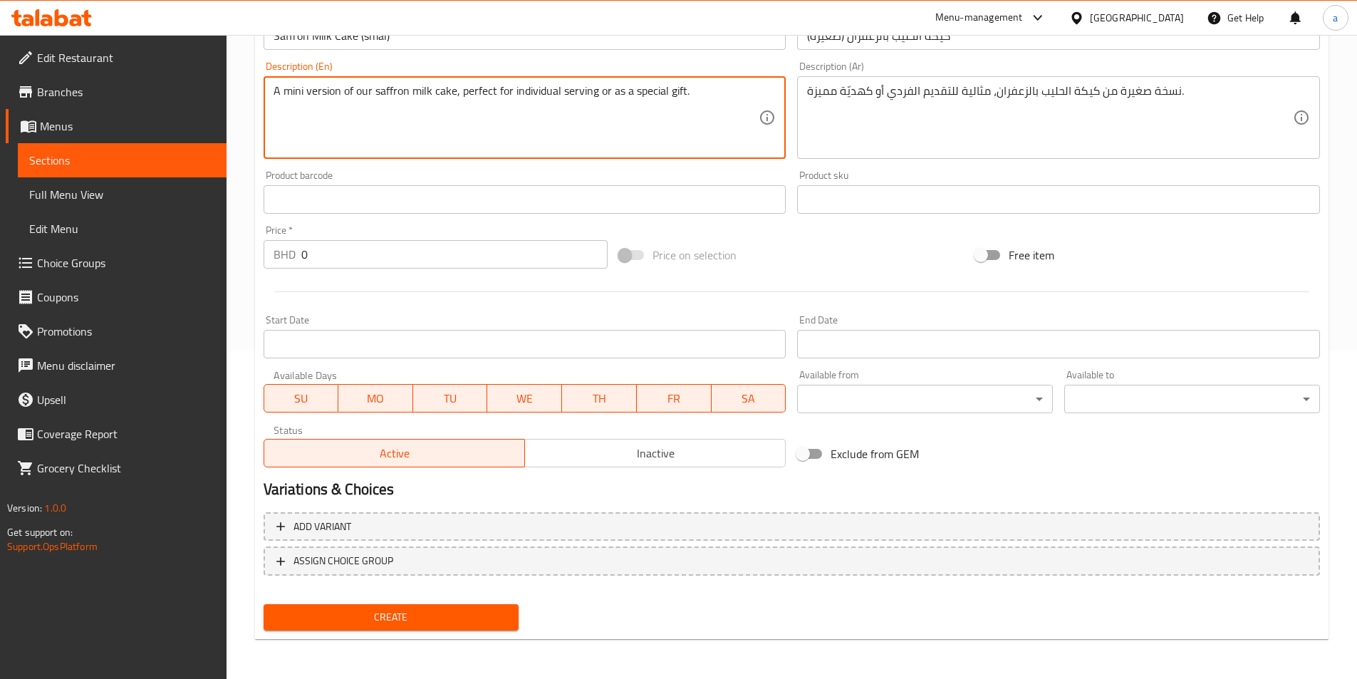
type textarea "A mini version of our saffron milk cake, perfect for individual serving or as a…"
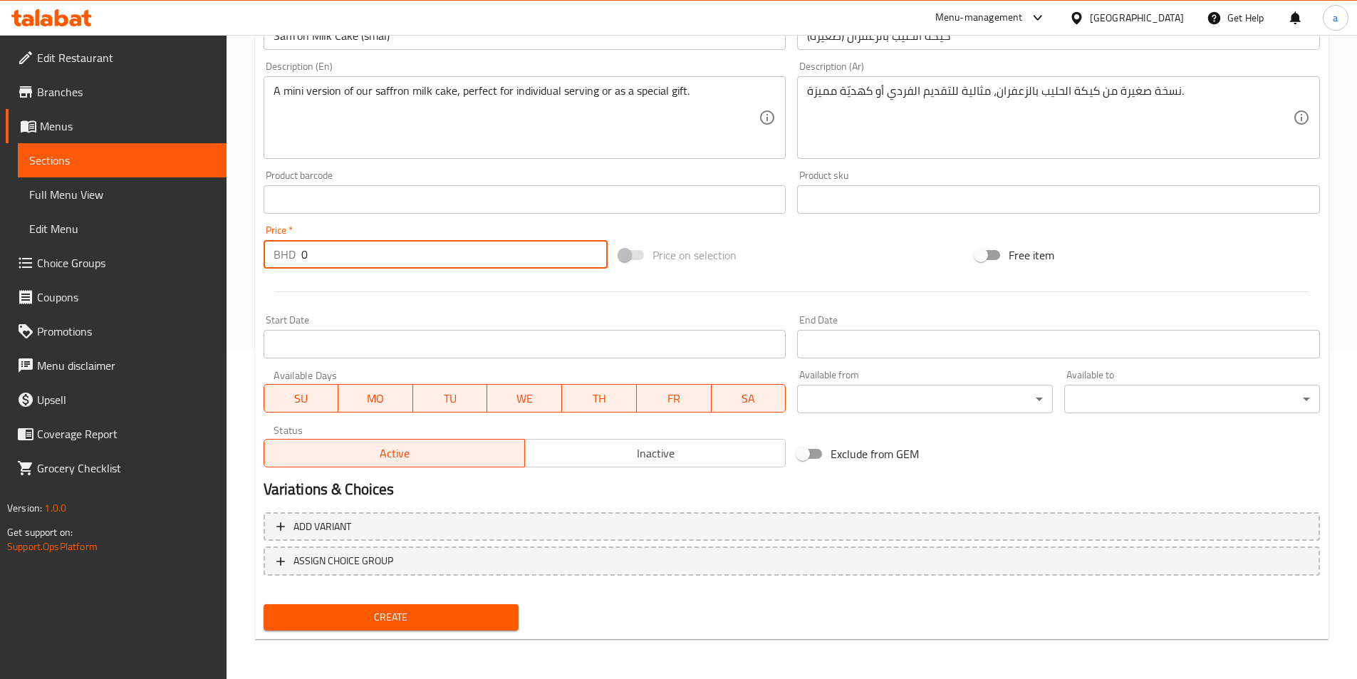
drag, startPoint x: 345, startPoint y: 260, endPoint x: 297, endPoint y: 261, distance: 48.5
click at [297, 261] on div "BHD 0 Price *" at bounding box center [436, 254] width 345 height 28
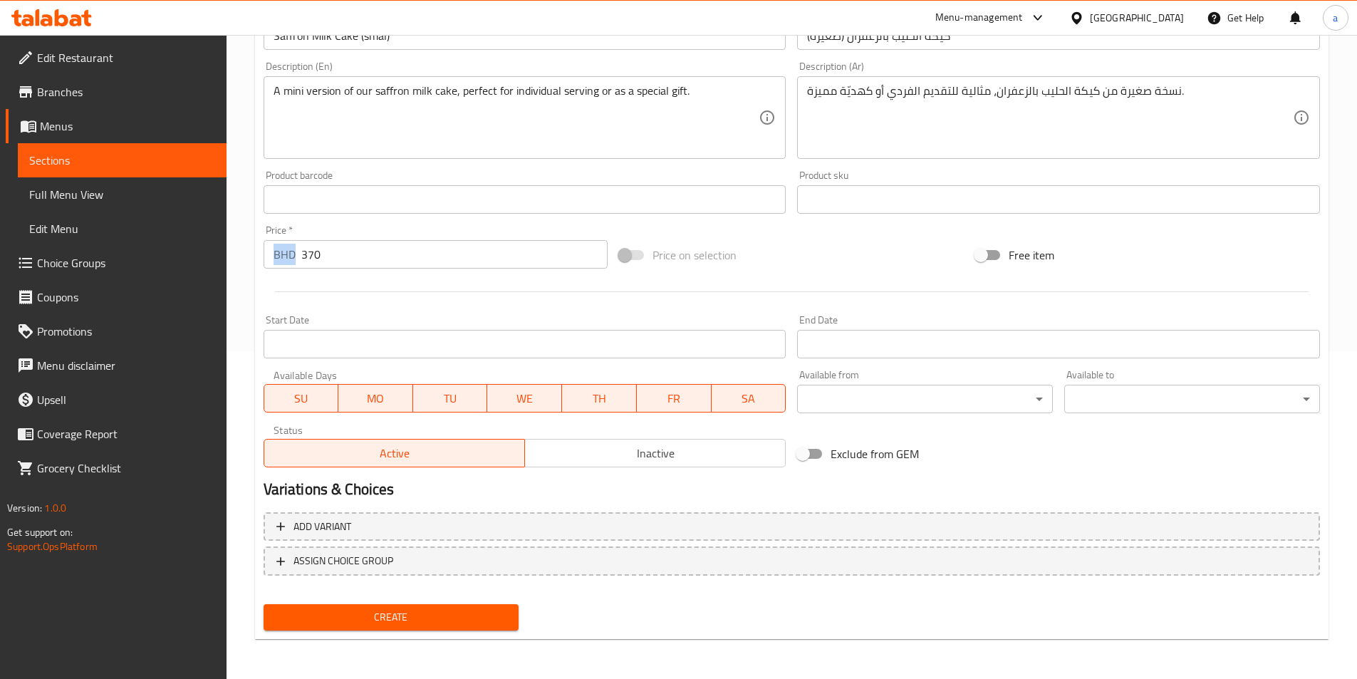
drag, startPoint x: 295, startPoint y: 246, endPoint x: 425, endPoint y: 264, distance: 131.6
click at [425, 264] on div "BHD 370 Price *" at bounding box center [436, 254] width 345 height 28
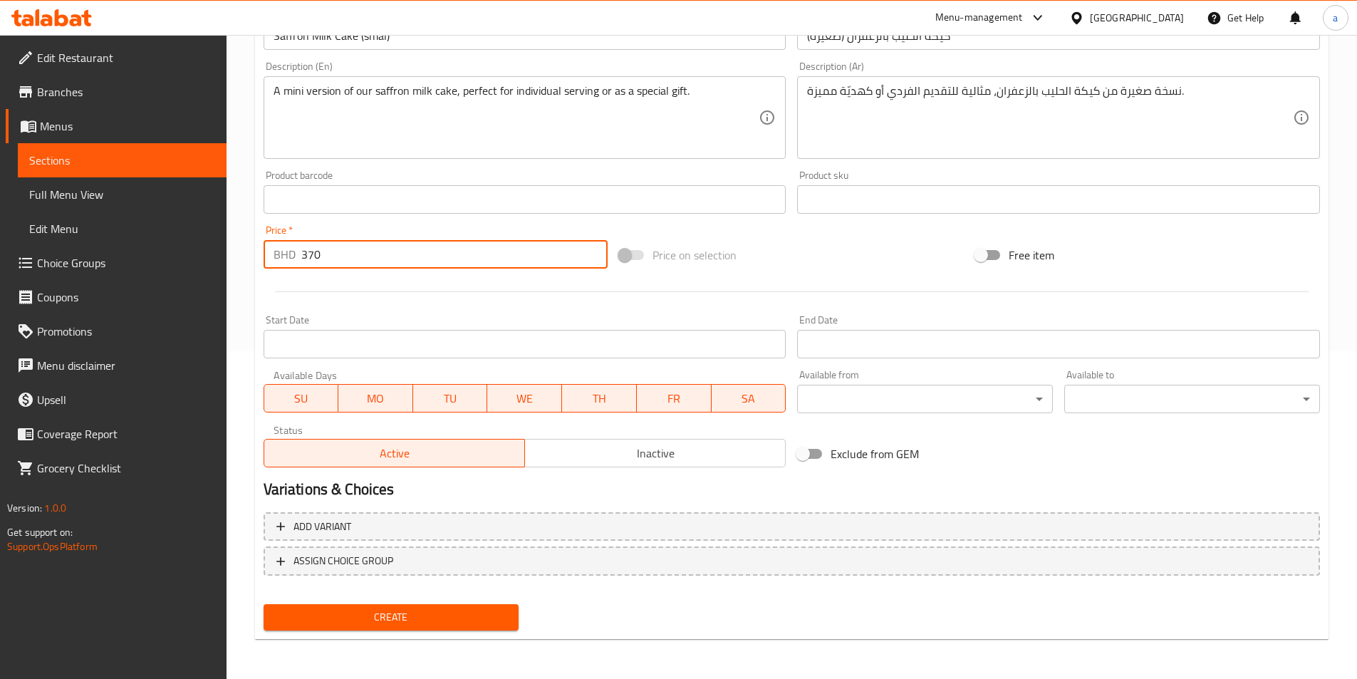
drag, startPoint x: 370, startPoint y: 253, endPoint x: 278, endPoint y: 257, distance: 92.0
click at [278, 257] on div "BHD 370 Price *" at bounding box center [436, 254] width 345 height 28
type input "37"
click at [463, 624] on span "Create" at bounding box center [391, 617] width 233 height 18
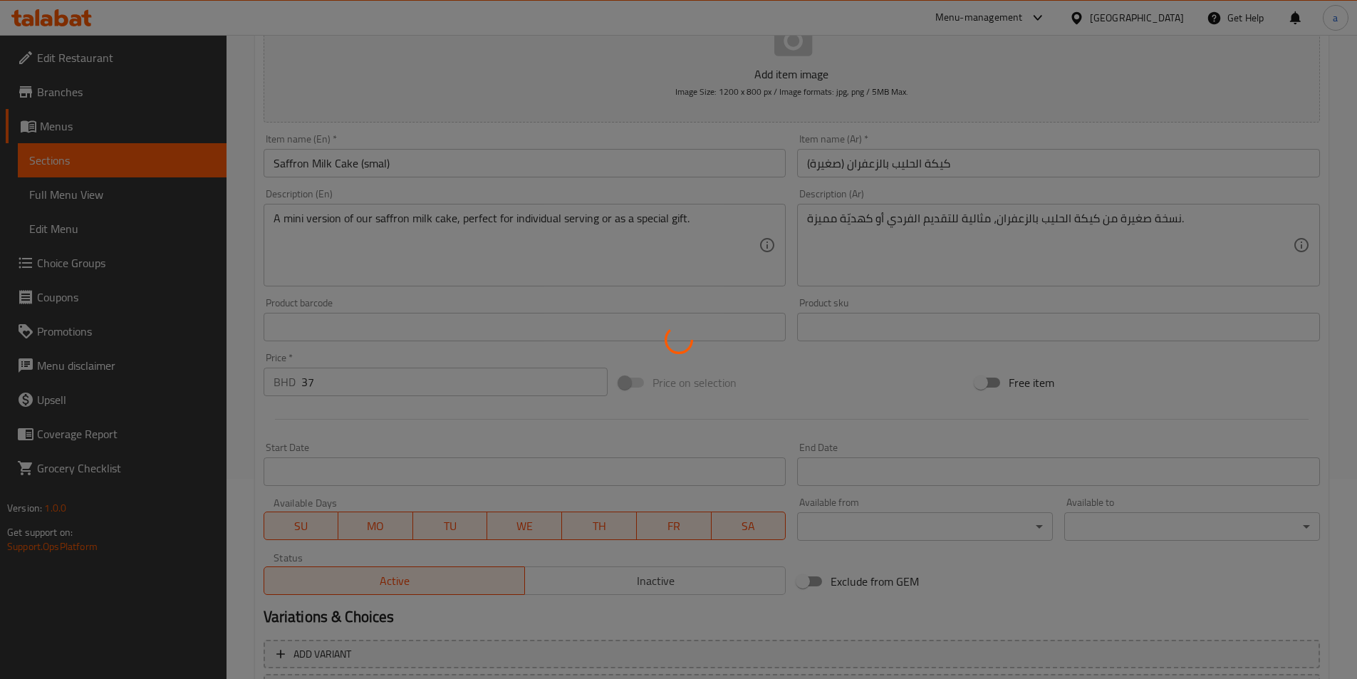
scroll to position [185, 0]
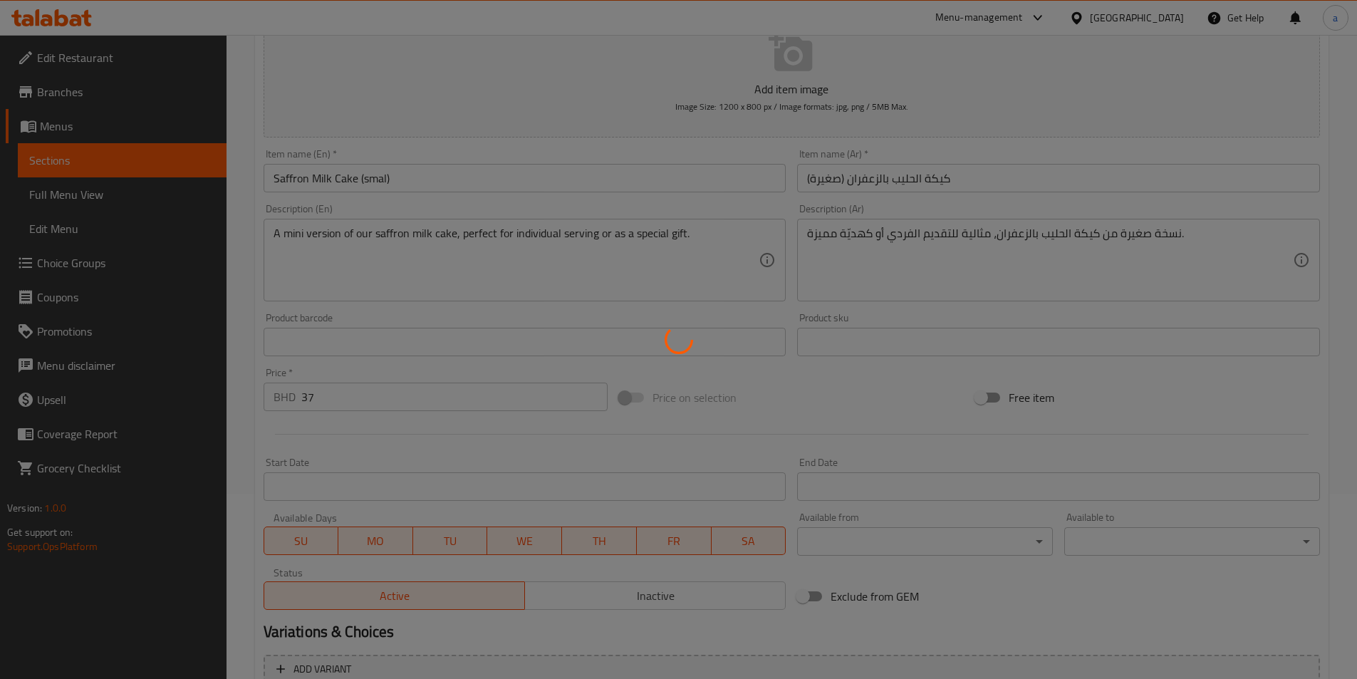
type input "0"
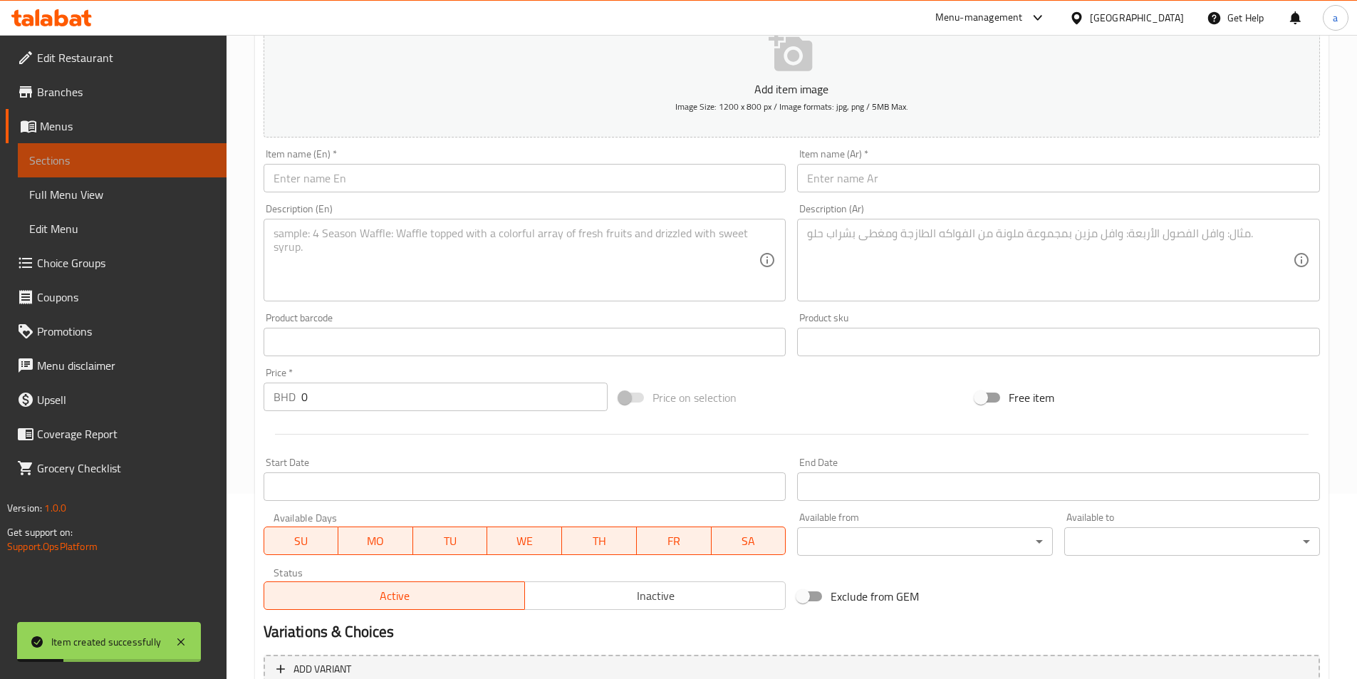
click at [165, 172] on link "Sections" at bounding box center [122, 160] width 209 height 34
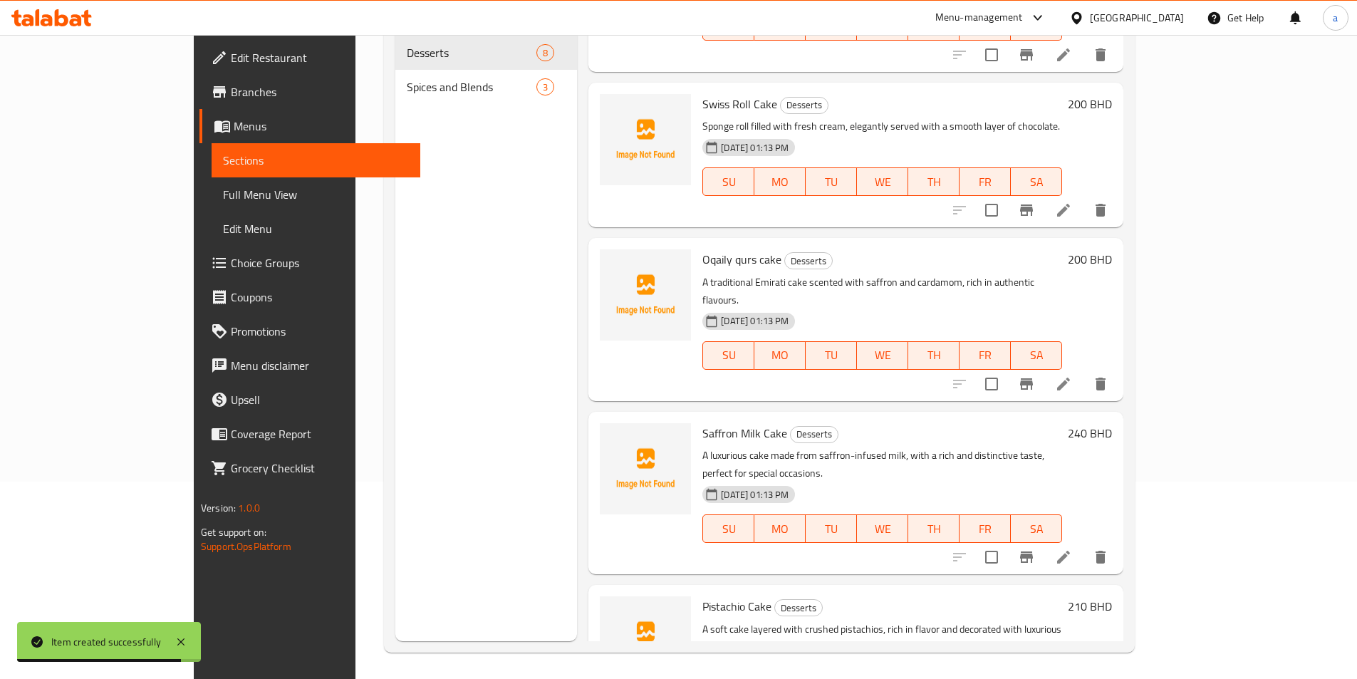
scroll to position [199, 0]
click at [1118, 538] on div at bounding box center [1029, 555] width 175 height 34
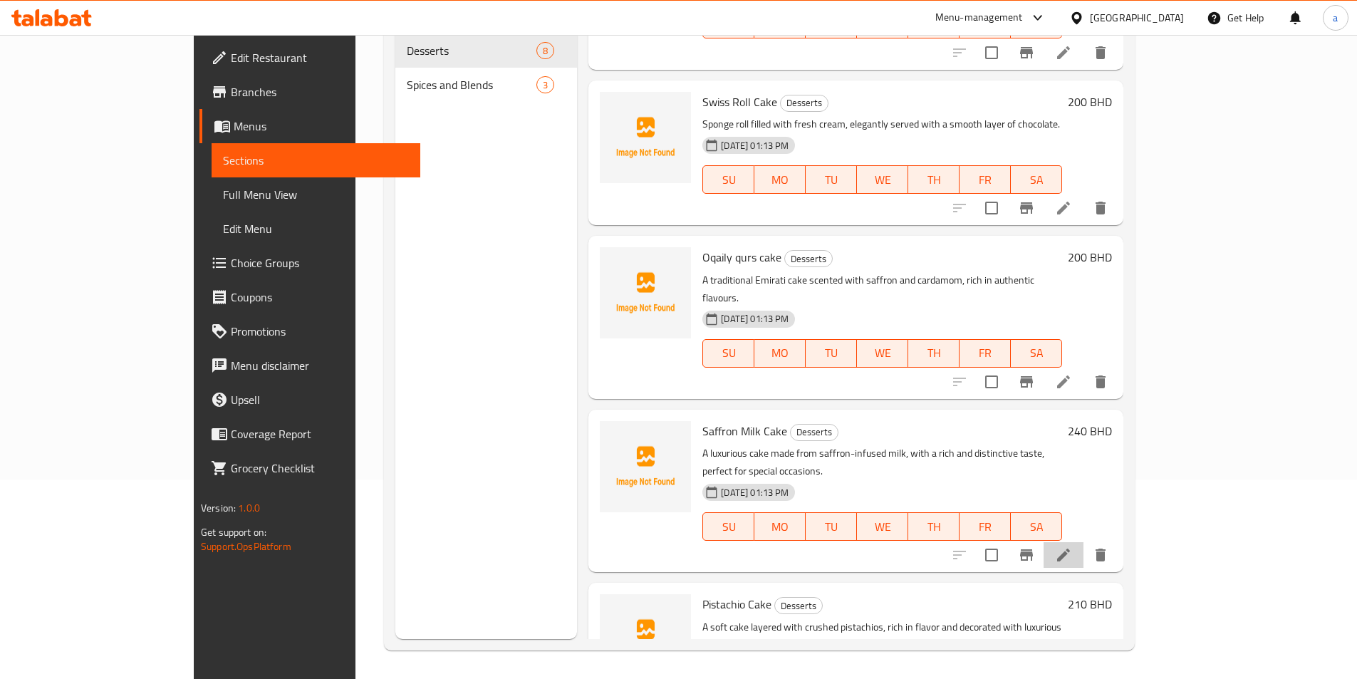
click at [1083, 542] on li at bounding box center [1063, 555] width 40 height 26
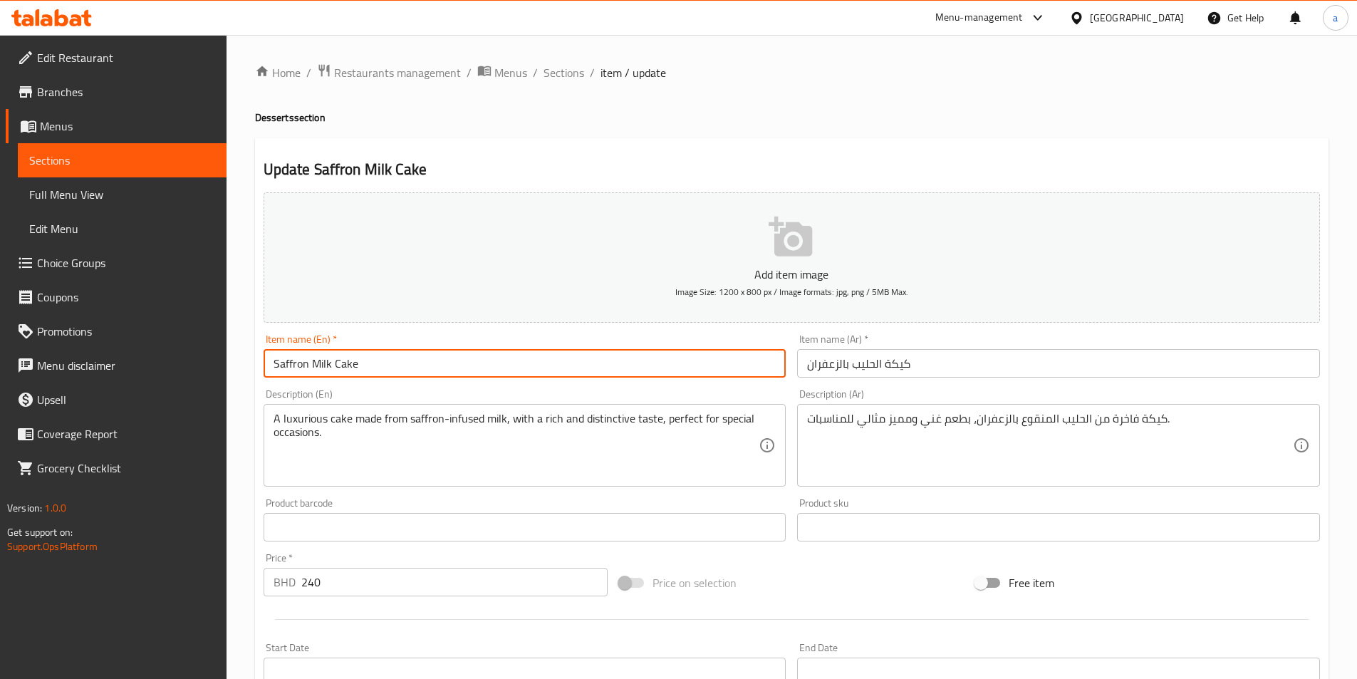
click at [489, 360] on input "Saffron Milk Cake" at bounding box center [525, 363] width 523 height 28
type input "Saffron Milk Cake (big)"
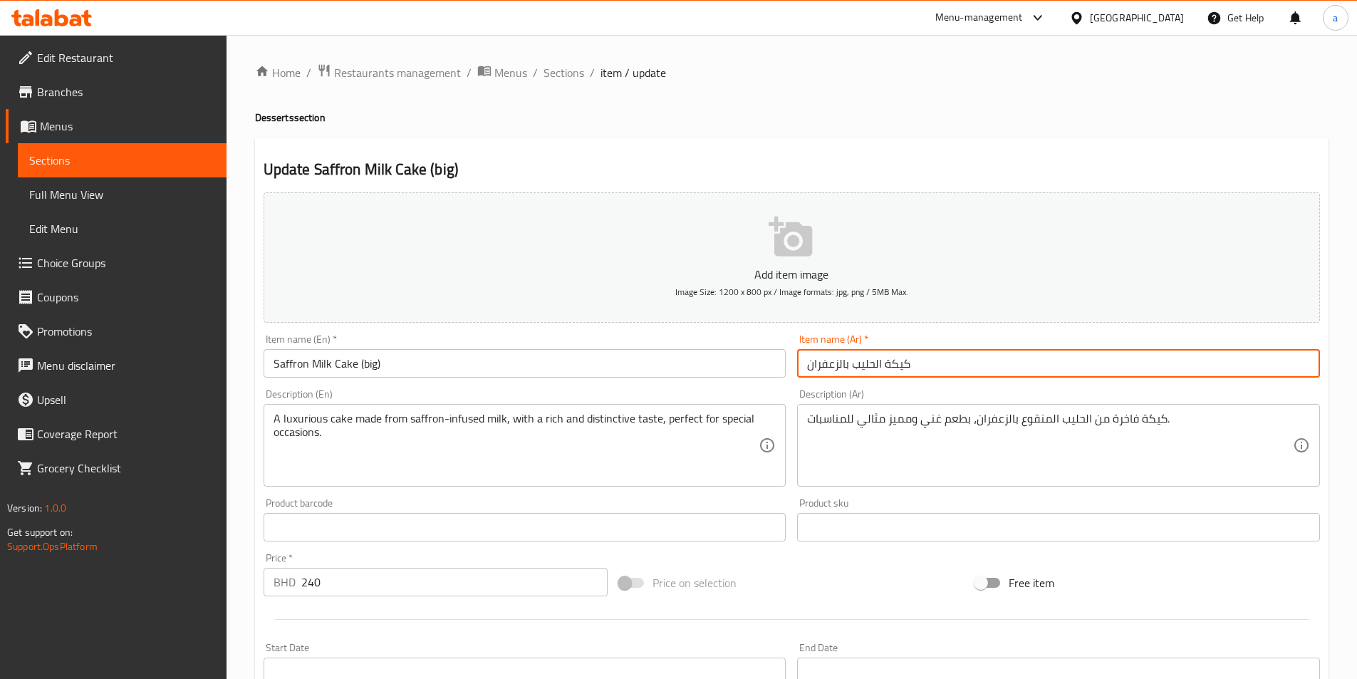
click at [923, 365] on input "كيكة الحليب بالزعفران" at bounding box center [1058, 363] width 523 height 28
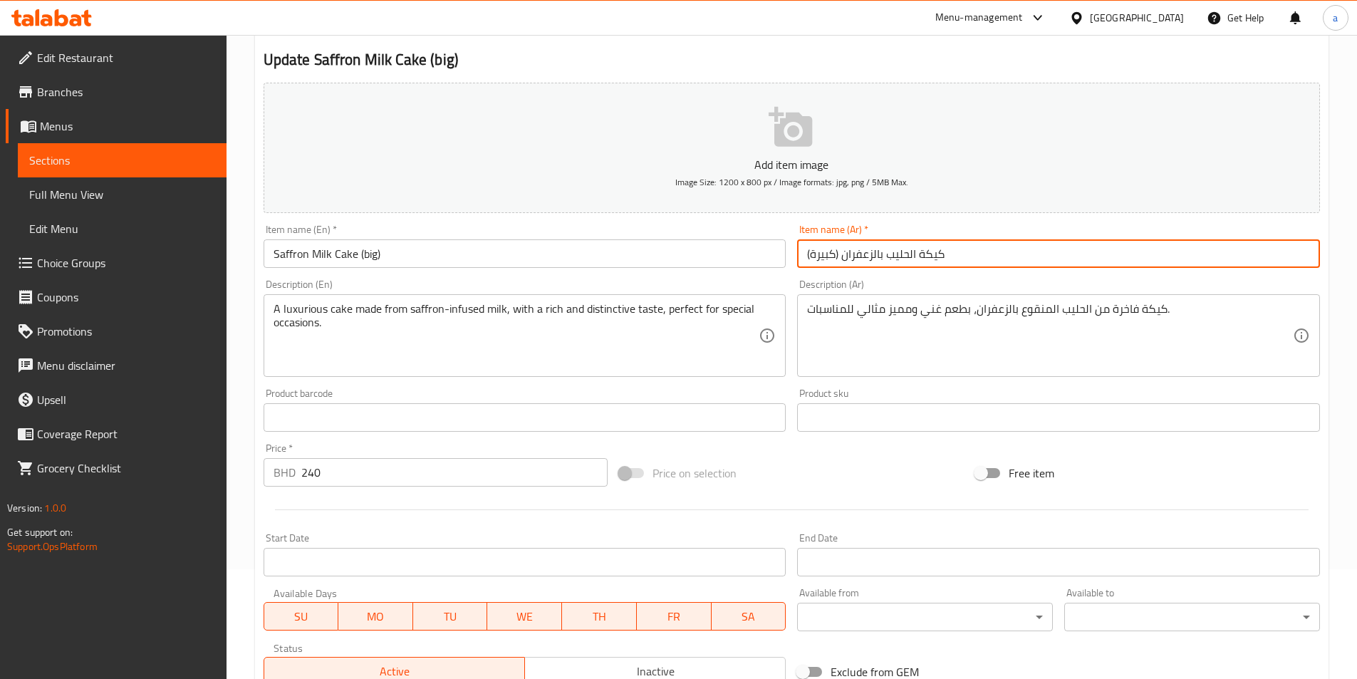
scroll to position [328, 0]
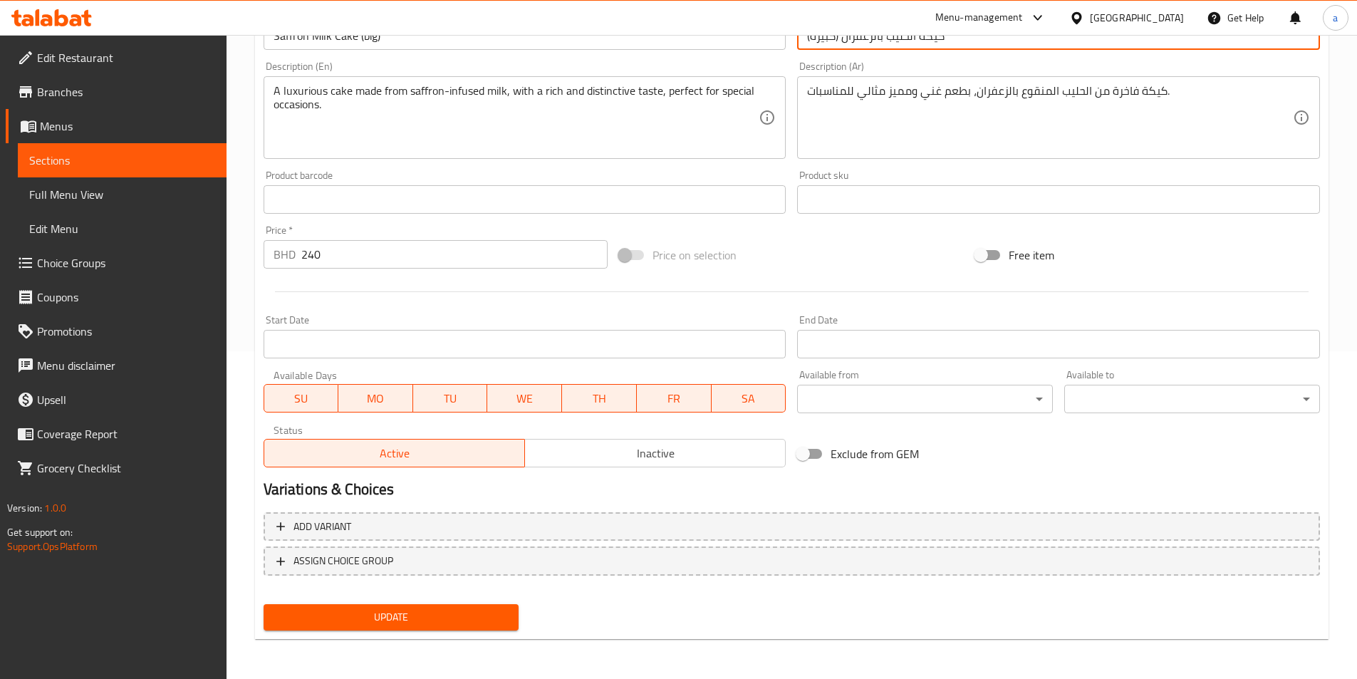
type input "كيكة الحليب بالزعفران (كبيرة)"
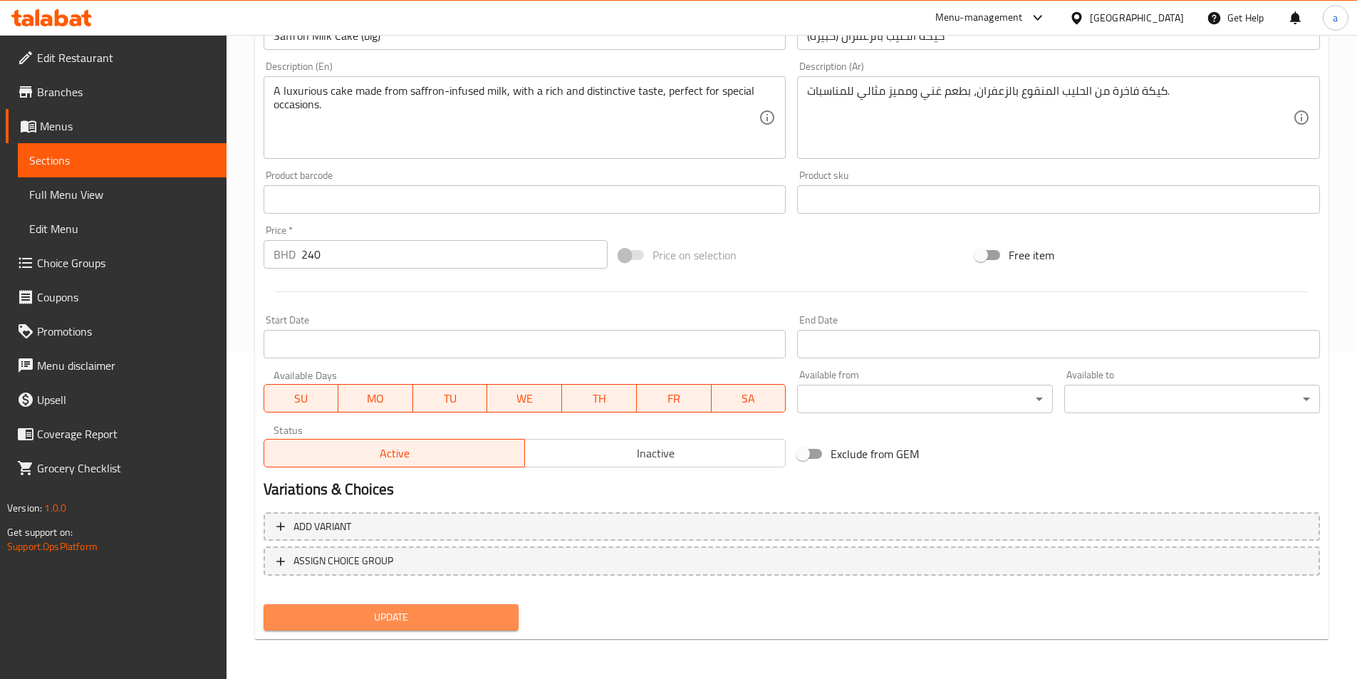
click at [448, 618] on span "Update" at bounding box center [391, 617] width 233 height 18
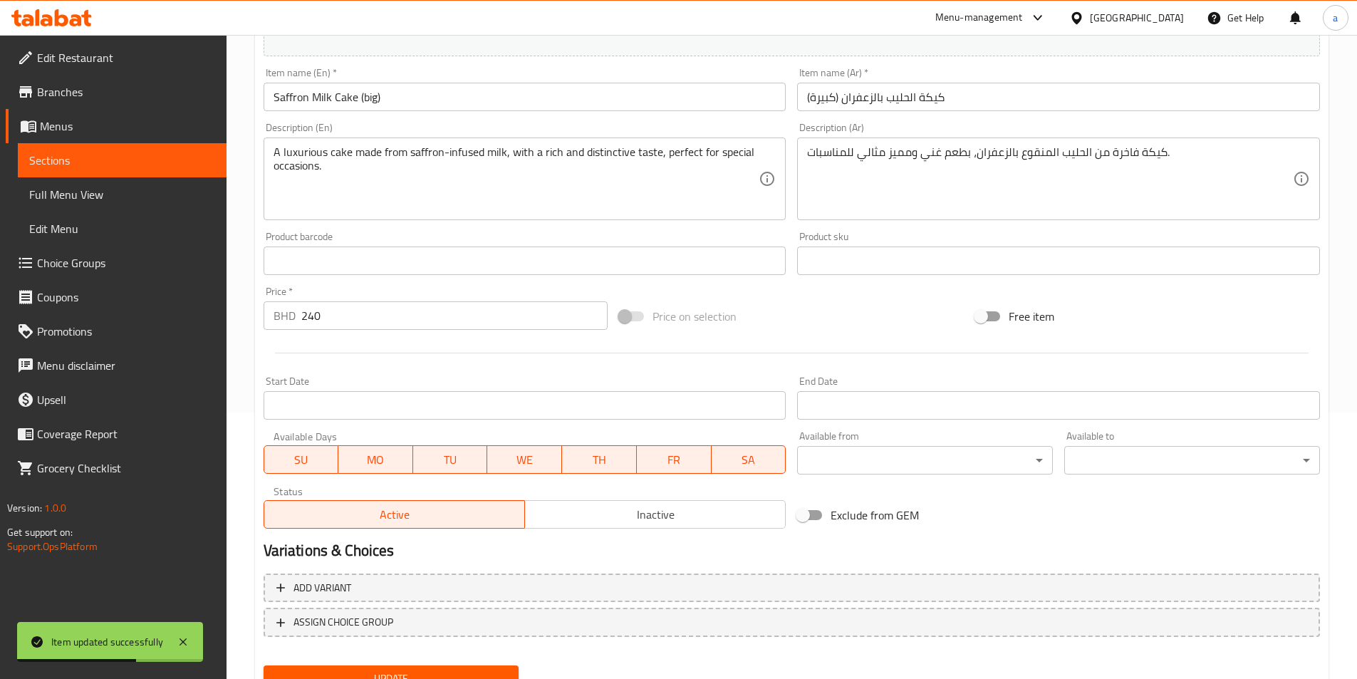
scroll to position [43, 0]
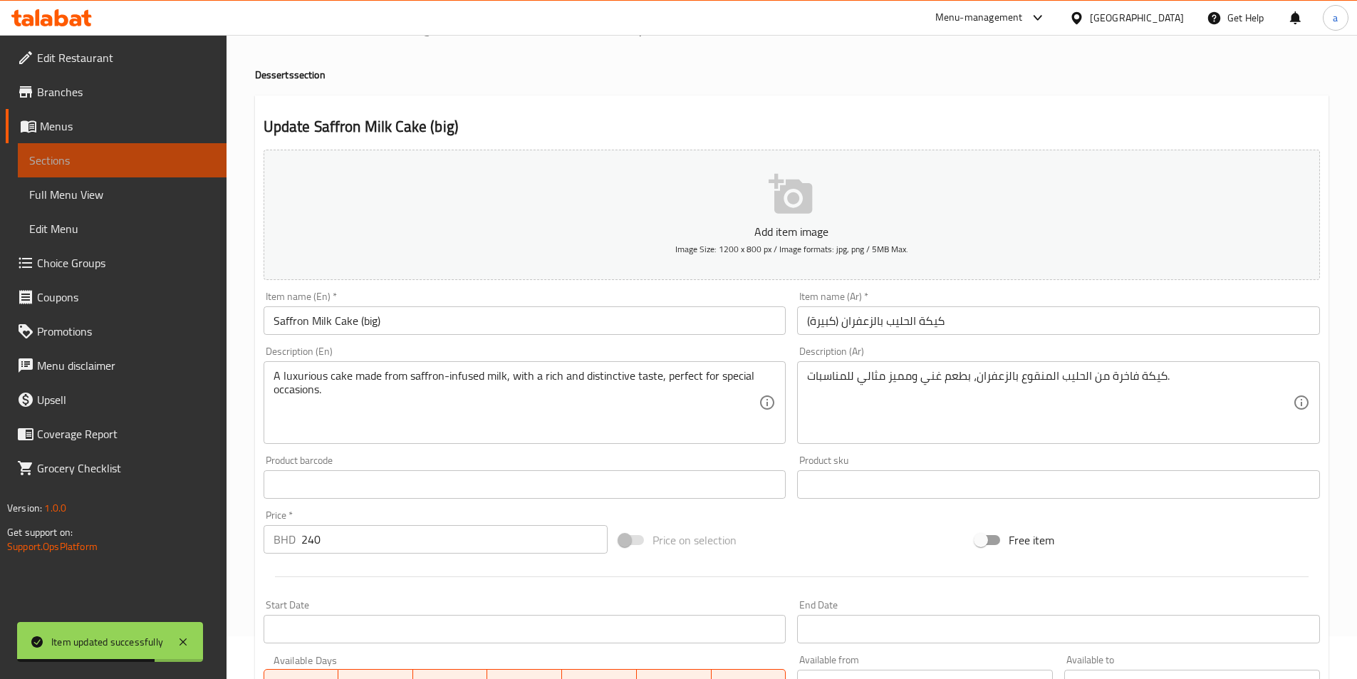
click at [110, 163] on span "Sections" at bounding box center [122, 160] width 186 height 17
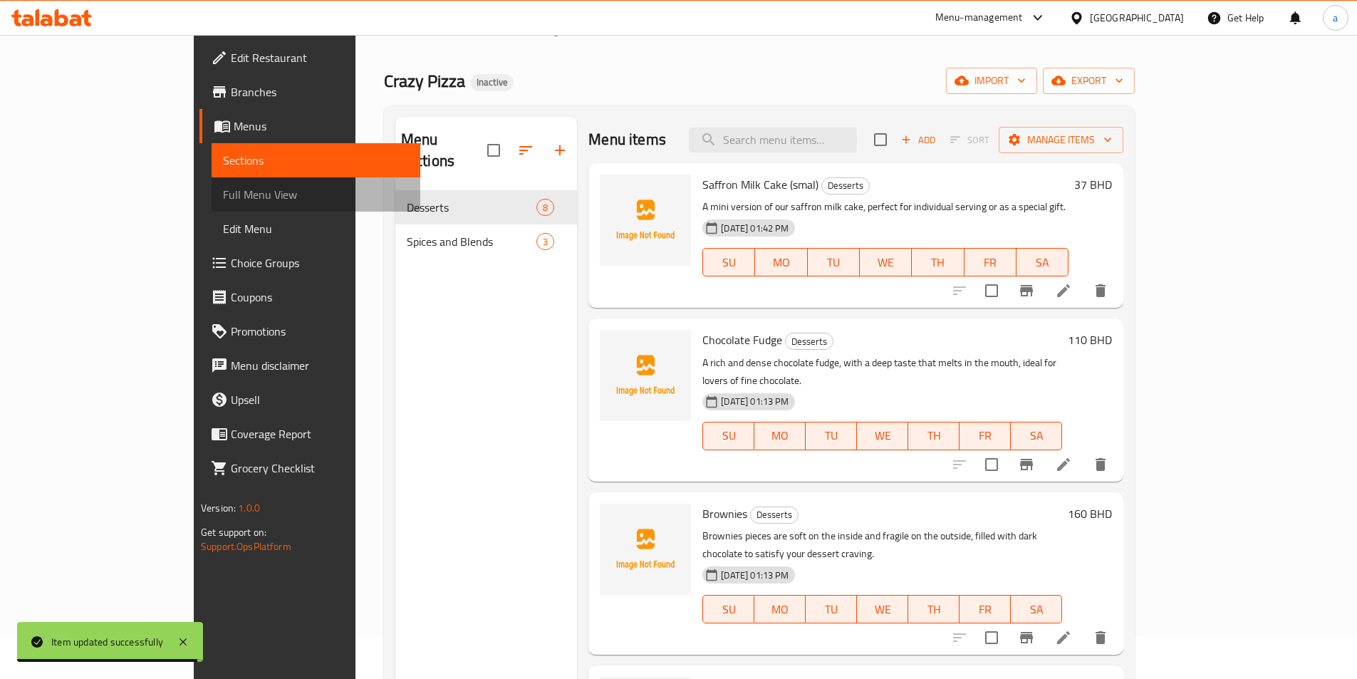
click at [223, 194] on span "Full Menu View" at bounding box center [316, 194] width 186 height 17
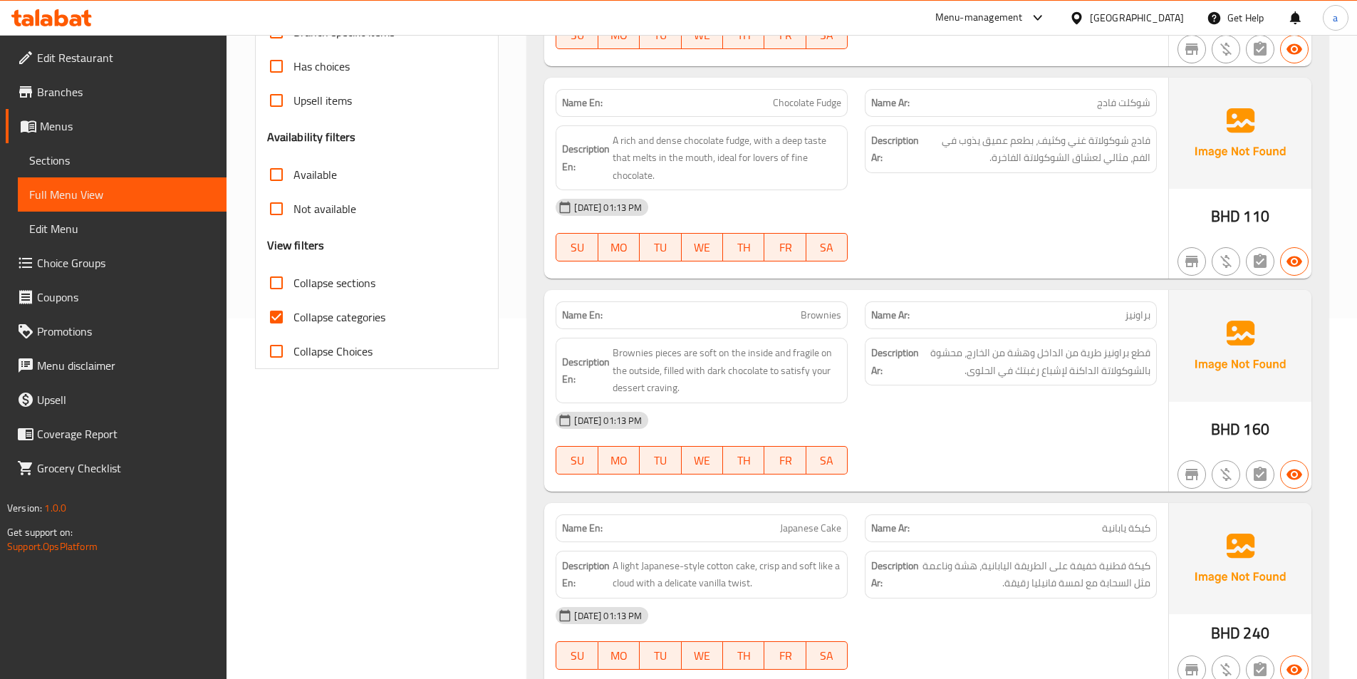
scroll to position [399, 0]
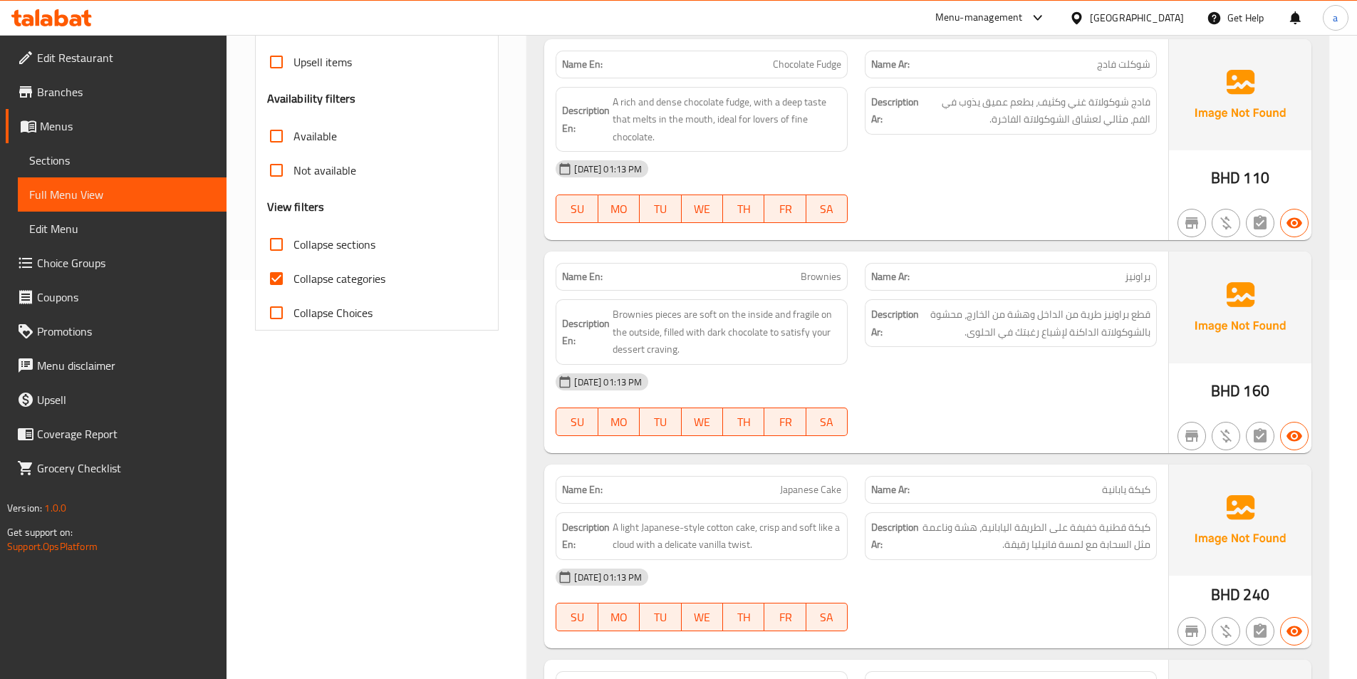
click at [367, 274] on span "Collapse categories" at bounding box center [339, 278] width 92 height 17
click at [293, 274] on input "Collapse categories" at bounding box center [276, 278] width 34 height 34
checkbox input "false"
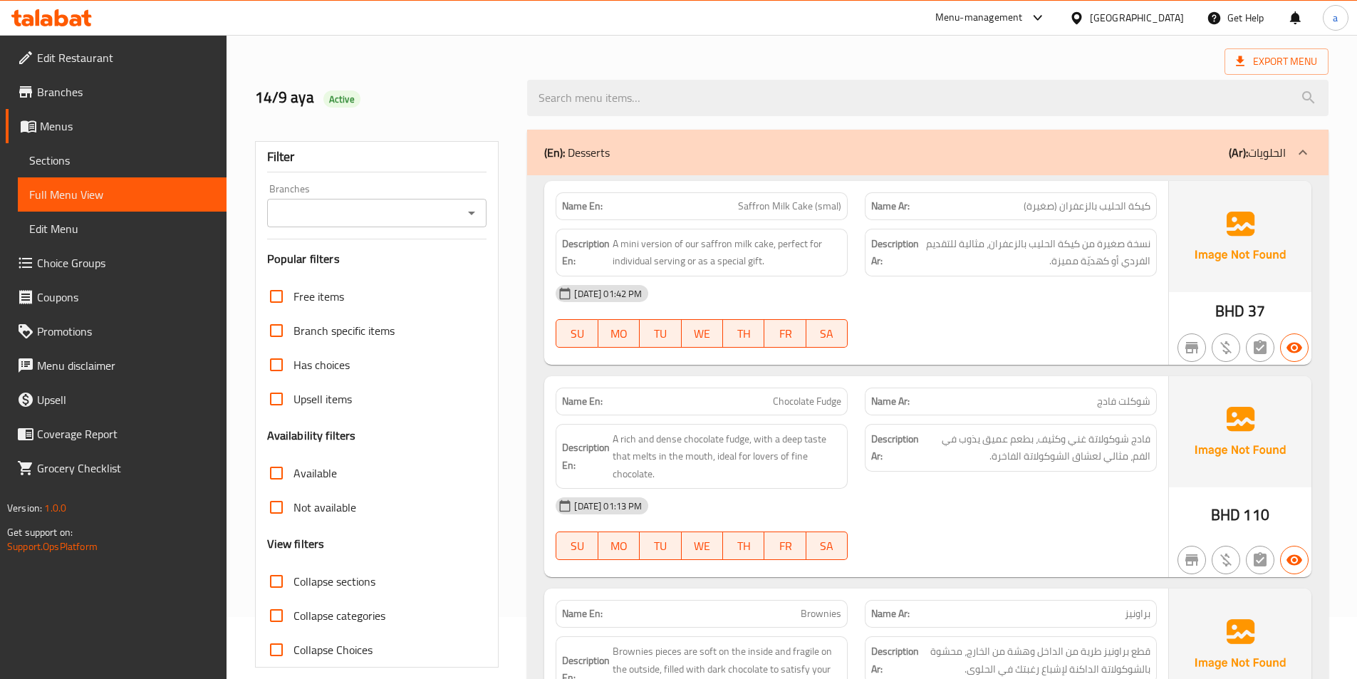
scroll to position [0, 0]
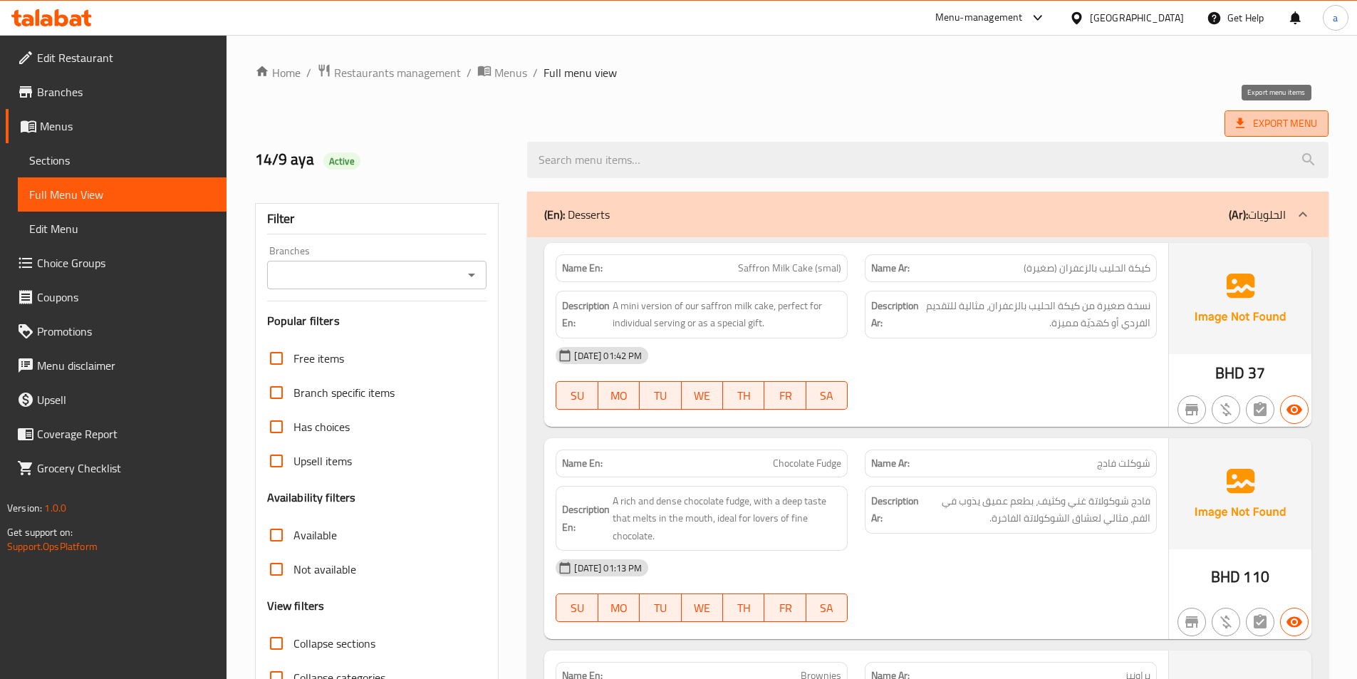
click at [1270, 118] on span "Export Menu" at bounding box center [1276, 124] width 81 height 18
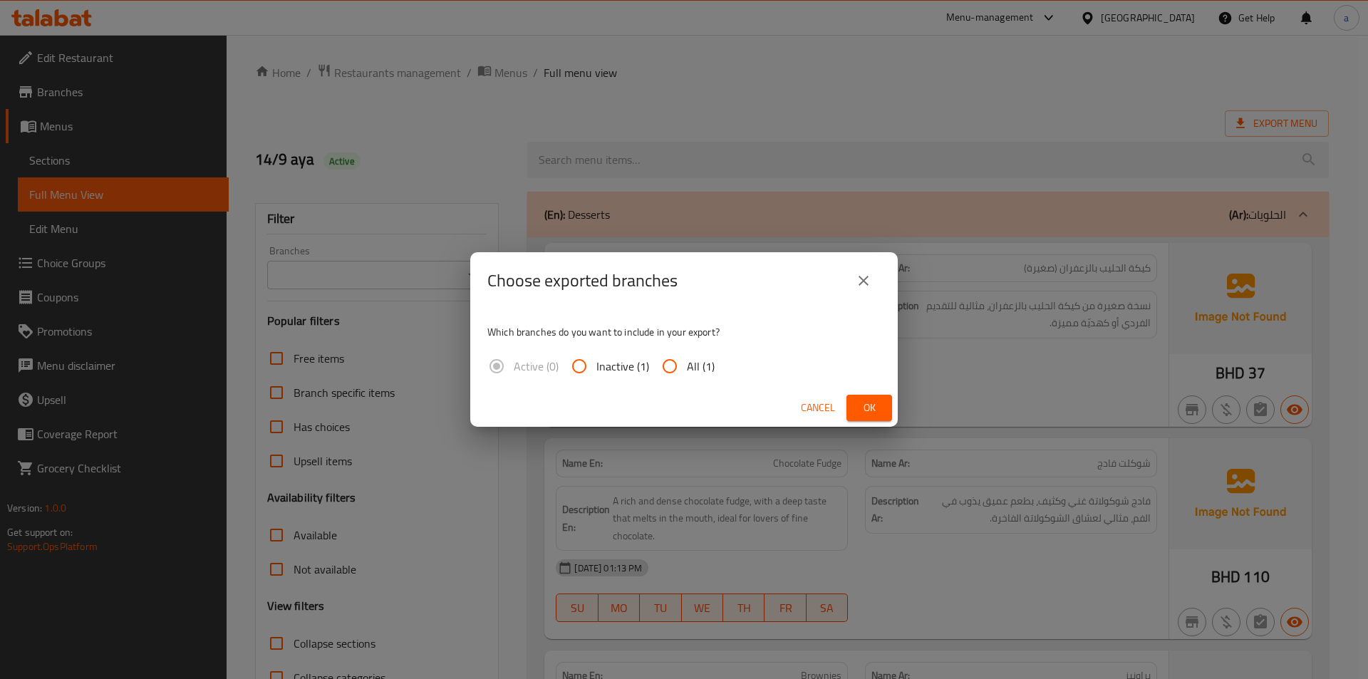
click at [697, 368] on span "All (1)" at bounding box center [701, 366] width 28 height 17
click at [687, 368] on input "All (1)" at bounding box center [669, 366] width 34 height 34
radio input "true"
click at [876, 402] on span "Ok" at bounding box center [869, 408] width 23 height 18
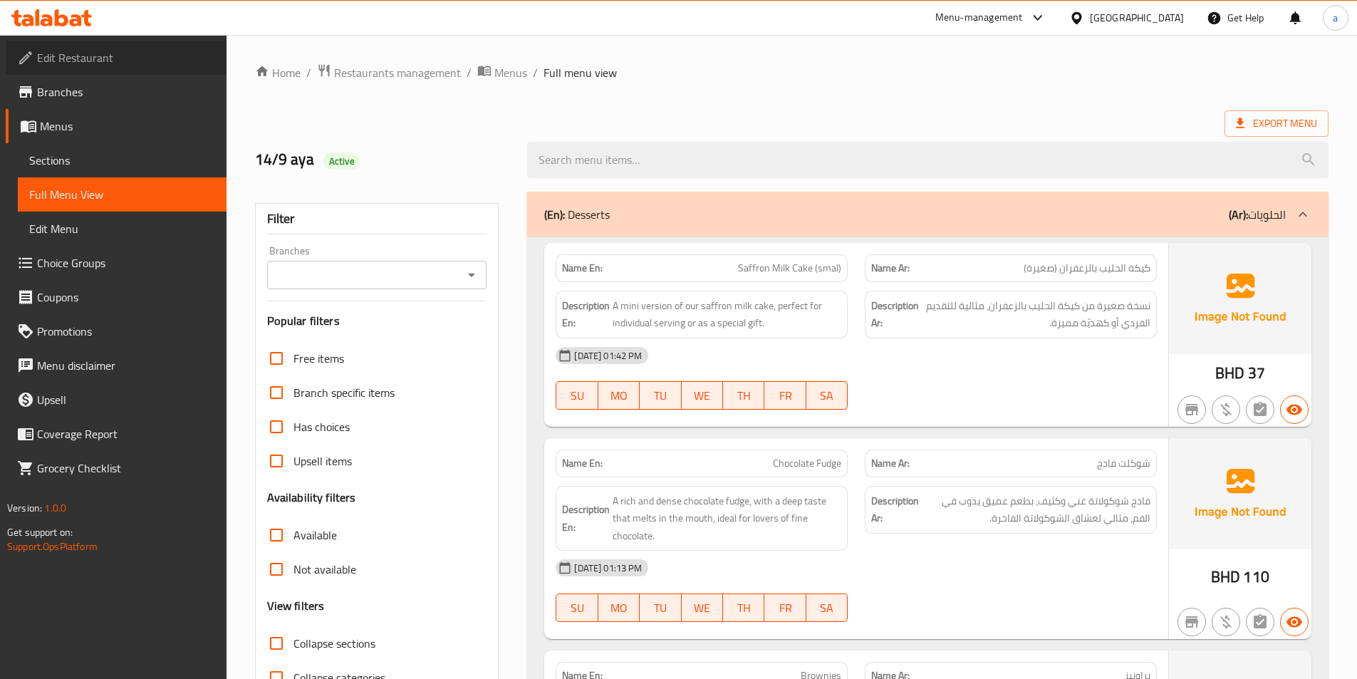
click at [45, 61] on span "Edit Restaurant" at bounding box center [126, 57] width 178 height 17
